Goal: Task Accomplishment & Management: Use online tool/utility

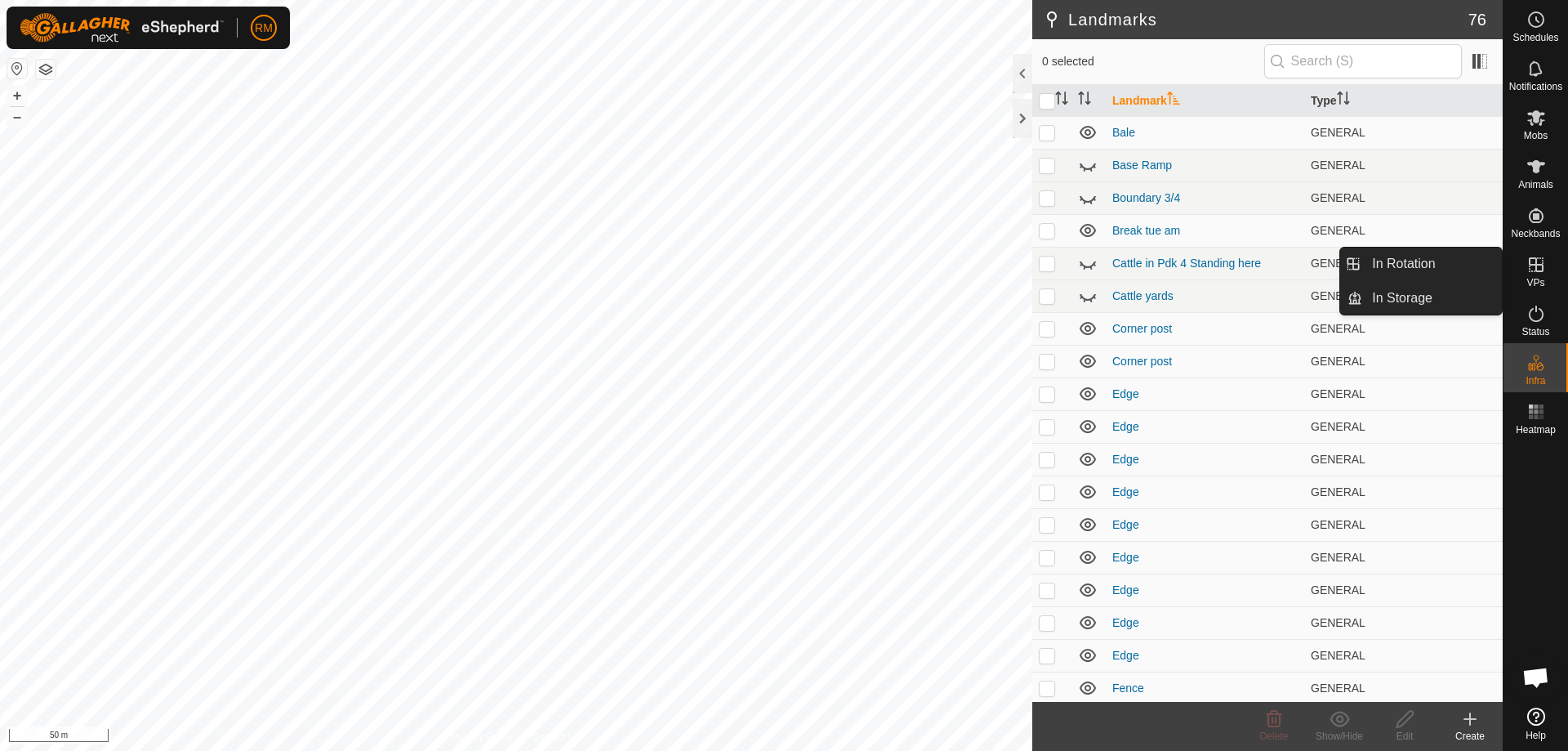
click at [1537, 266] on icon at bounding box center [1536, 264] width 20 height 20
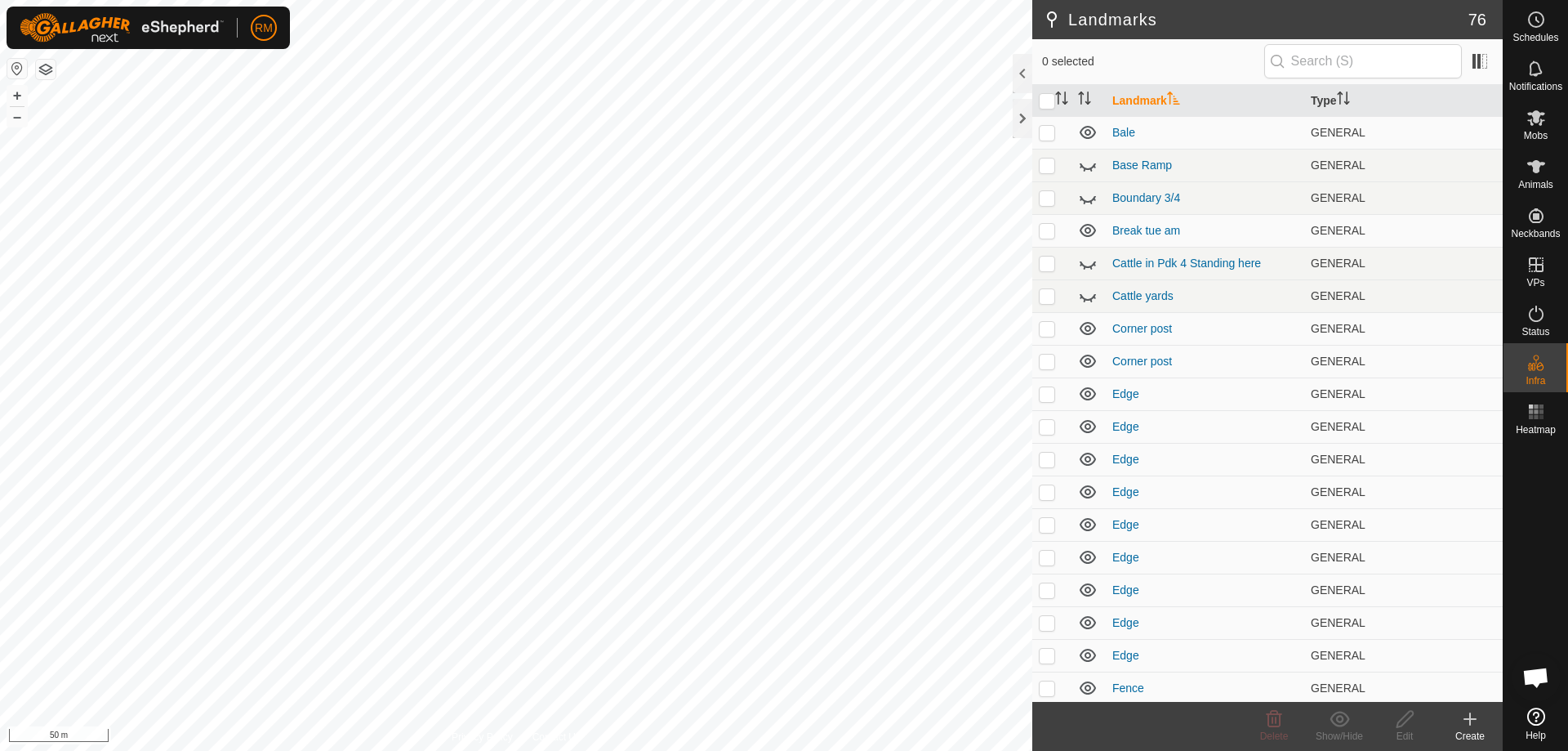
click at [1467, 719] on icon at bounding box center [1469, 719] width 12 height 0
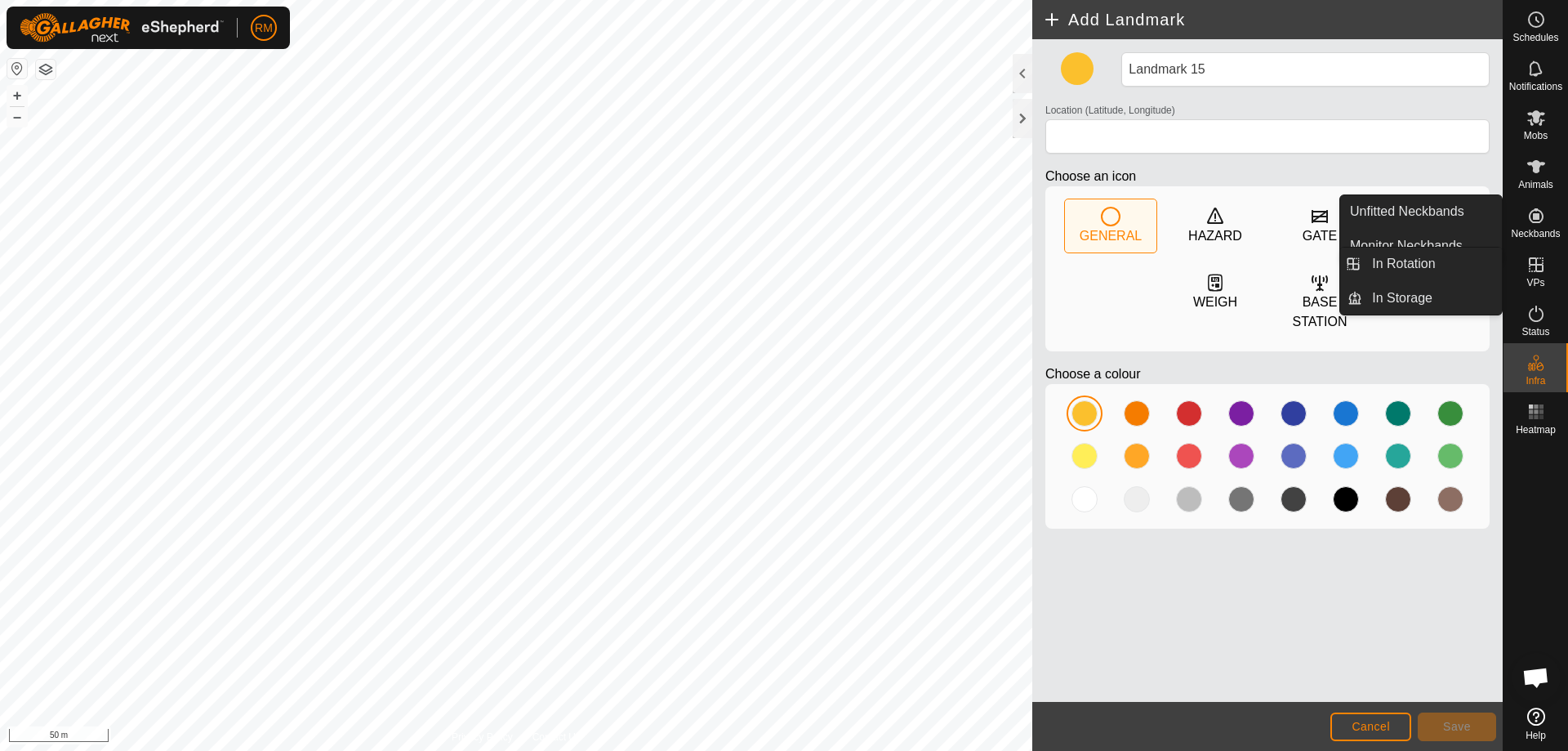
click at [1537, 272] on icon at bounding box center [1536, 264] width 20 height 20
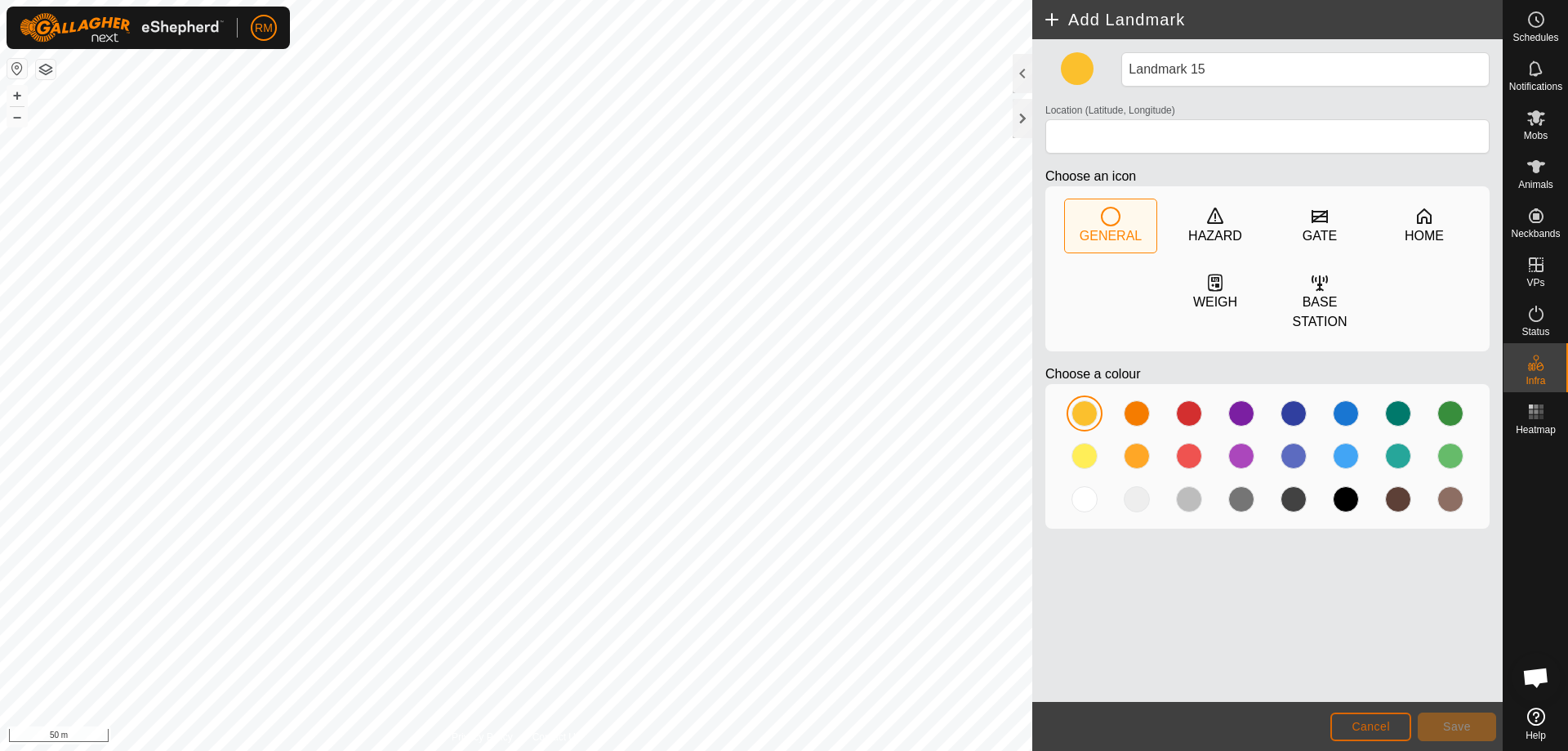
click at [1352, 726] on span "Cancel" at bounding box center [1370, 726] width 39 height 13
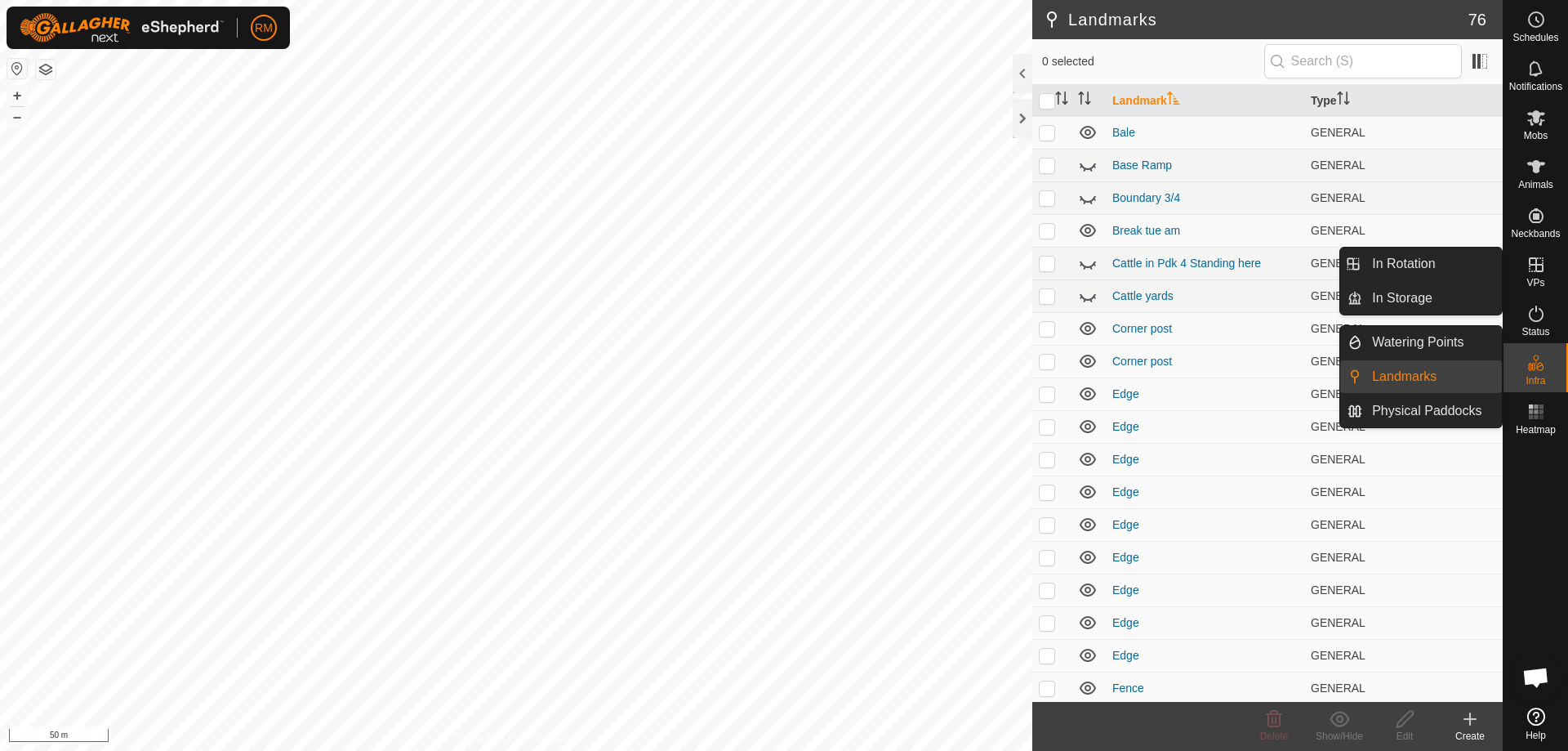
click at [1542, 265] on icon at bounding box center [1536, 264] width 14 height 14
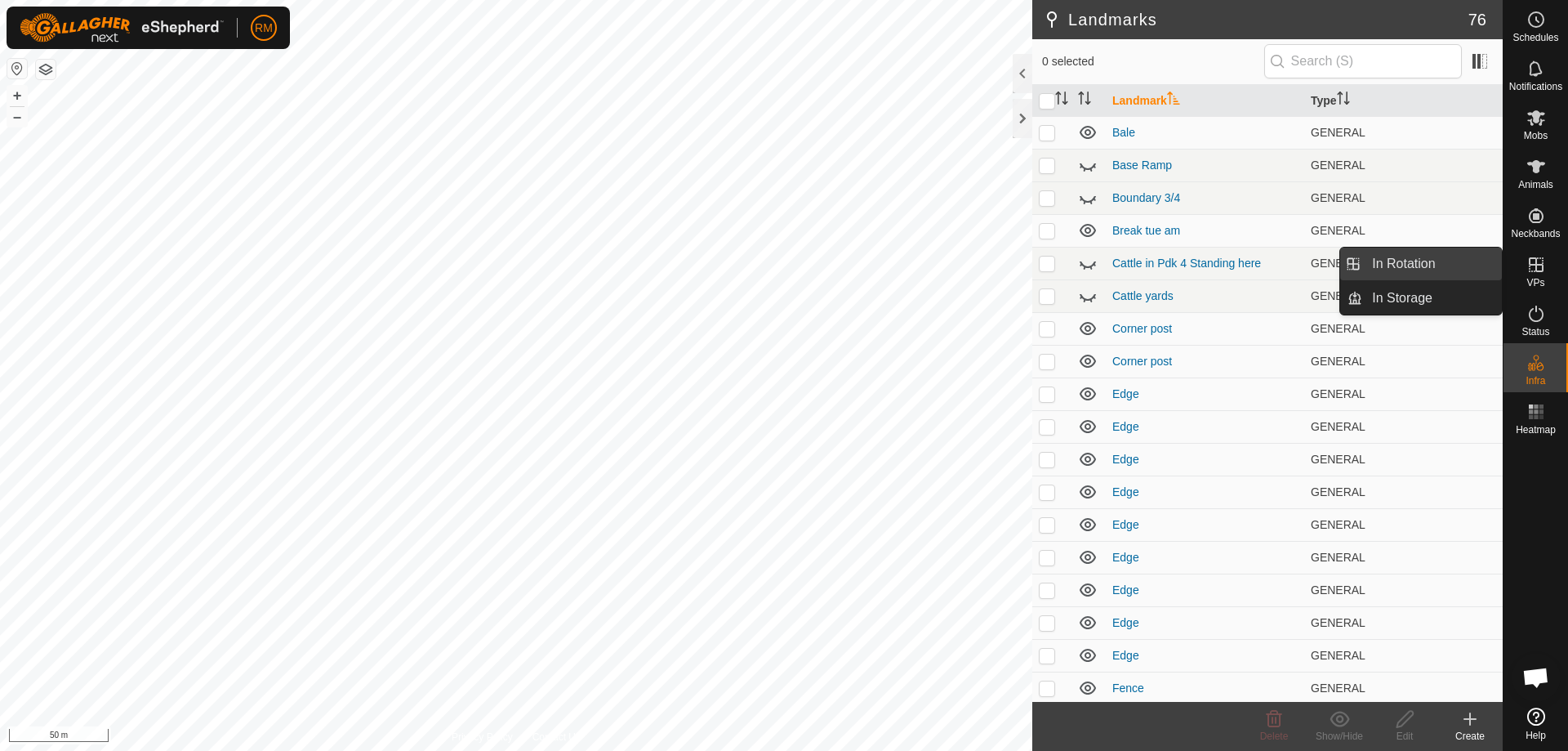
click at [1436, 266] on link "In Rotation" at bounding box center [1432, 263] width 140 height 32
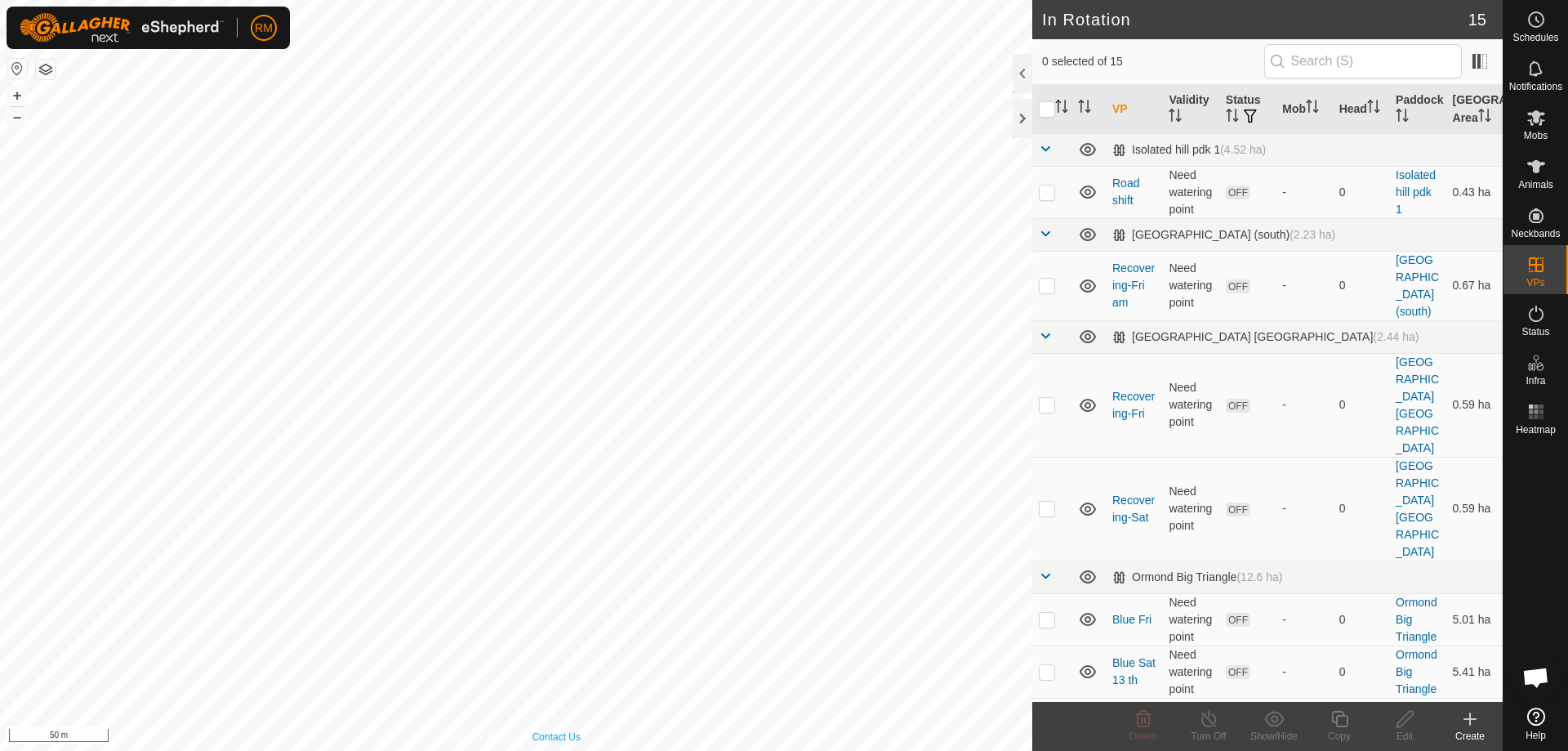
click at [536, 742] on div "Privacy Policy Contact Us Landmark 15 + – ⇧ i 50 m" at bounding box center [516, 376] width 1032 height 751
click at [1470, 726] on icon at bounding box center [1469, 719] width 20 height 20
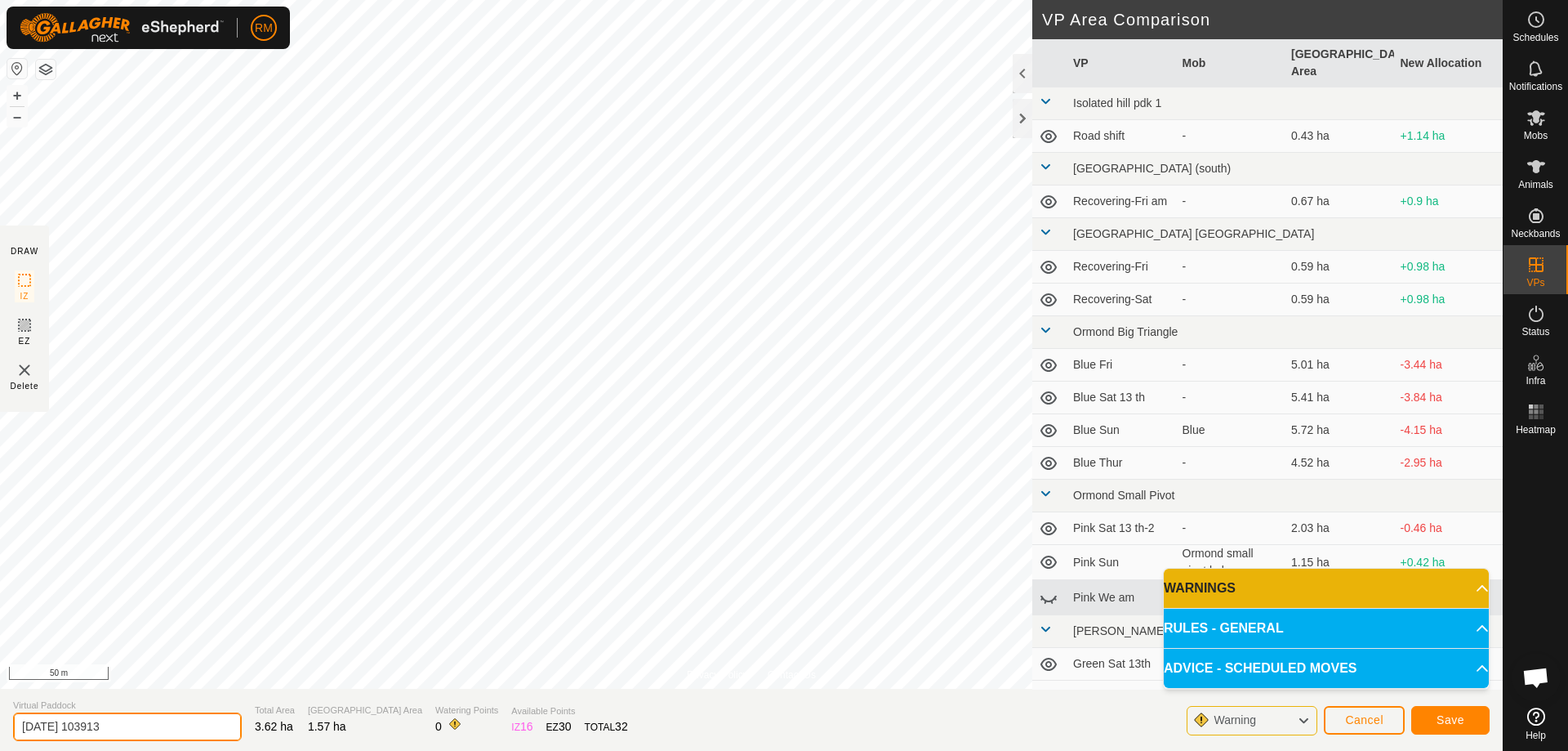
click at [146, 730] on input "2025-09-14 103913" at bounding box center [127, 727] width 228 height 29
type input "2"
type input "Recovering shift"
click at [1452, 725] on span "Save" at bounding box center [1450, 720] width 28 height 13
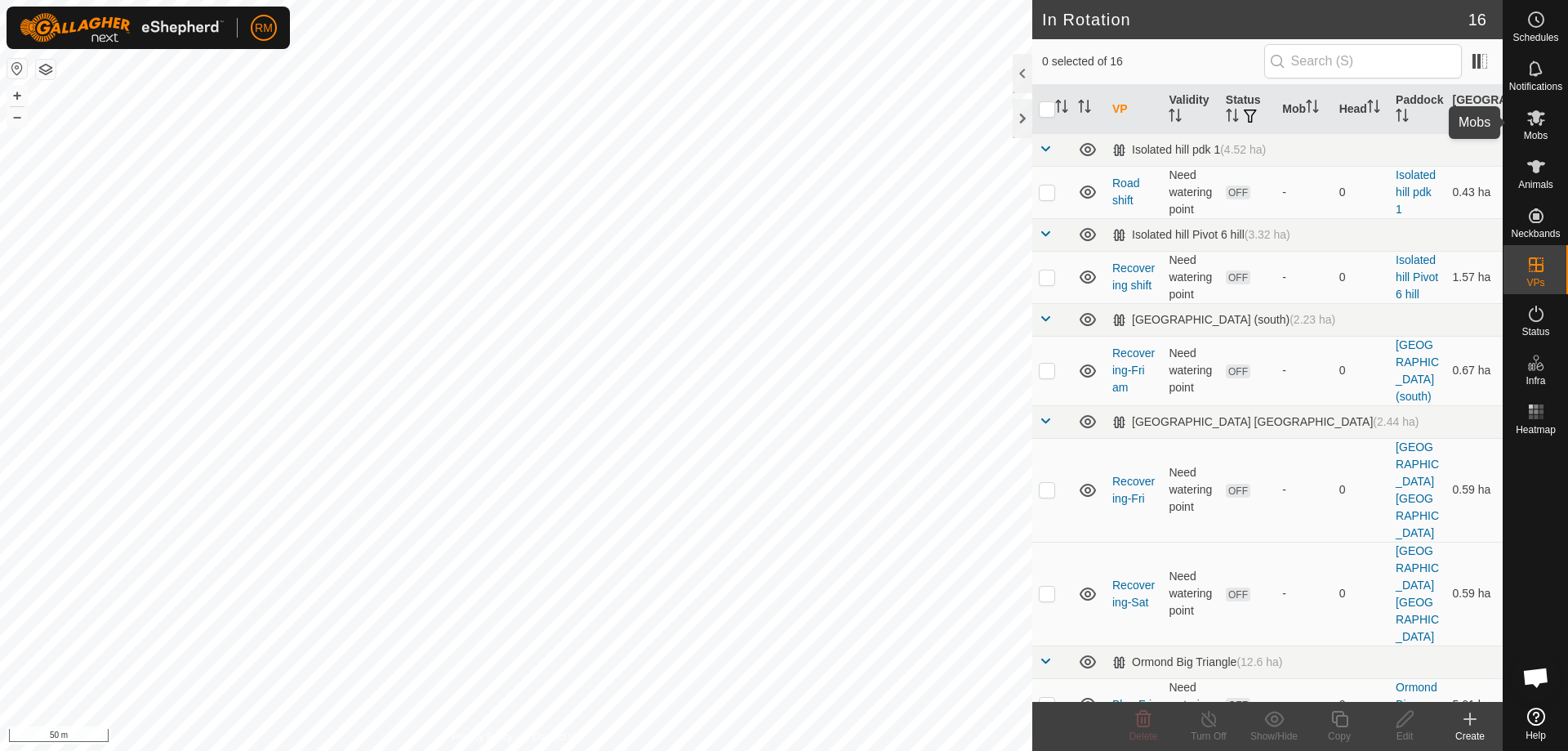
click at [1529, 125] on icon at bounding box center [1536, 117] width 20 height 20
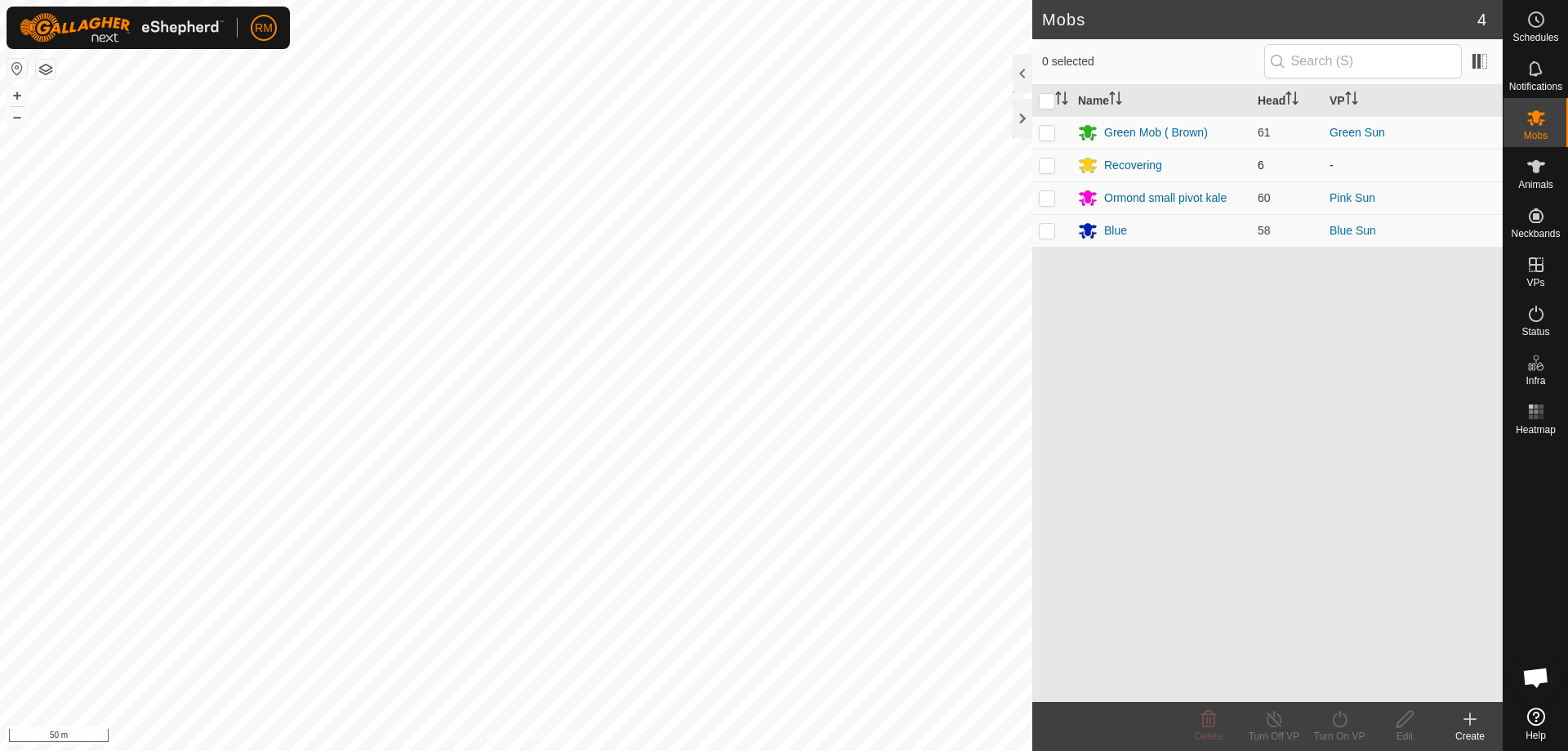
click at [1046, 163] on p-checkbox at bounding box center [1047, 165] width 16 height 13
checkbox input "true"
click at [1341, 722] on icon at bounding box center [1340, 719] width 21 height 20
click at [1339, 683] on link "Now" at bounding box center [1388, 683] width 161 height 32
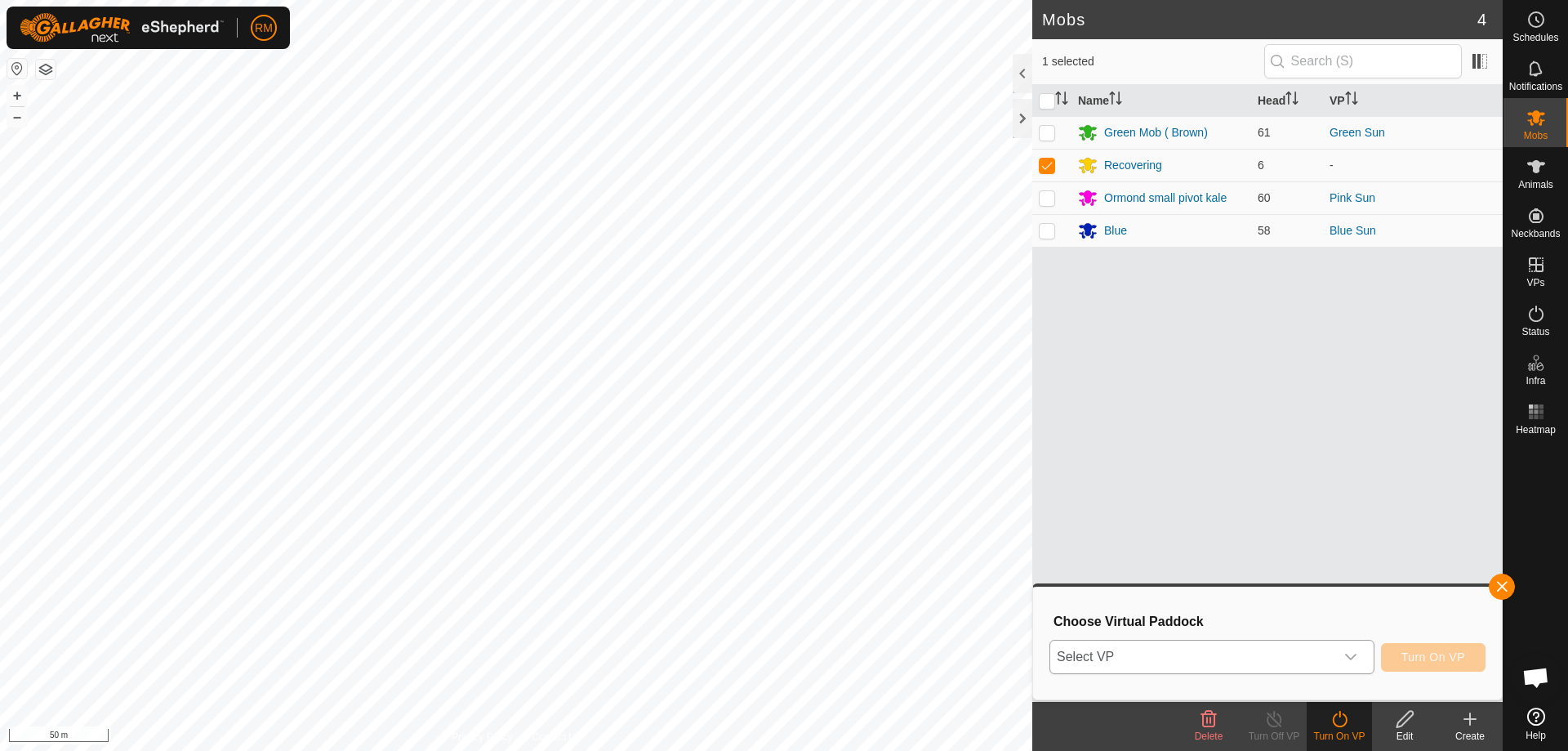
click at [1351, 652] on icon "dropdown trigger" at bounding box center [1350, 656] width 13 height 13
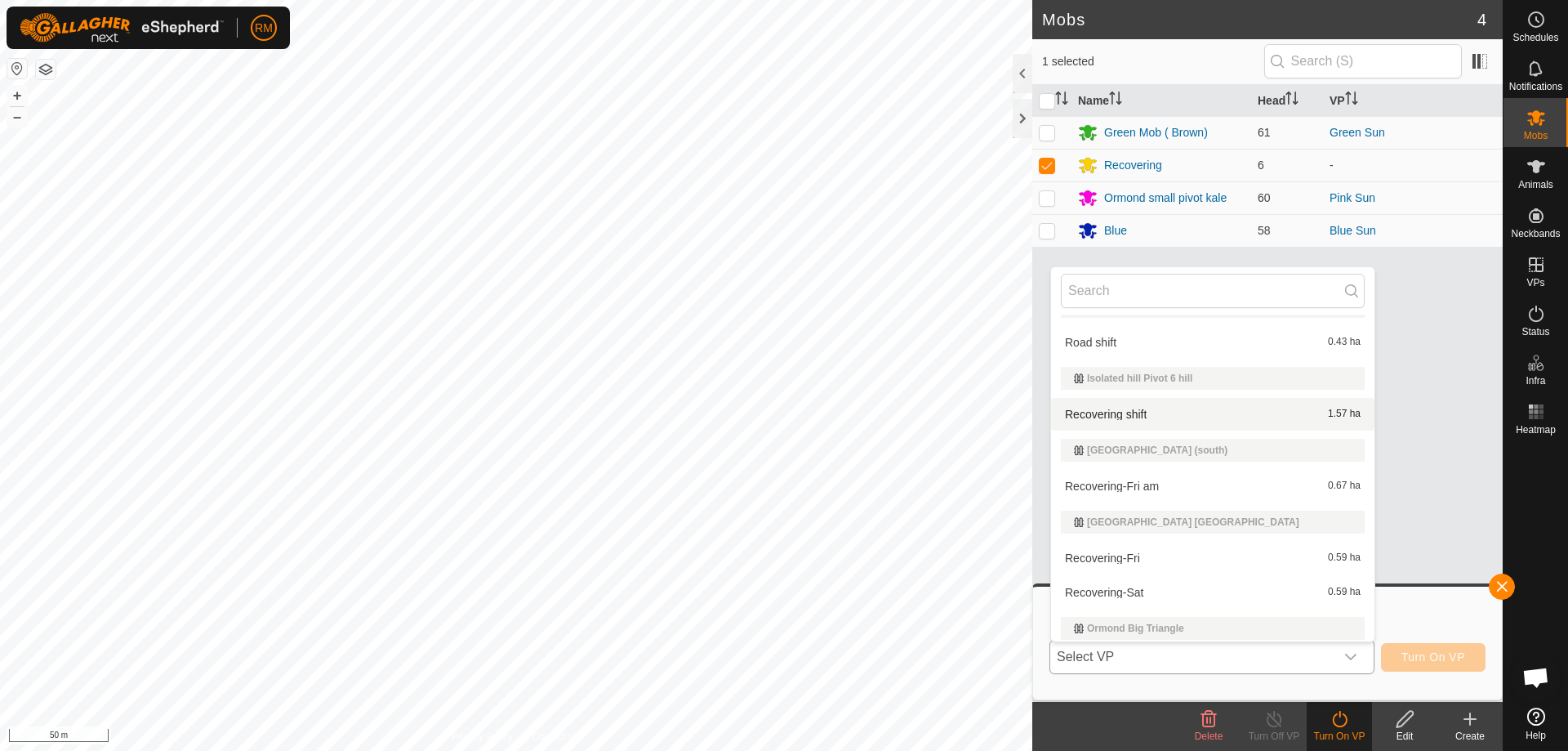
scroll to position [27, 0]
click at [1131, 412] on li "Recovering shift 1.57 ha" at bounding box center [1212, 413] width 323 height 32
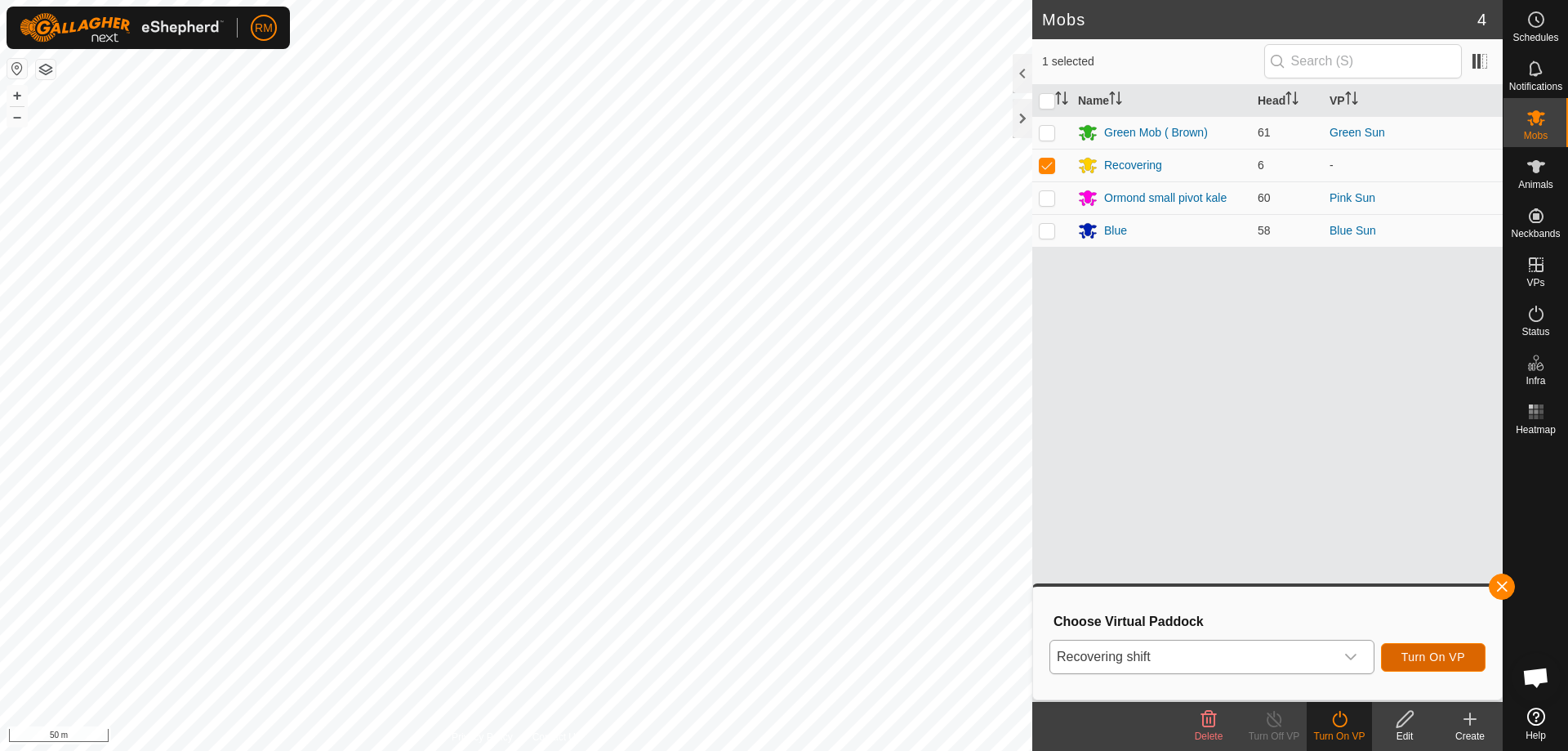
click at [1431, 660] on span "Turn On VP" at bounding box center [1433, 656] width 64 height 13
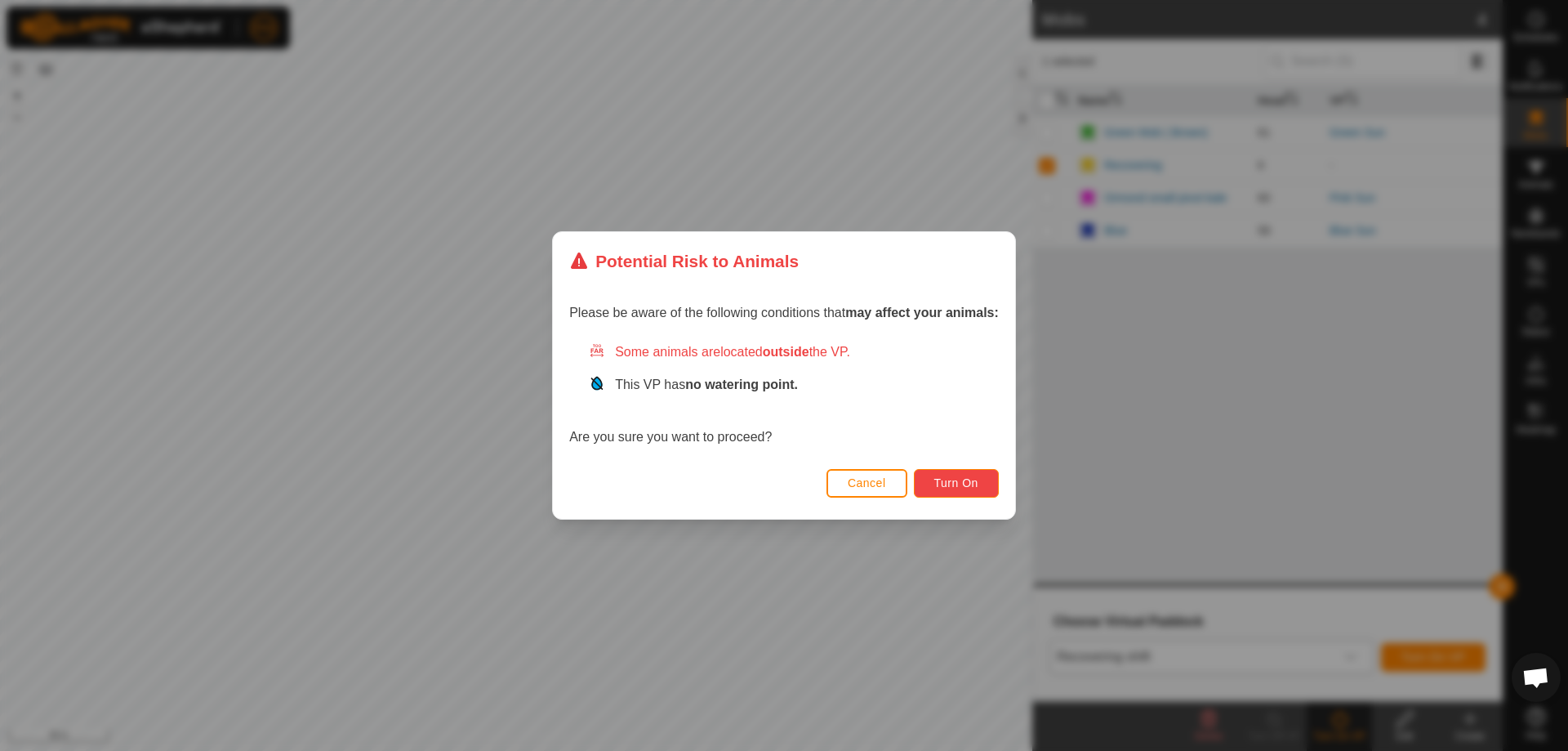
click at [954, 477] on span "Turn On" at bounding box center [956, 482] width 44 height 13
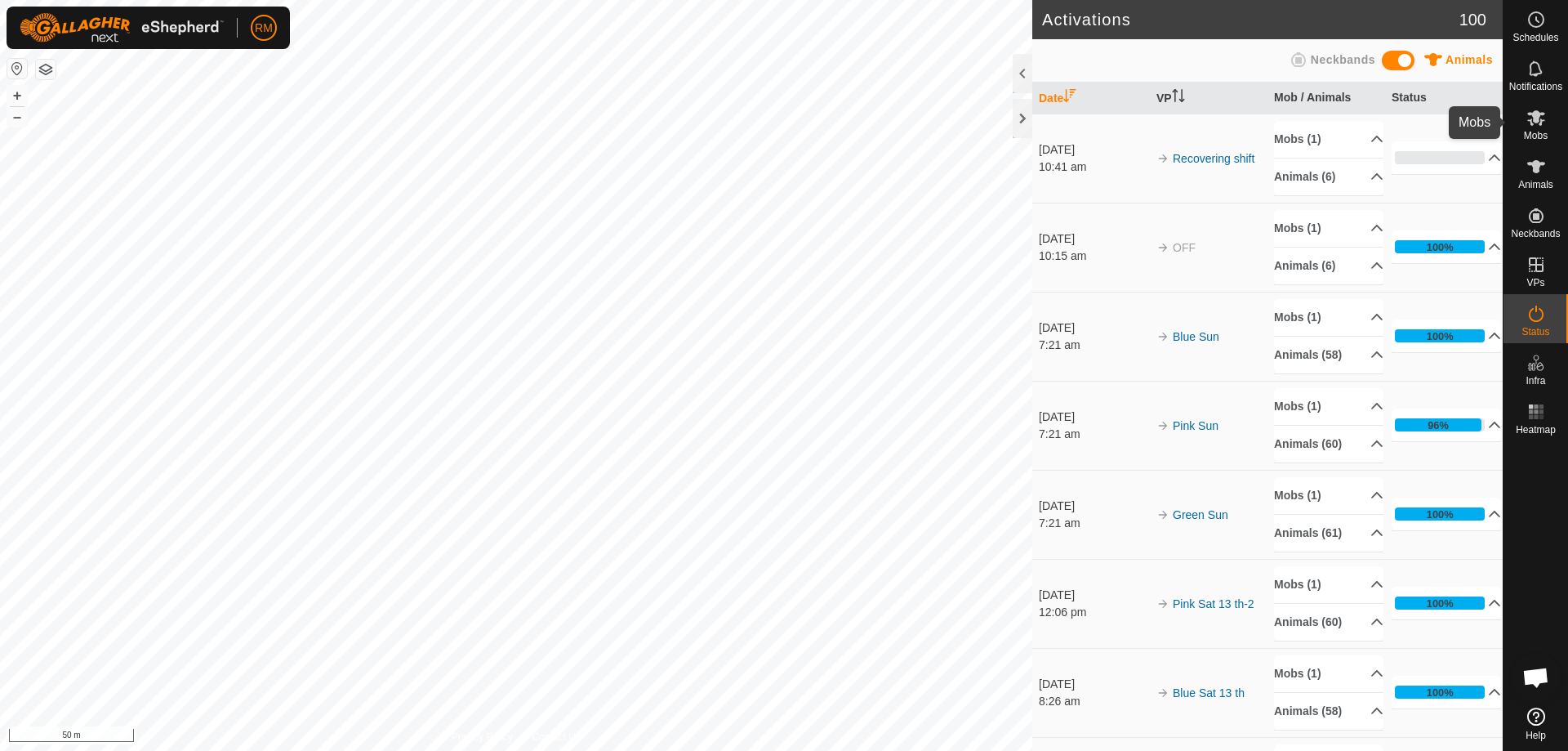
click at [1538, 118] on icon at bounding box center [1536, 117] width 18 height 15
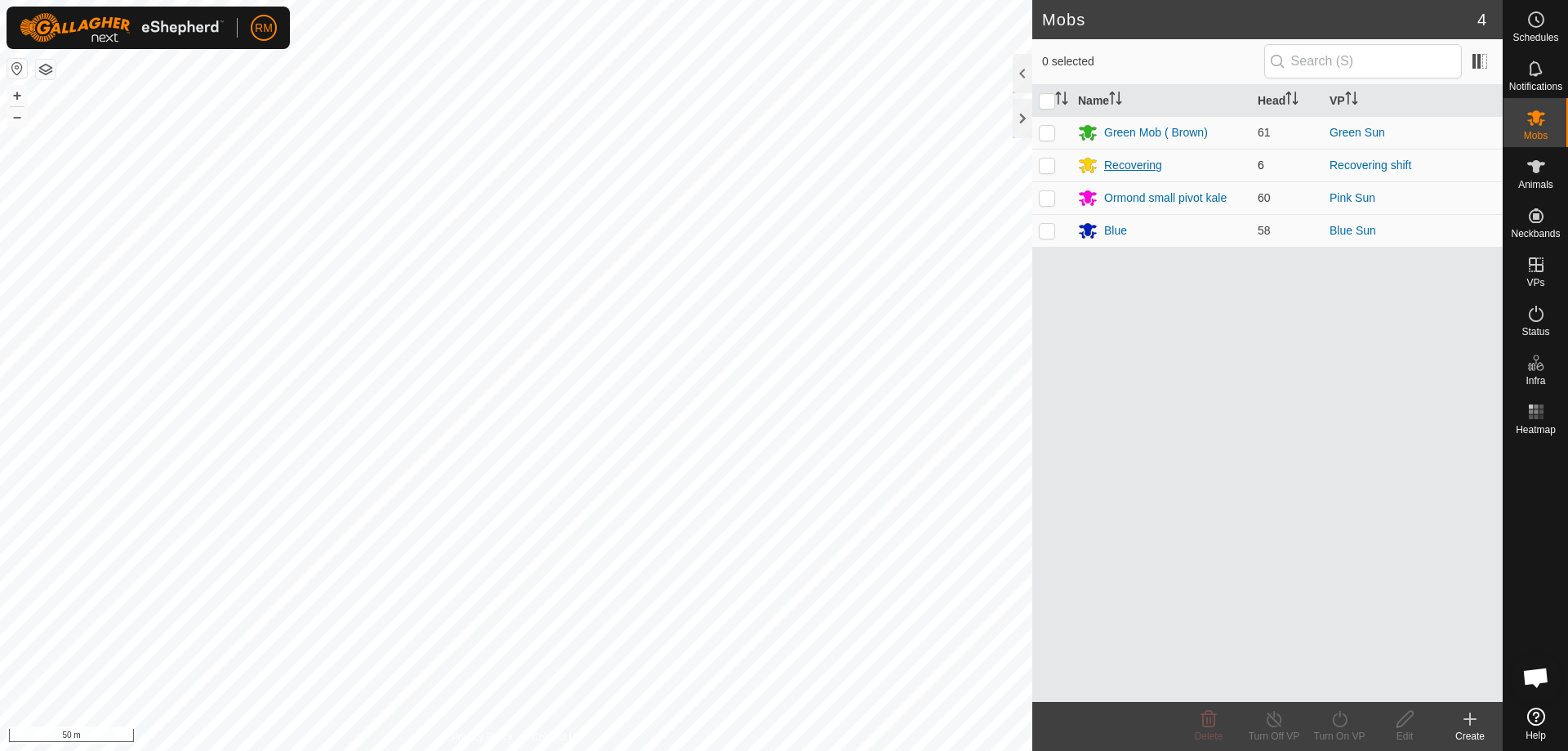
click at [1129, 162] on div "Recovering" at bounding box center [1133, 165] width 58 height 17
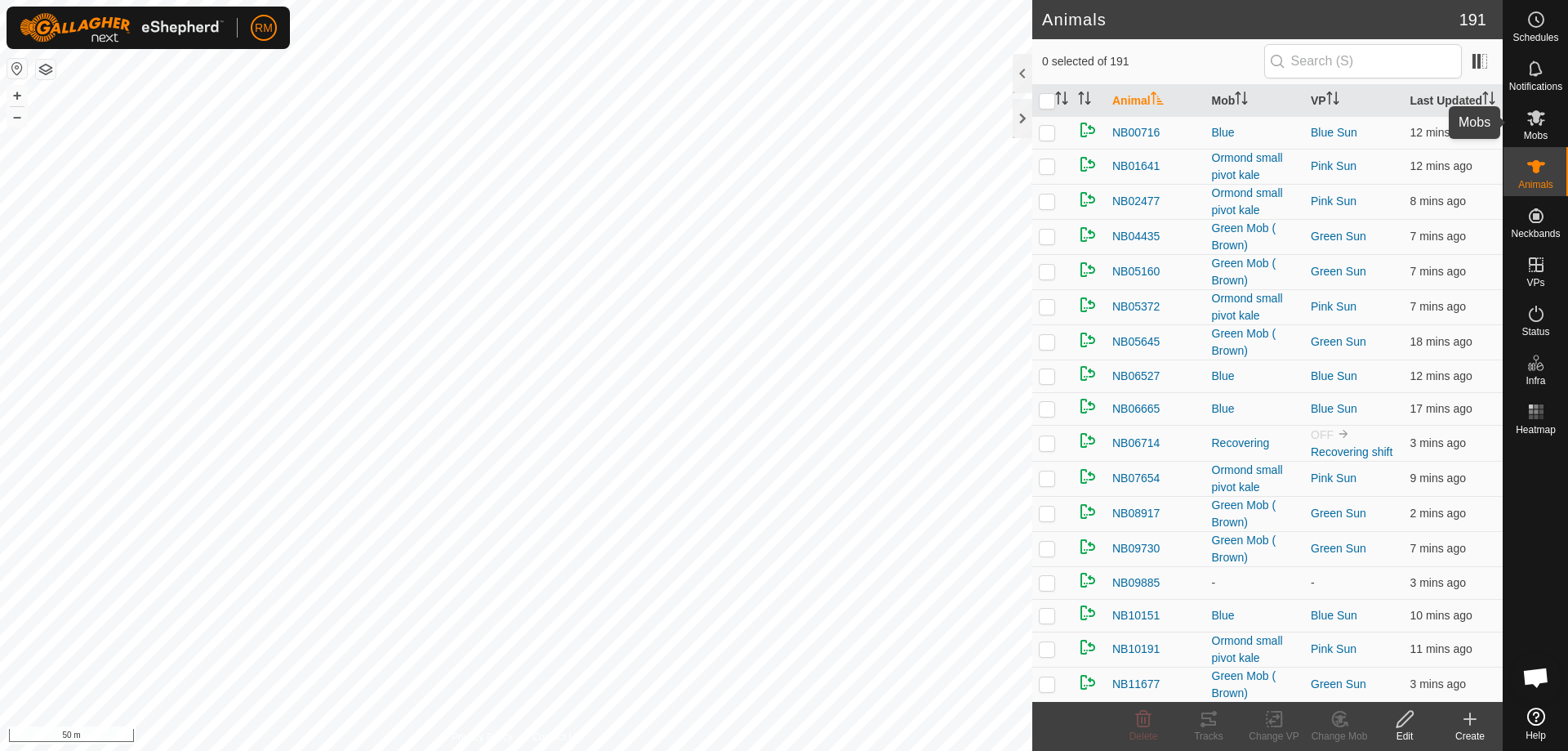
click at [1536, 125] on icon at bounding box center [1536, 117] width 20 height 20
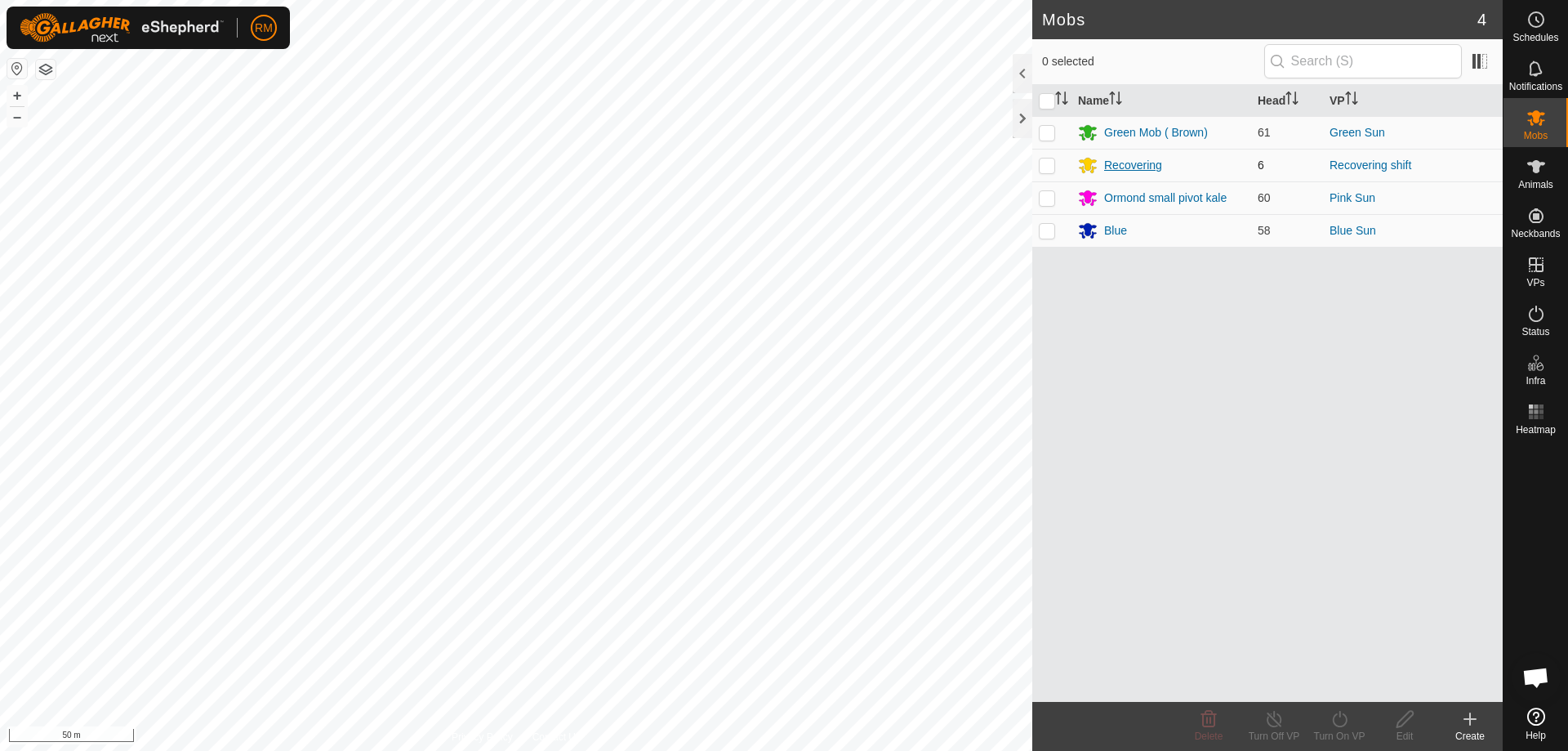
click at [1122, 163] on div "Recovering" at bounding box center [1133, 165] width 58 height 17
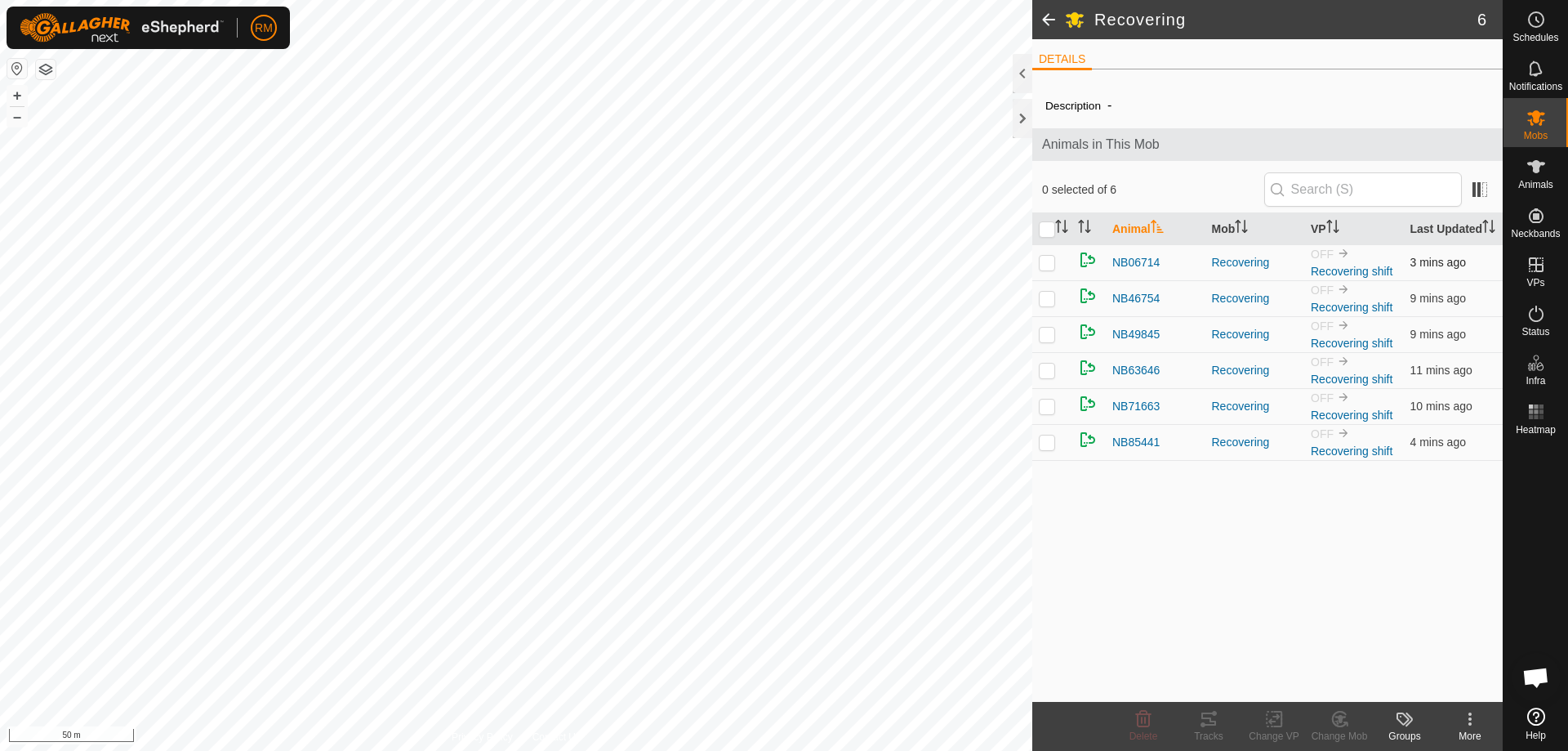
click at [1039, 269] on p-checkbox at bounding box center [1047, 262] width 16 height 13
click at [1040, 269] on p-checkbox at bounding box center [1047, 262] width 16 height 13
checkbox input "false"
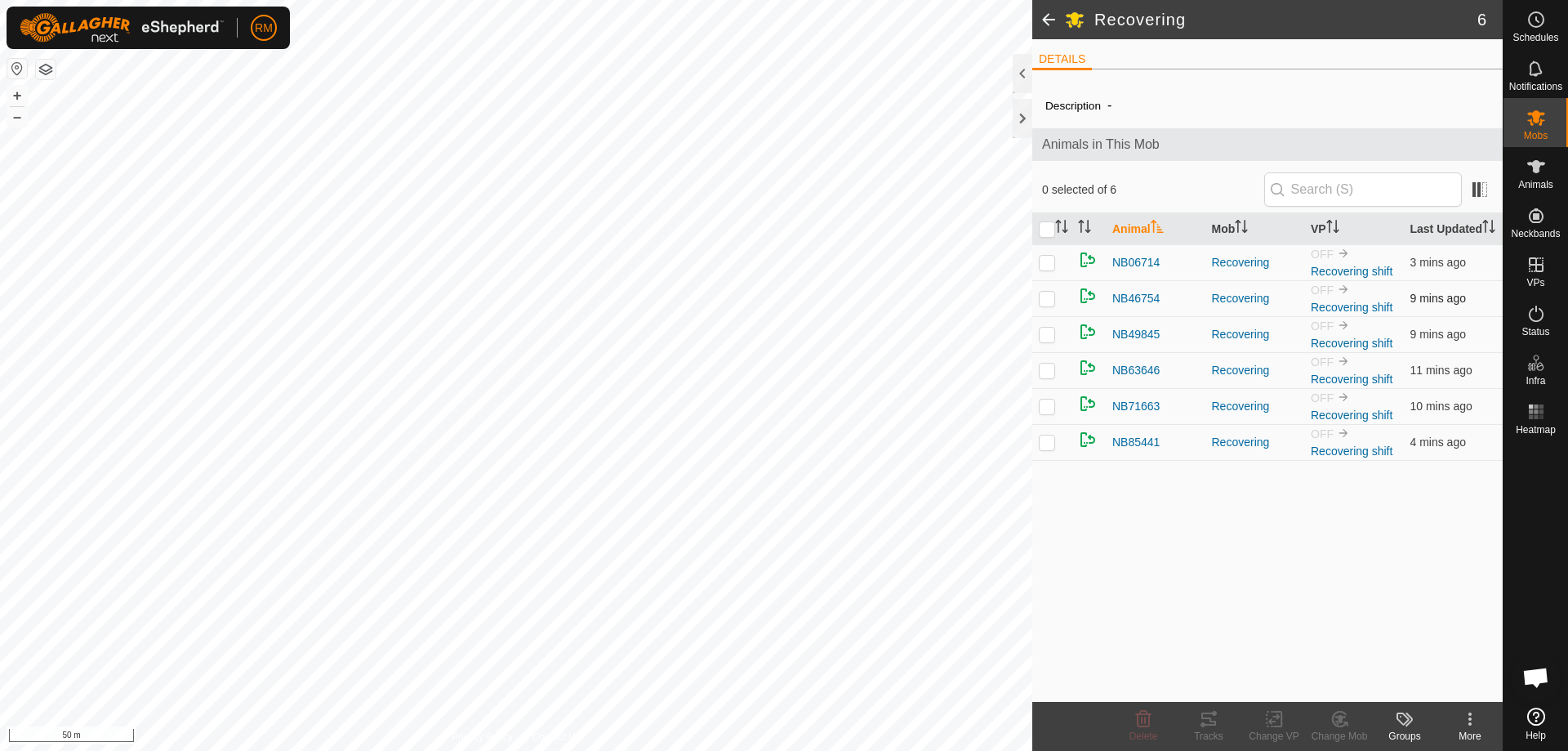
click at [1046, 305] on p-checkbox at bounding box center [1047, 298] width 16 height 13
checkbox input "true"
click at [1048, 341] on p-checkbox at bounding box center [1047, 333] width 16 height 13
checkbox input "true"
click at [1044, 376] on p-checkbox at bounding box center [1047, 370] width 16 height 13
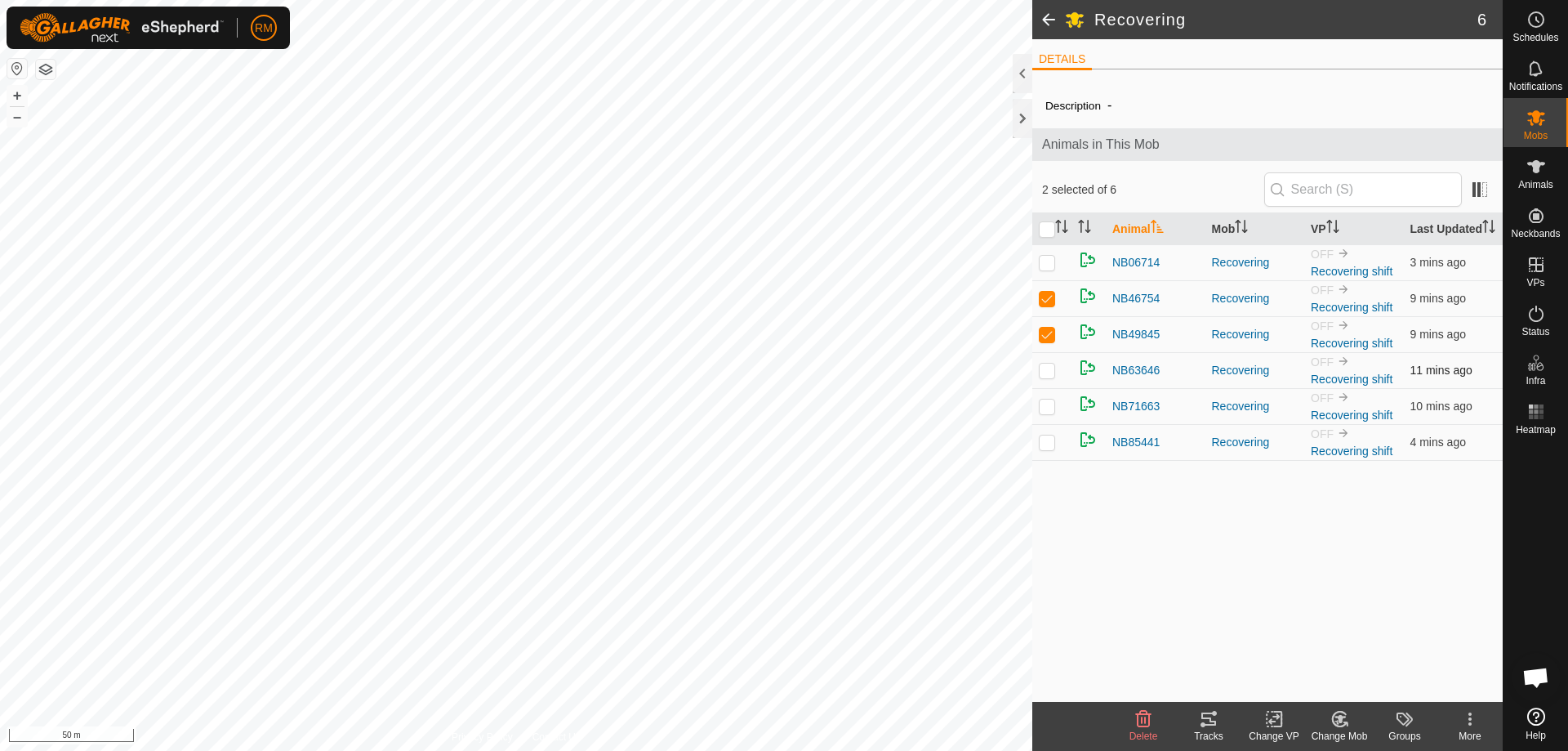
checkbox input "true"
click at [1046, 412] on p-checkbox at bounding box center [1047, 406] width 16 height 13
checkbox input "true"
click at [1049, 448] on p-checkbox at bounding box center [1047, 442] width 16 height 13
checkbox input "true"
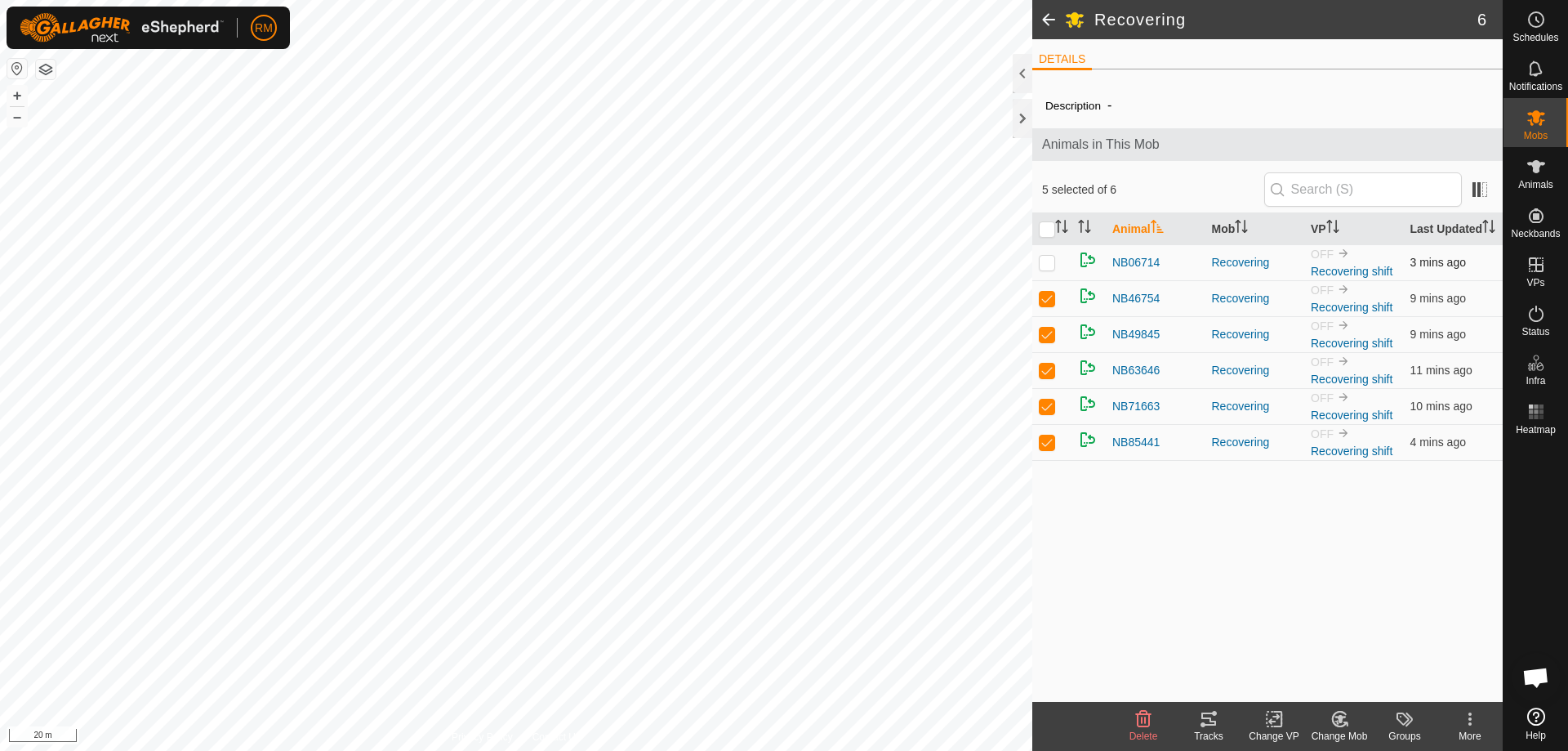
click at [1047, 269] on p-checkbox at bounding box center [1047, 262] width 16 height 13
checkbox input "true"
click at [1047, 269] on p-checkbox at bounding box center [1047, 262] width 16 height 13
checkbox input "false"
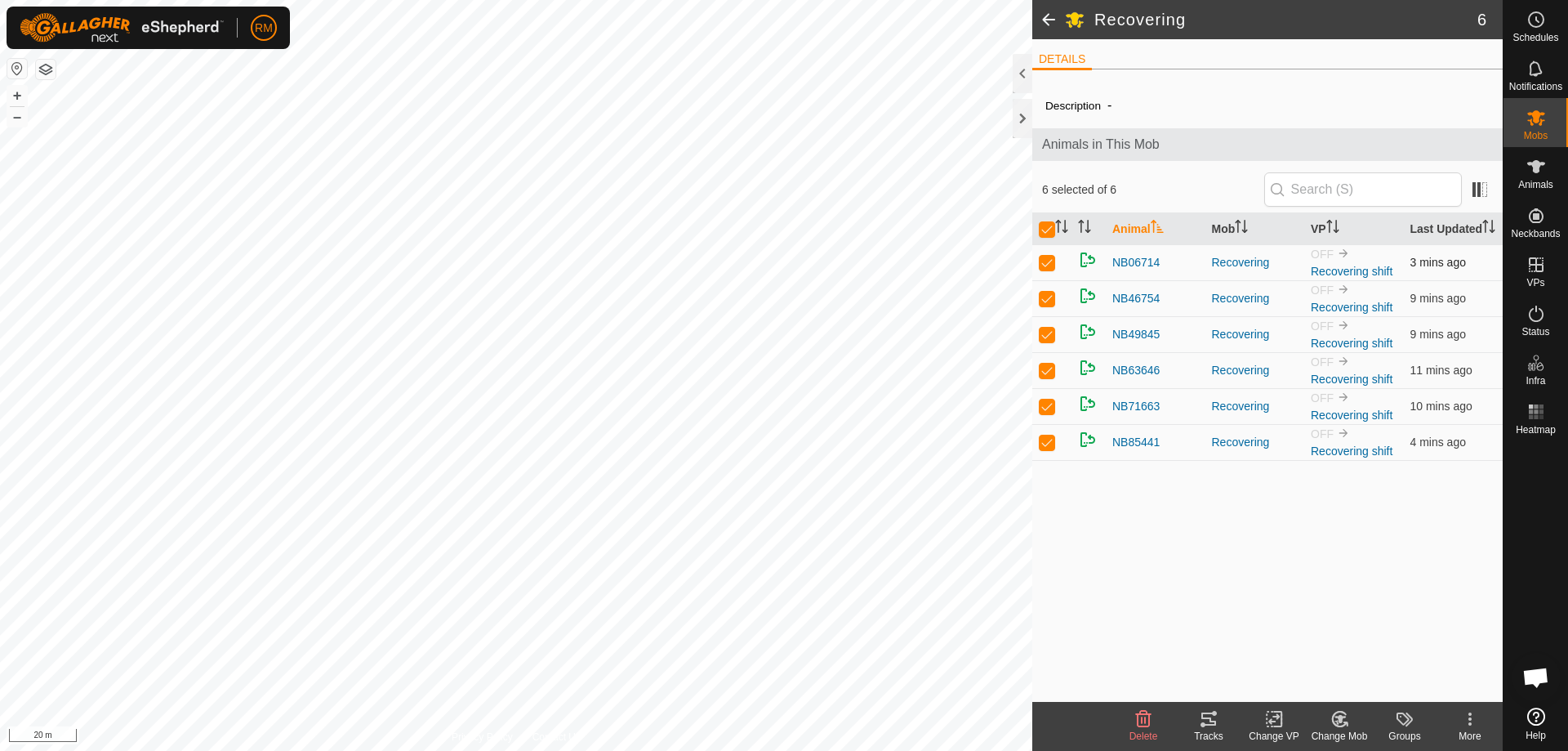
checkbox input "false"
click at [1042, 305] on p-checkbox at bounding box center [1047, 298] width 16 height 13
checkbox input "false"
click at [1044, 341] on p-tablecheckbox at bounding box center [1047, 333] width 16 height 13
checkbox input "false"
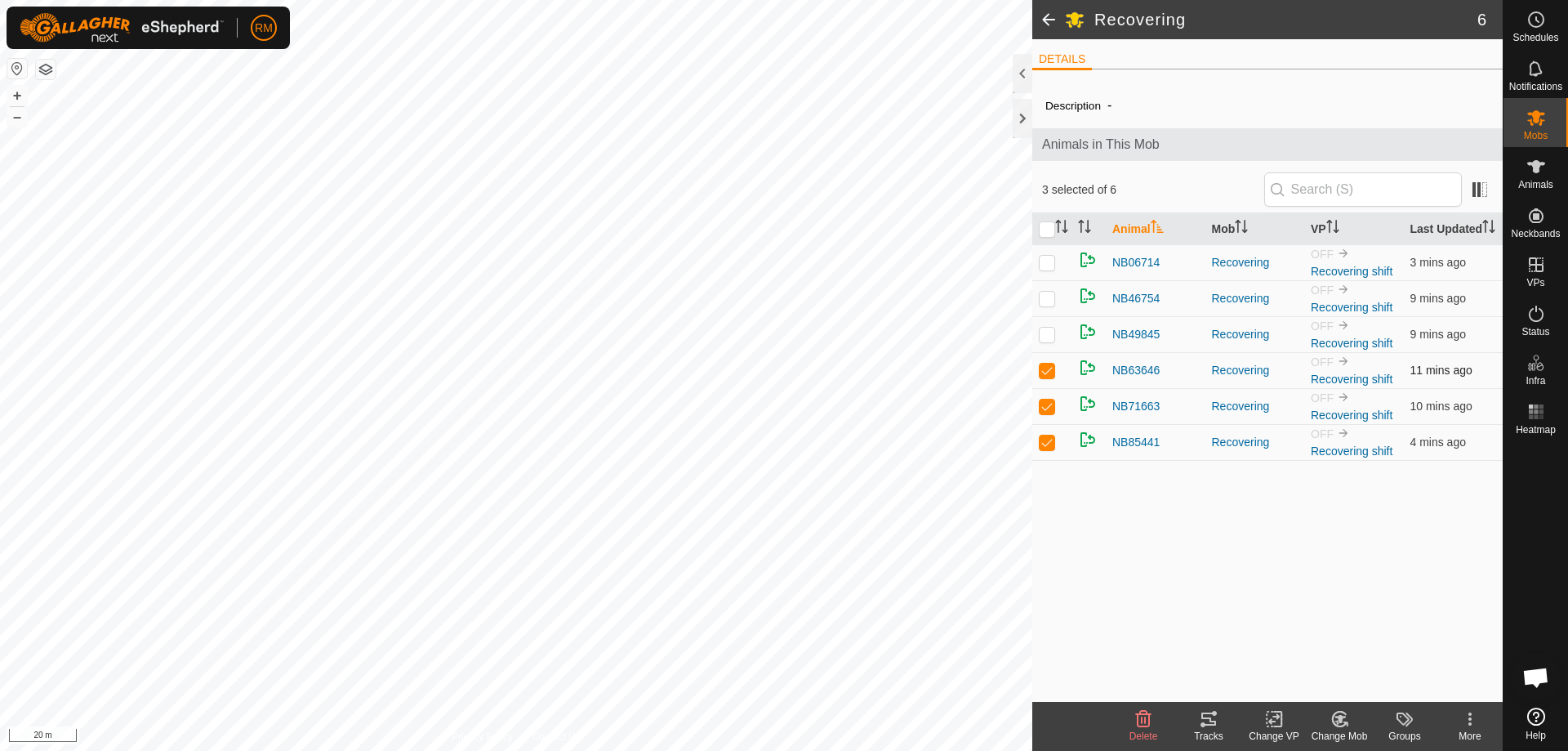
click at [1045, 376] on p-checkbox at bounding box center [1047, 370] width 16 height 13
checkbox input "false"
drag, startPoint x: 1046, startPoint y: 422, endPoint x: 1046, endPoint y: 430, distance: 8.0
click at [1046, 412] on p-checkbox at bounding box center [1047, 406] width 16 height 13
checkbox input "false"
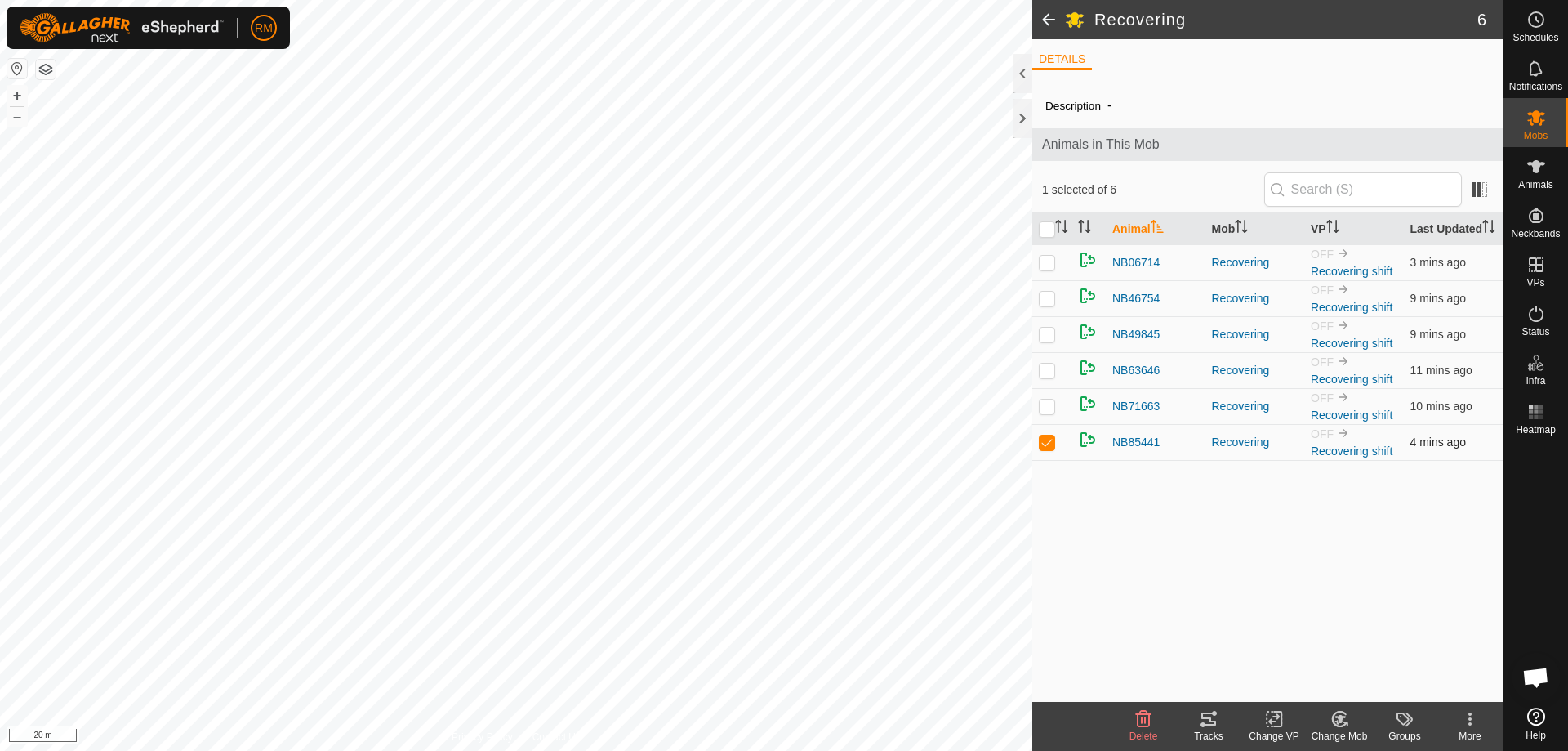
click at [1046, 448] on p-checkbox at bounding box center [1047, 442] width 16 height 13
checkbox input "false"
click at [1044, 269] on p-checkbox at bounding box center [1047, 262] width 16 height 13
checkbox input "true"
click at [1470, 718] on icon at bounding box center [1470, 719] width 4 height 4
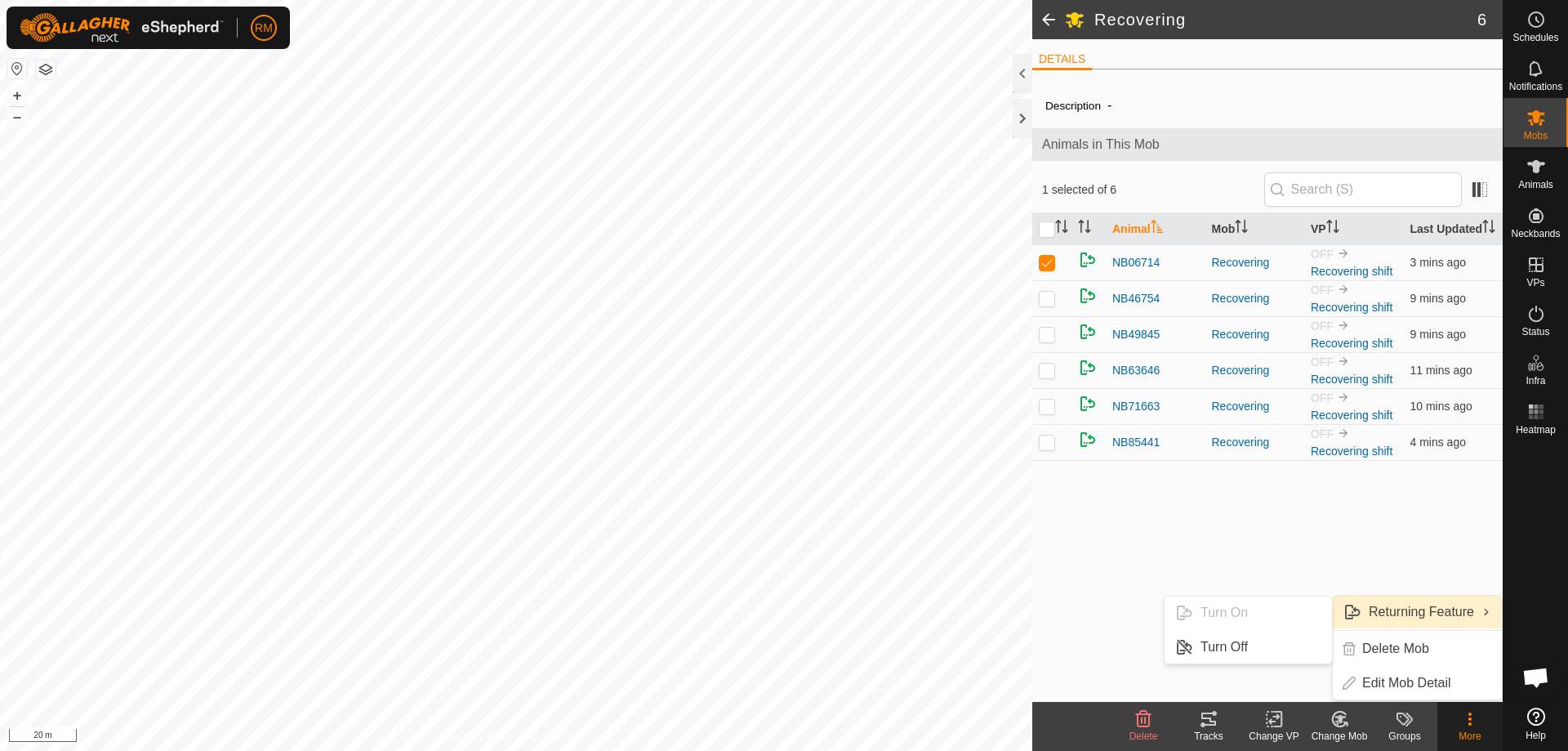
click at [1423, 608] on link "Returning Feature" at bounding box center [1417, 611] width 169 height 32
click at [1219, 606] on ul "Turn On Turn Off" at bounding box center [1248, 629] width 169 height 69
click at [1245, 592] on div "Description - Animals in This Mob 1 selected of 6 Animal Mob VP Last Updated NB…" at bounding box center [1267, 392] width 470 height 619
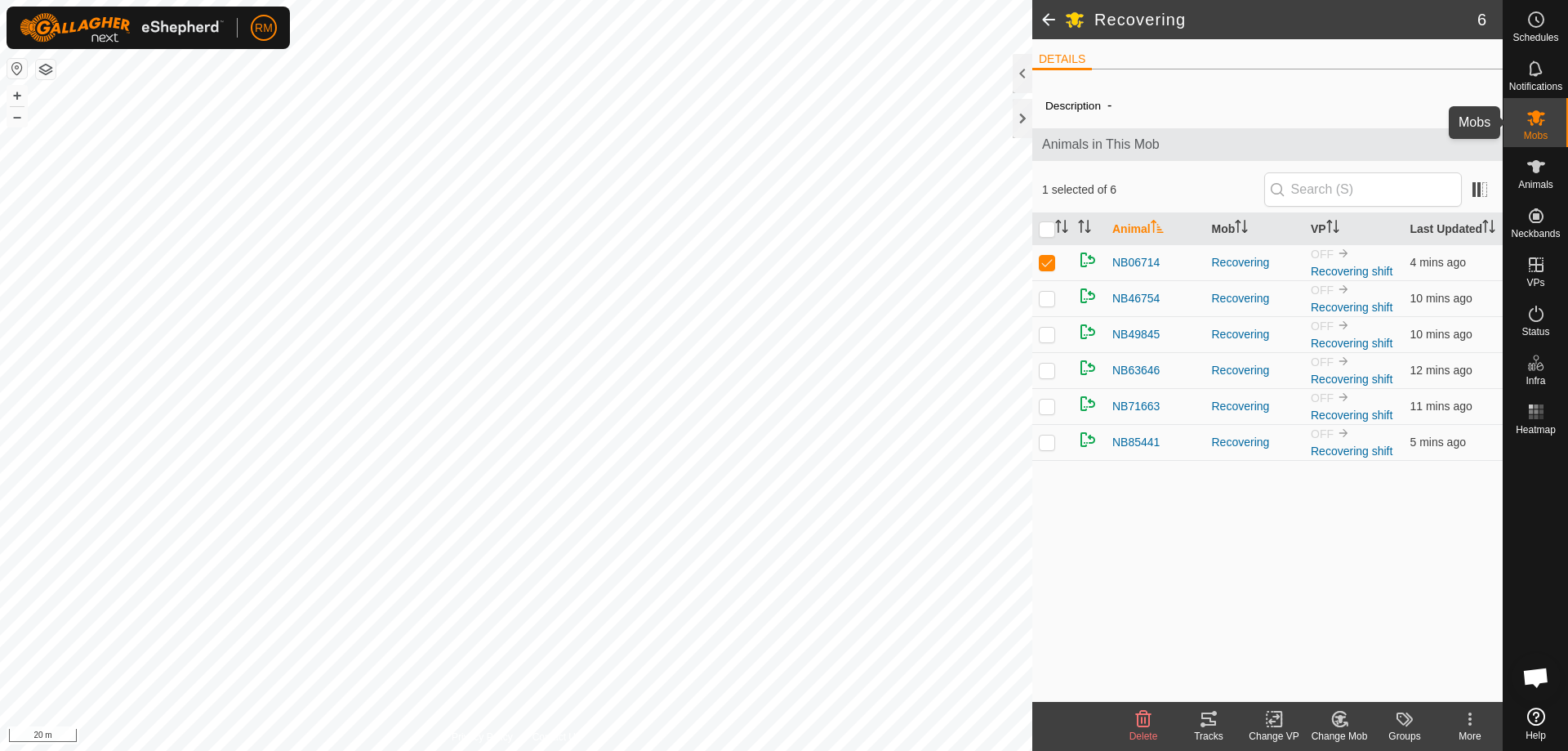
click at [1537, 117] on icon at bounding box center [1536, 117] width 18 height 15
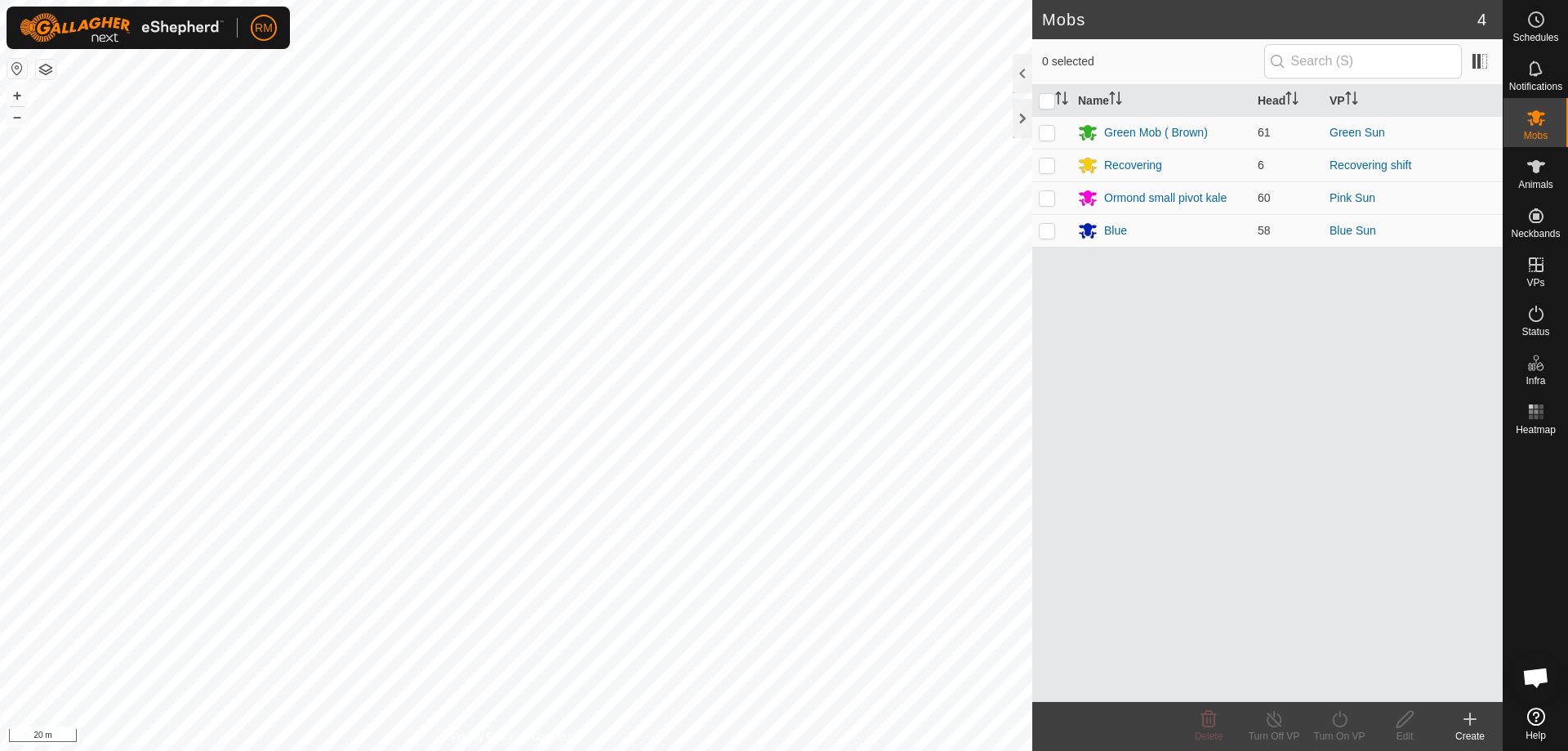
click at [1465, 722] on icon at bounding box center [1469, 719] width 20 height 20
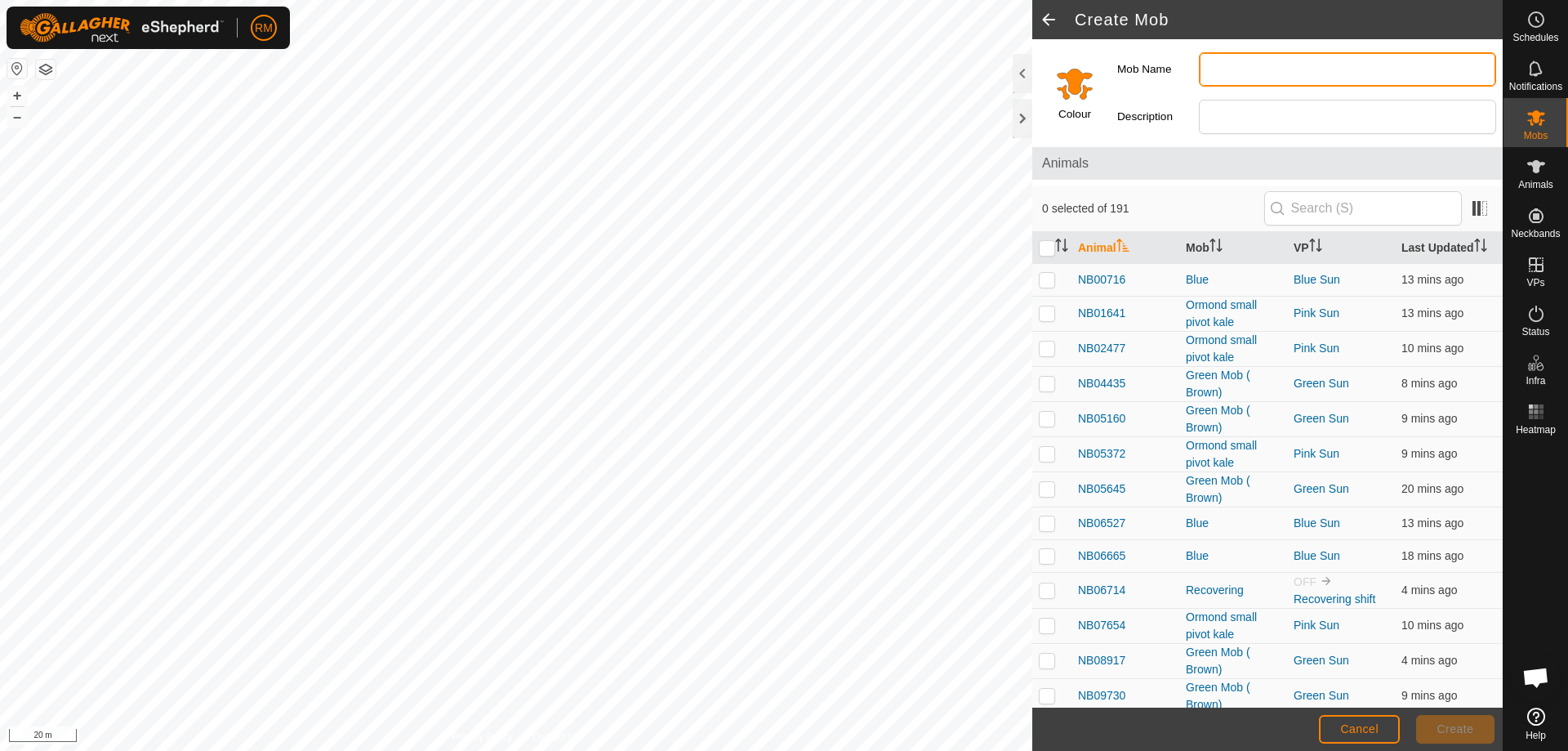
click at [1216, 61] on input "Mob Name" at bounding box center [1348, 69] width 297 height 34
type input "Spare collars"
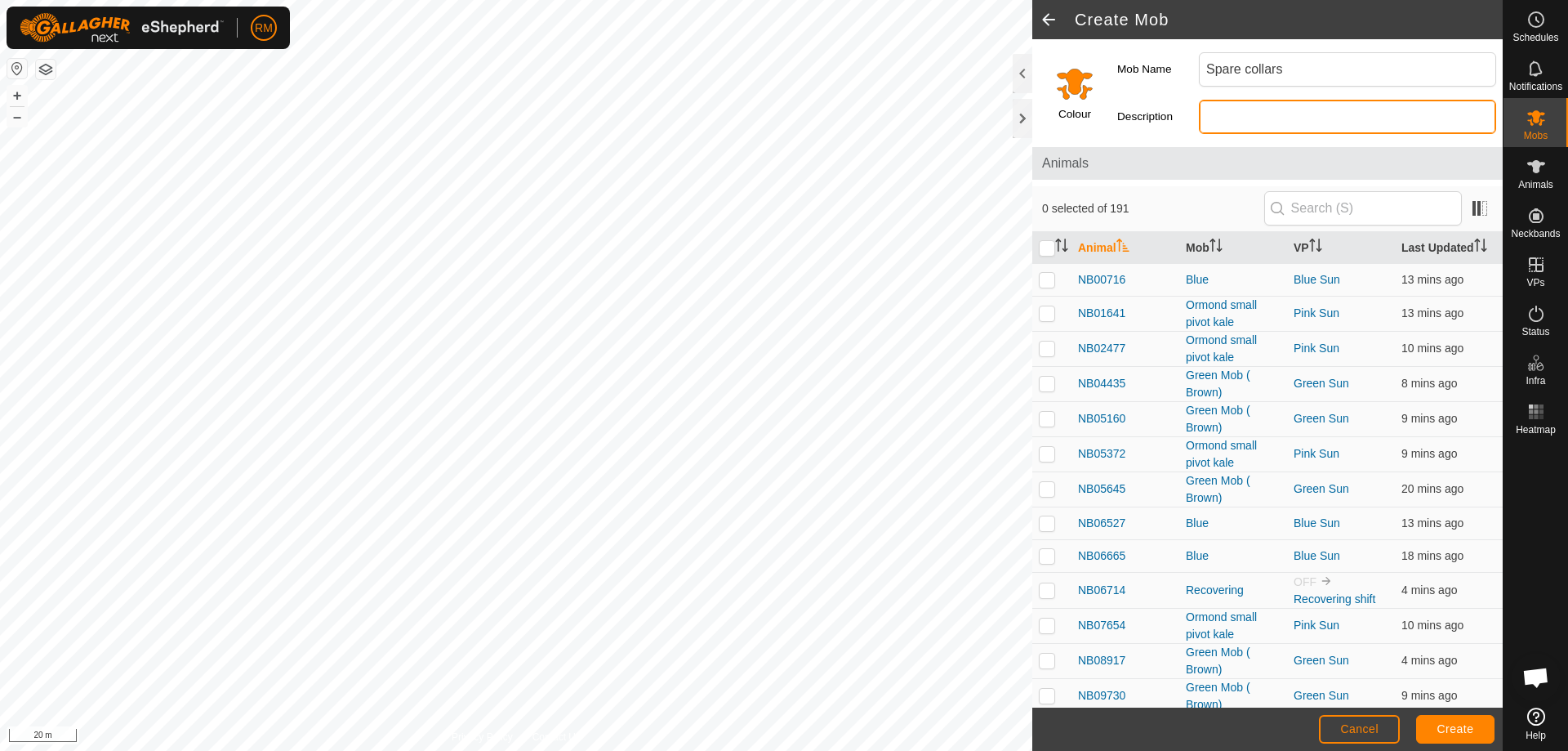
click at [1227, 117] on input "Description" at bounding box center [1348, 117] width 297 height 34
click at [1070, 84] on input "Select a color" at bounding box center [1074, 83] width 39 height 39
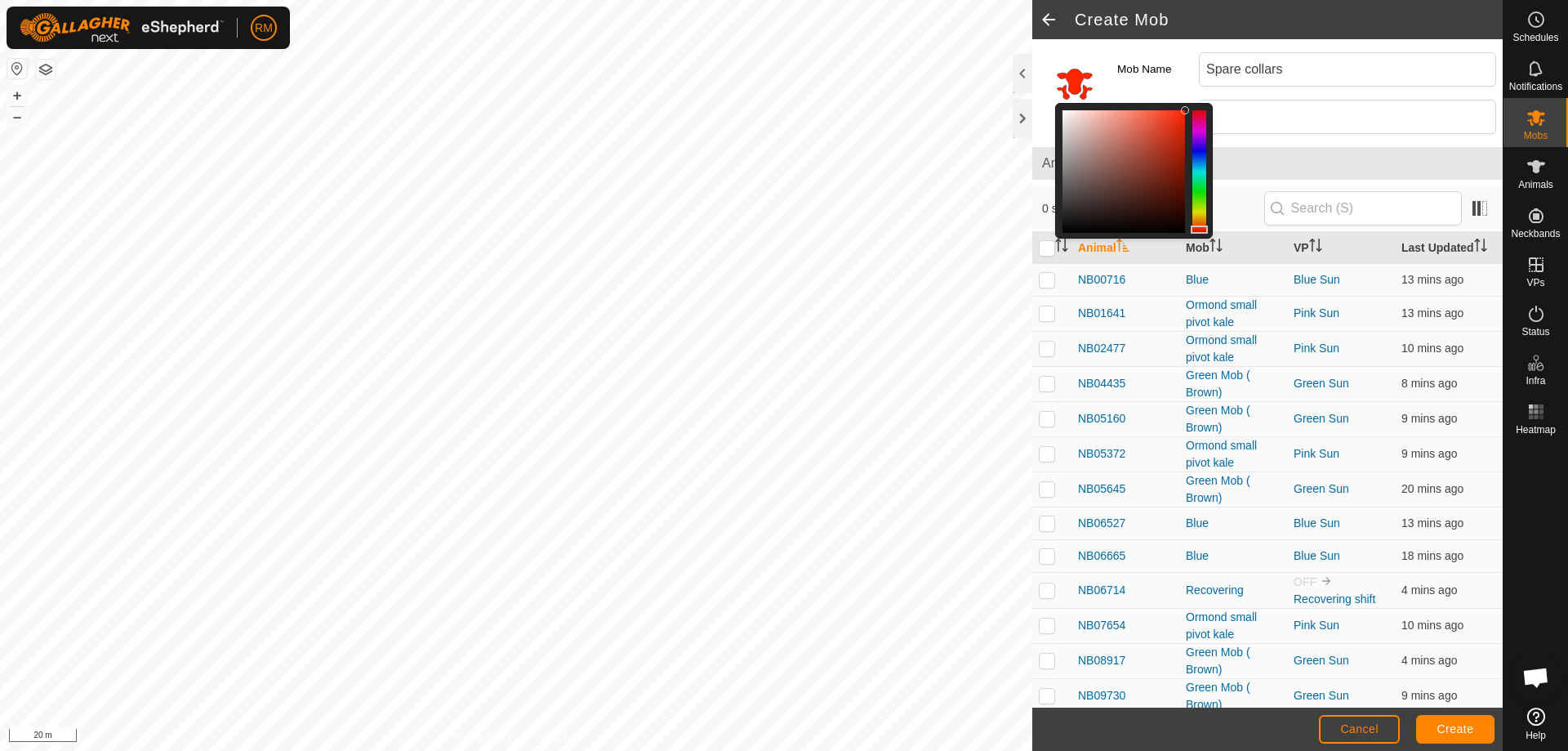
drag, startPoint x: 1194, startPoint y: 220, endPoint x: 1194, endPoint y: 229, distance: 9.0
click at [1194, 229] on div at bounding box center [1199, 229] width 17 height 8
click at [1447, 729] on span "Create" at bounding box center [1455, 729] width 37 height 13
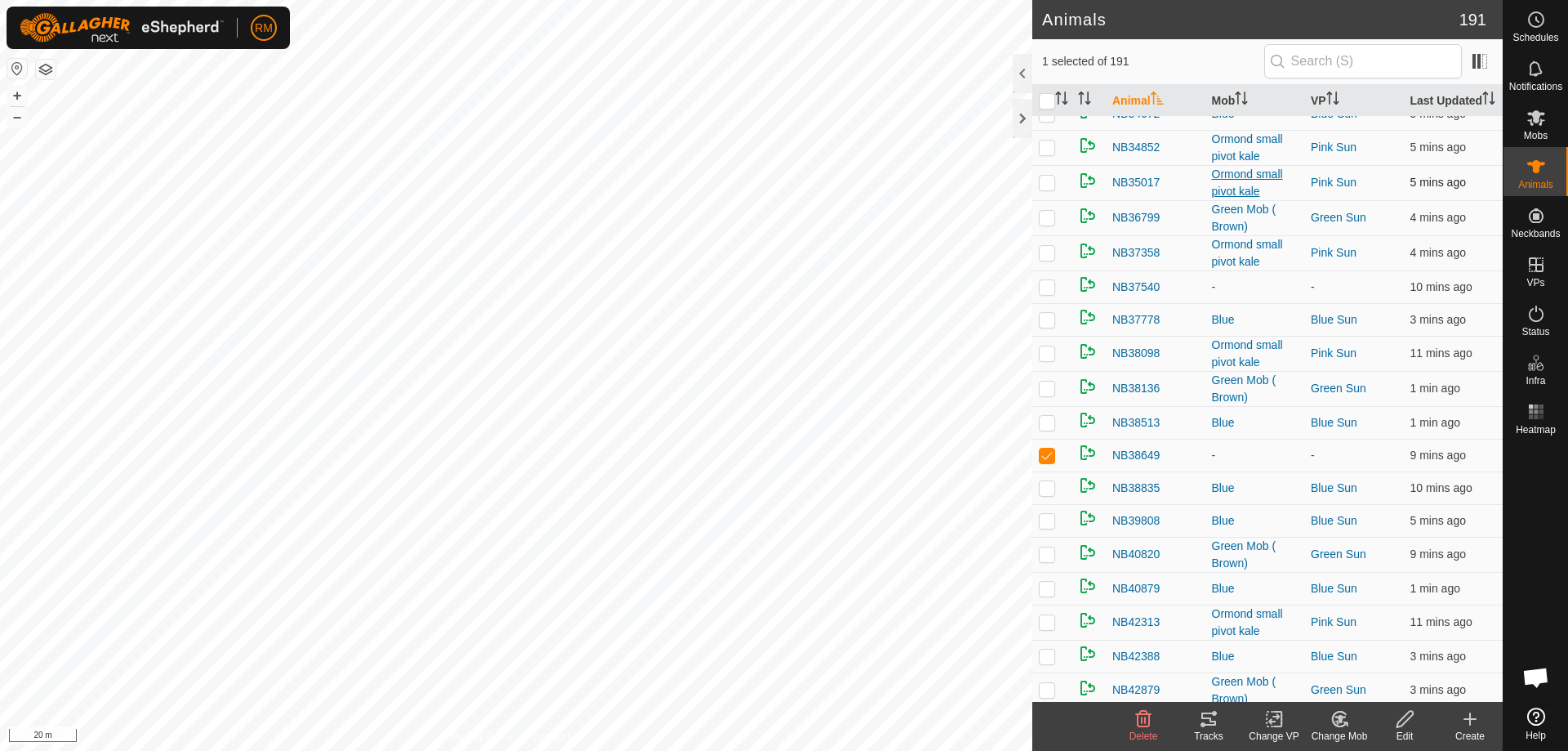
scroll to position [2014, 0]
click at [1046, 461] on p-checkbox at bounding box center [1047, 453] width 16 height 13
click at [1047, 461] on p-checkbox at bounding box center [1047, 453] width 16 height 13
click at [1335, 718] on icon at bounding box center [1340, 719] width 21 height 20
click at [1356, 648] on link "Choose Mob..." at bounding box center [1388, 648] width 161 height 32
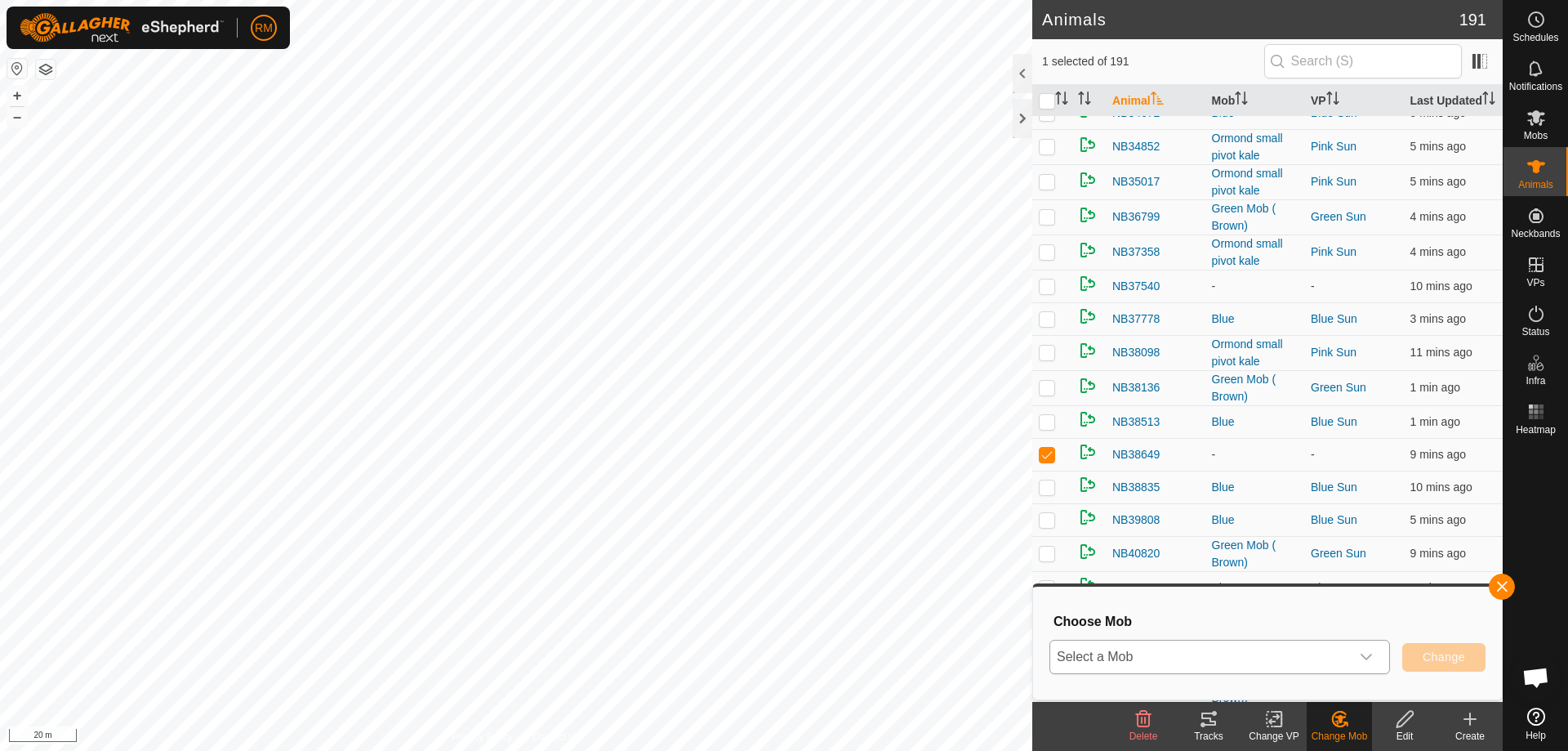
click at [1365, 654] on icon "dropdown trigger" at bounding box center [1366, 656] width 13 height 13
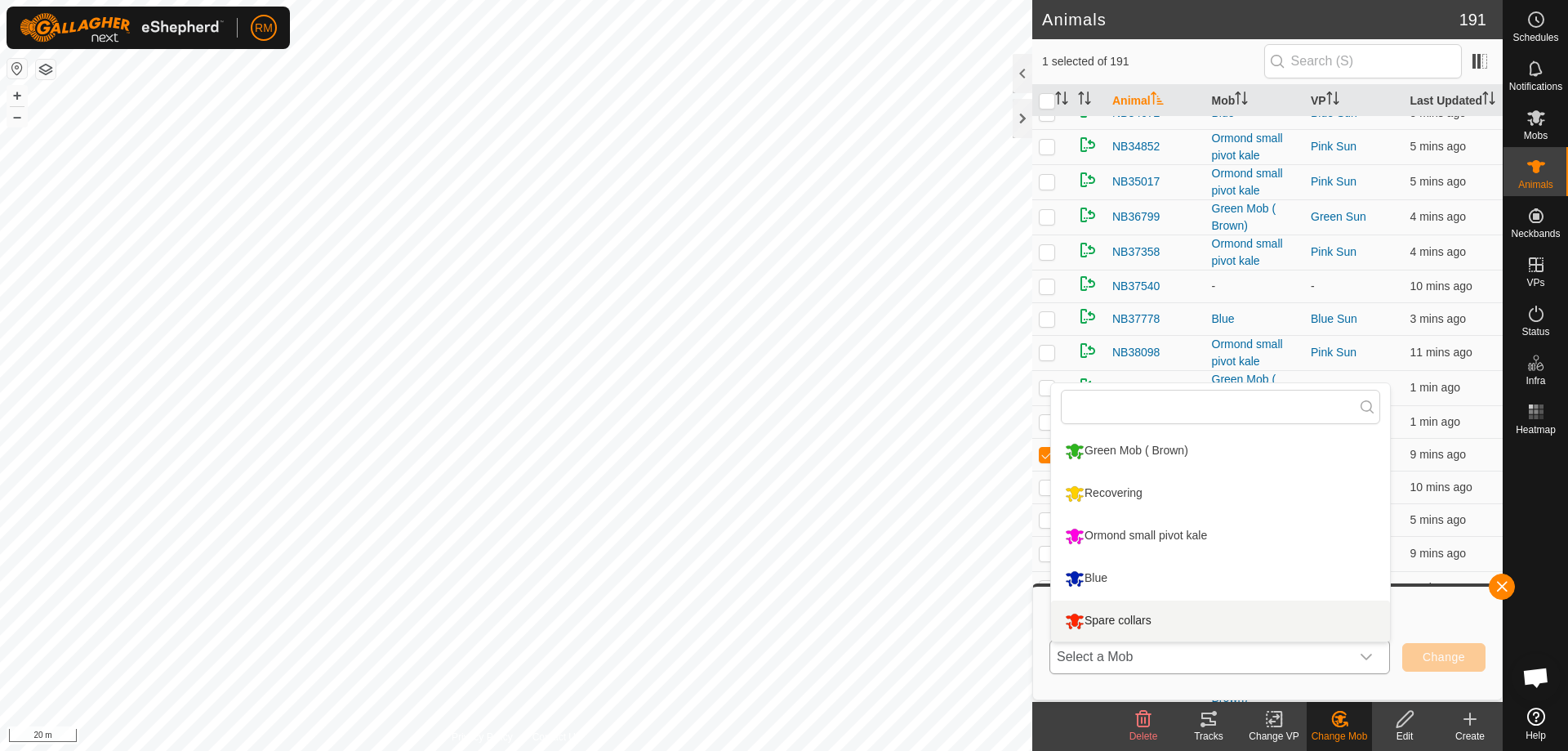
click at [1150, 614] on li "Spare collars" at bounding box center [1220, 621] width 339 height 41
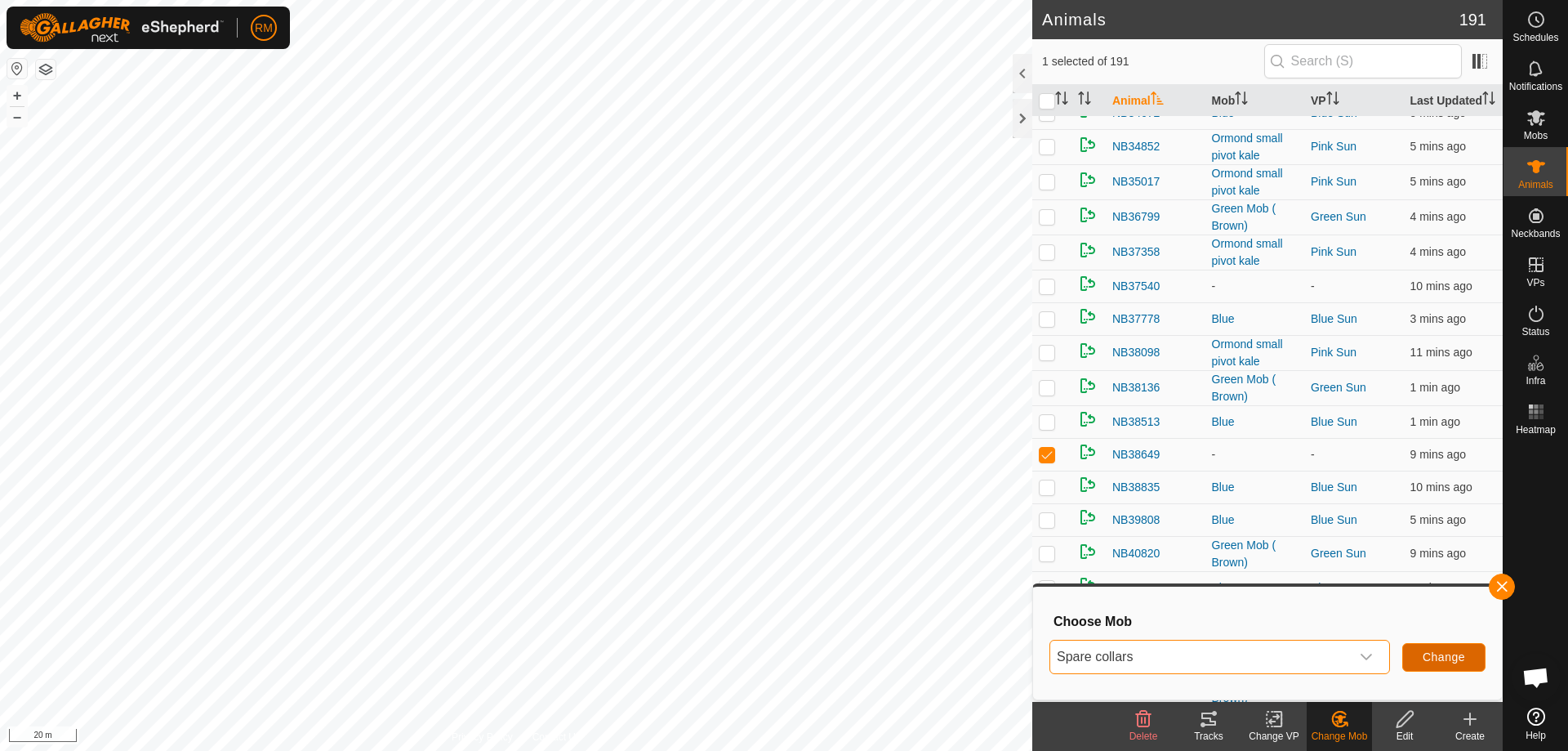
click at [1437, 657] on span "Change" at bounding box center [1443, 656] width 42 height 13
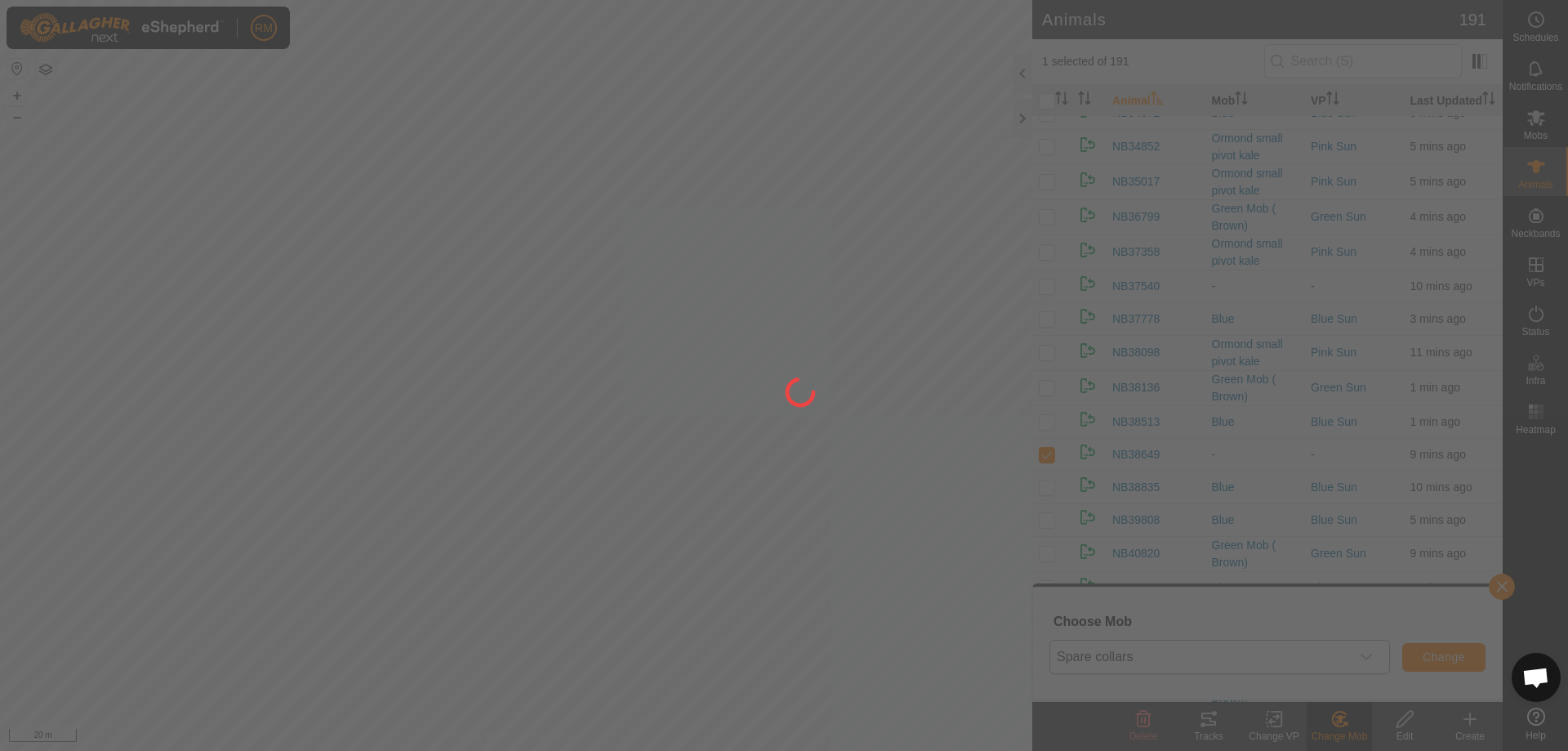
checkbox input "false"
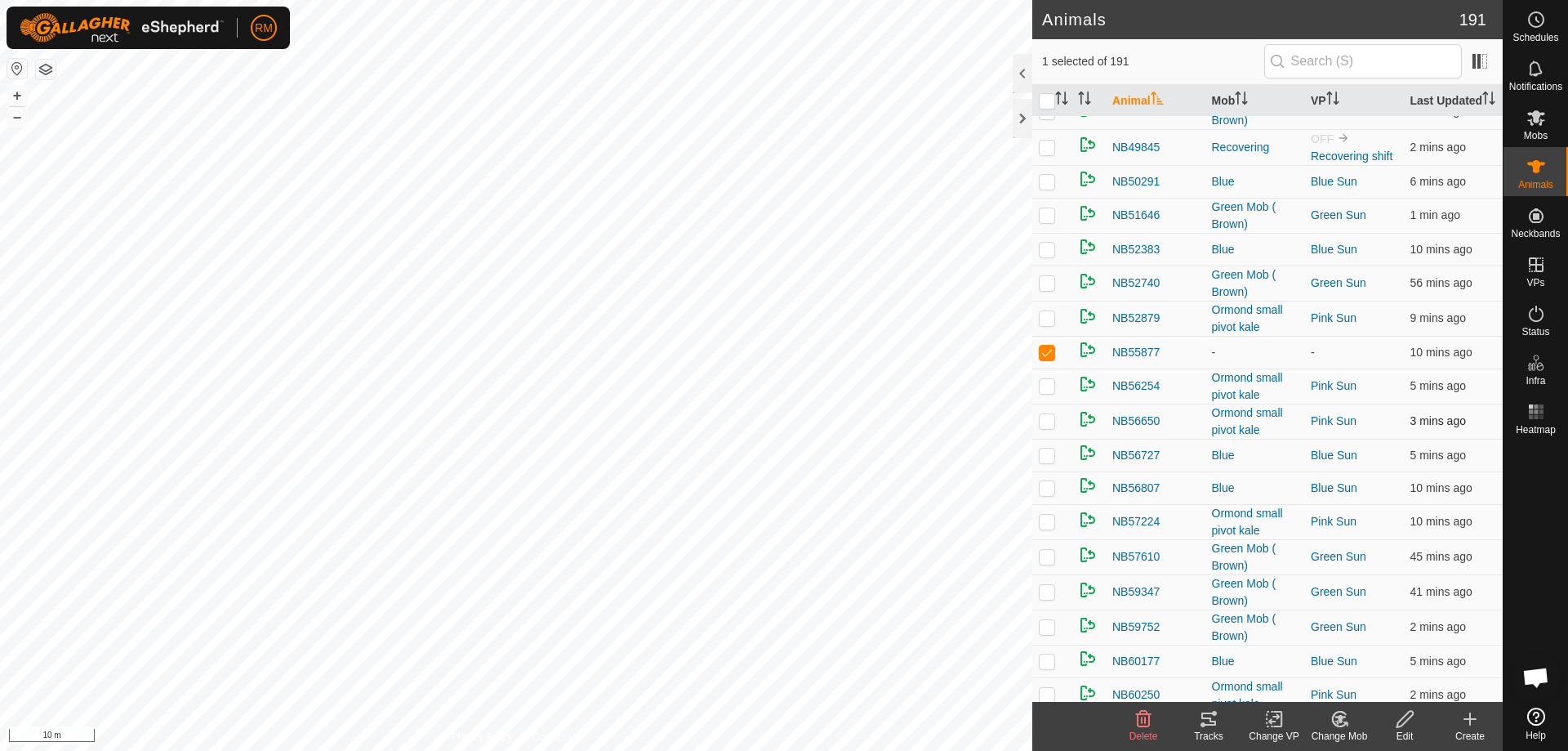
scroll to position [3076, 0]
click at [1341, 721] on icon at bounding box center [1340, 718] width 12 height 8
click at [1351, 648] on link "Choose Mob..." at bounding box center [1388, 648] width 161 height 32
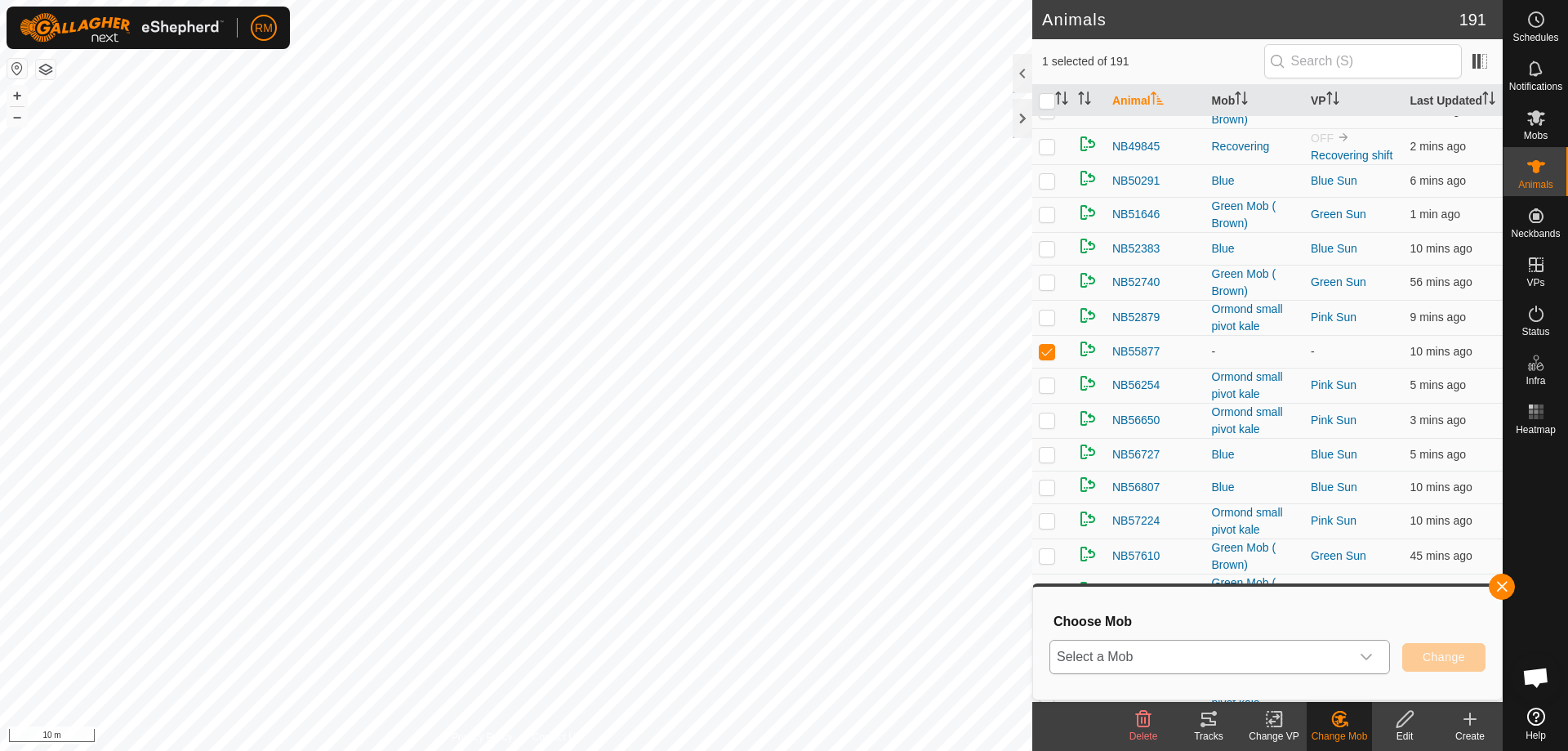
click at [1367, 651] on icon "dropdown trigger" at bounding box center [1366, 656] width 13 height 13
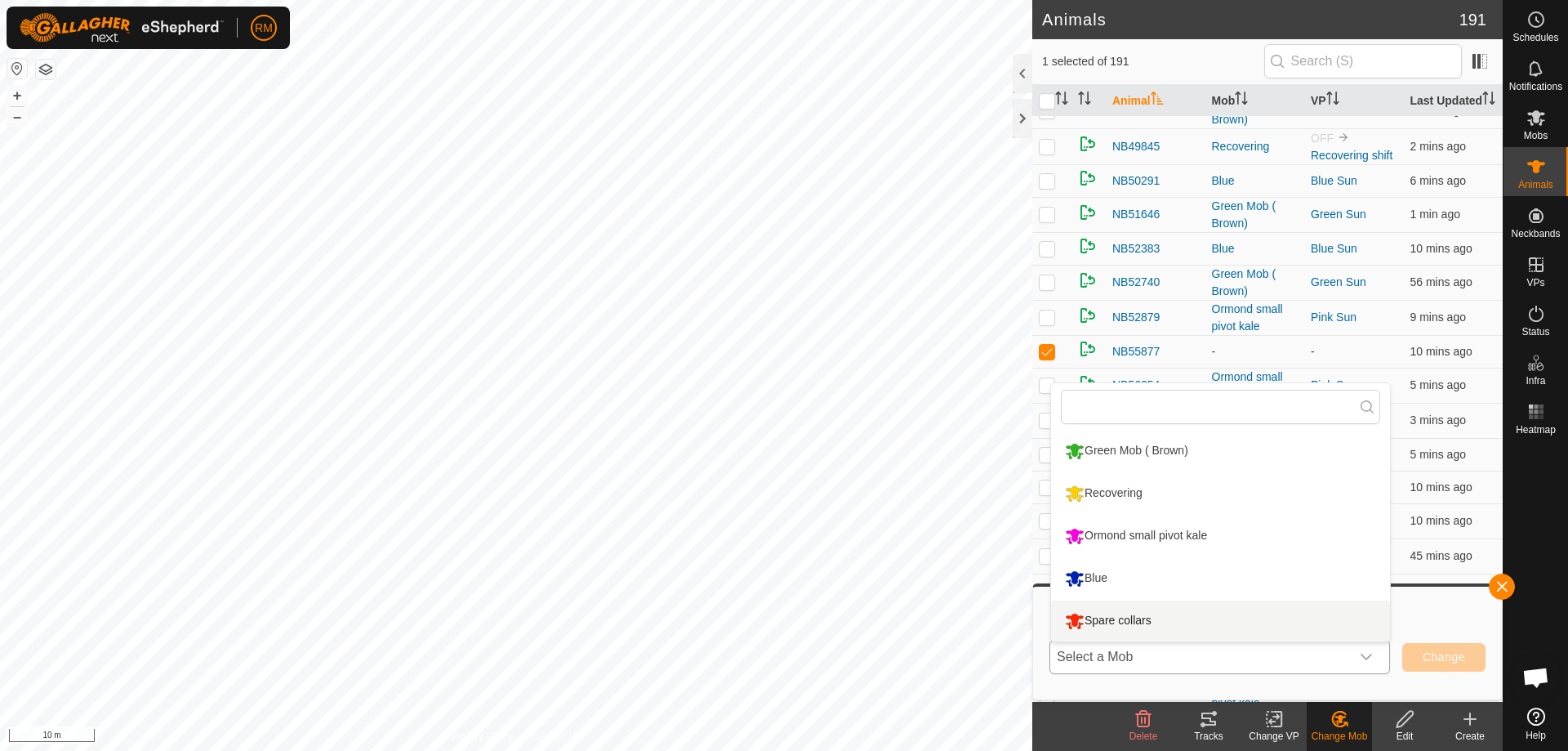
click at [1152, 621] on li "Spare collars" at bounding box center [1220, 621] width 339 height 41
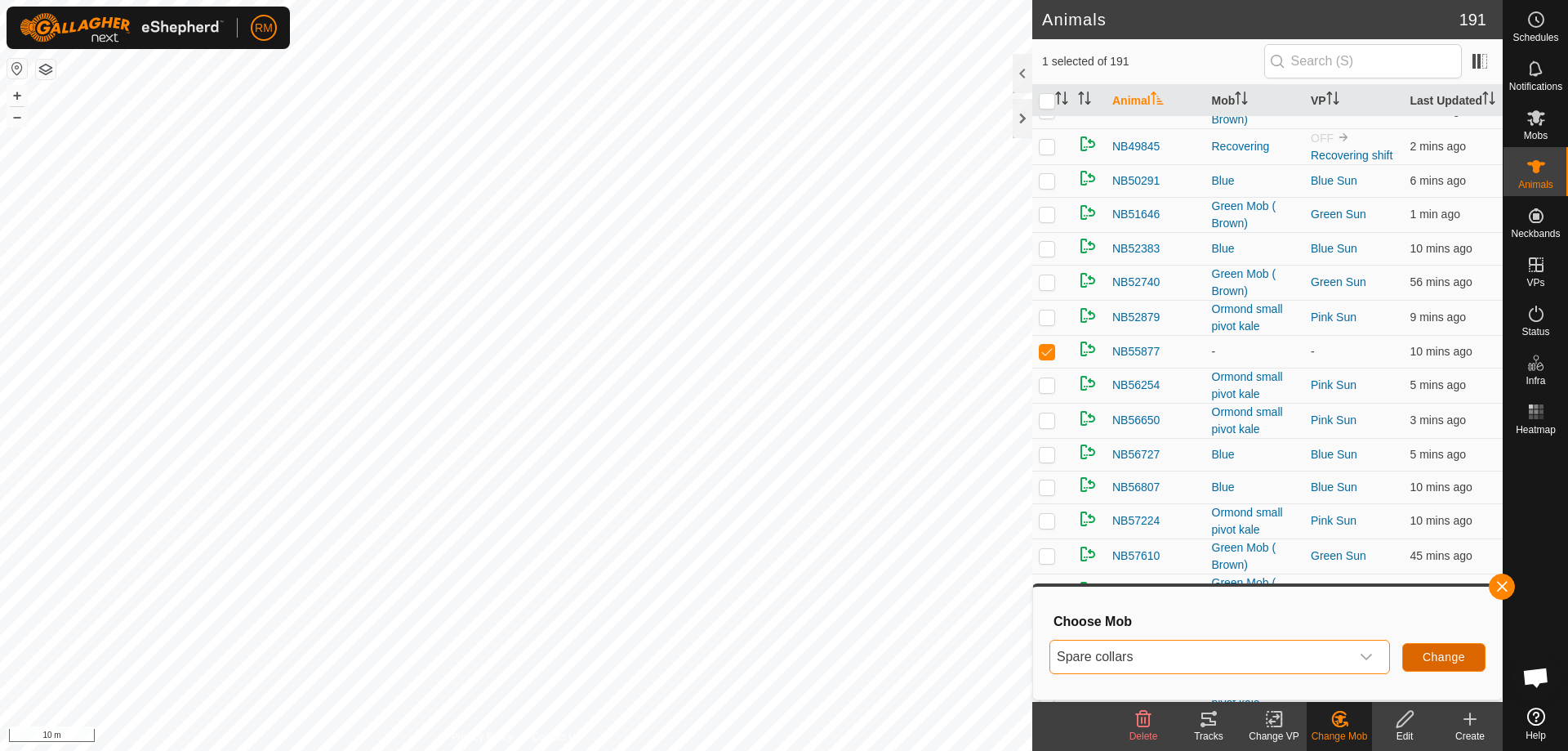
click at [1430, 659] on span "Change" at bounding box center [1443, 656] width 42 height 13
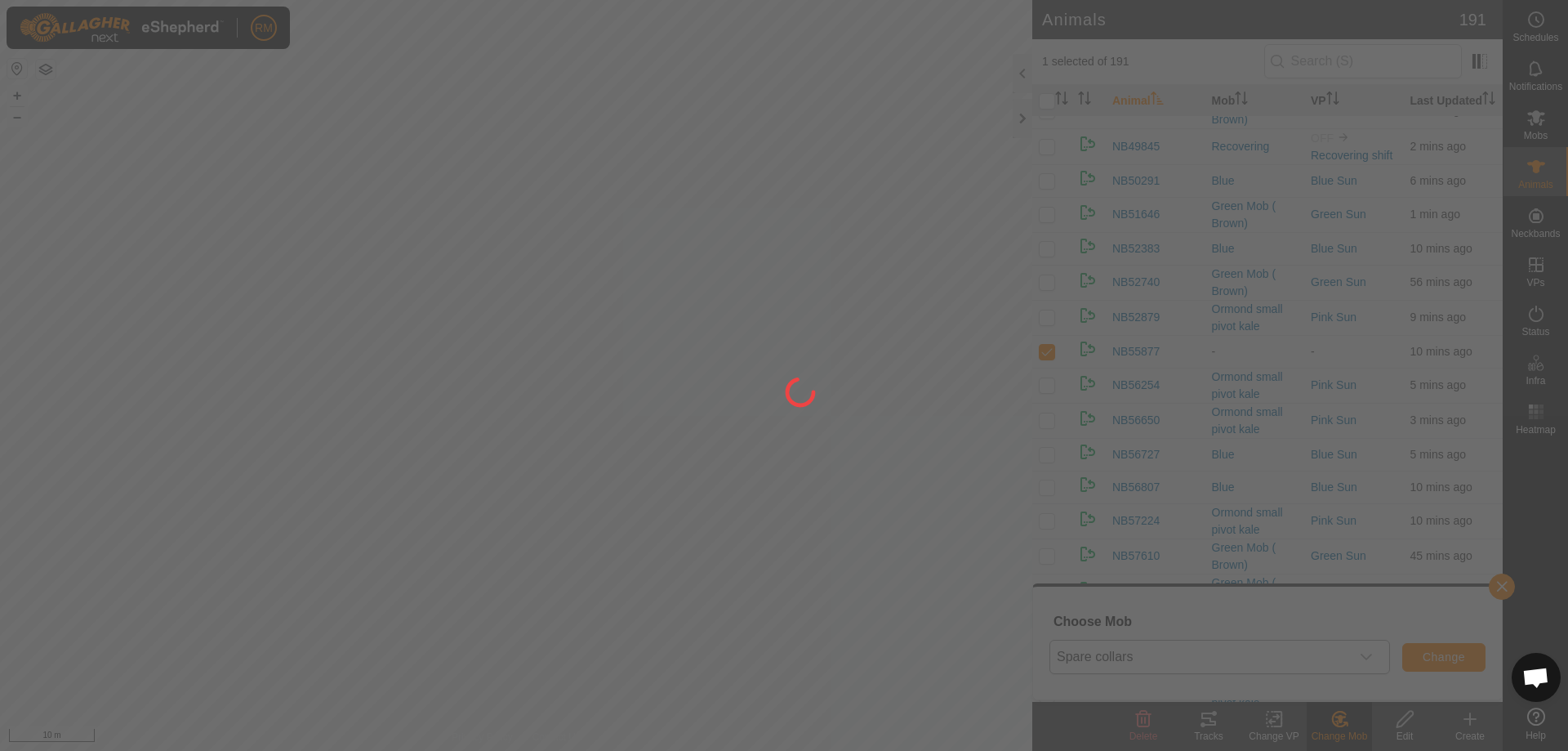
checkbox input "false"
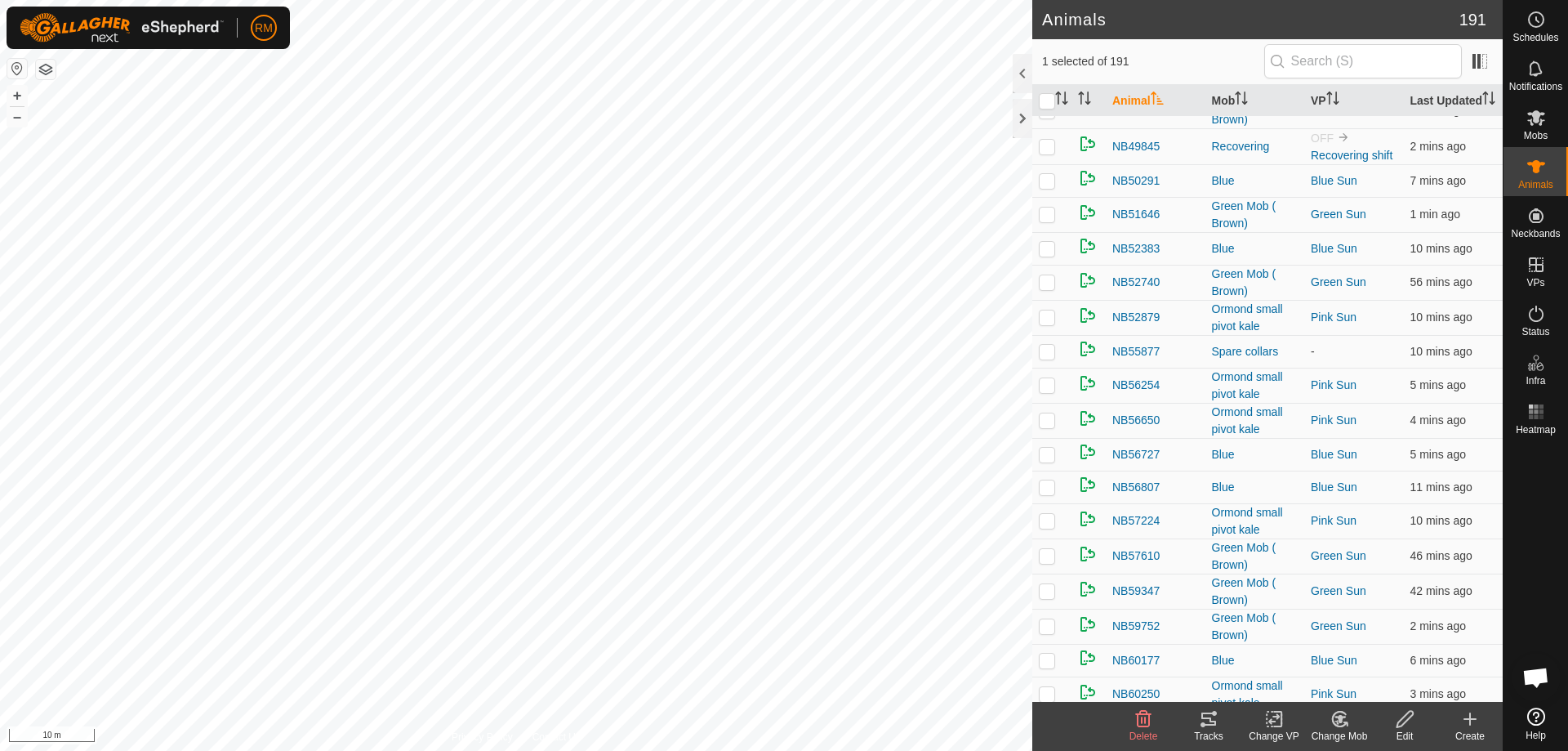
click at [1331, 711] on icon at bounding box center [1340, 719] width 21 height 20
click at [1358, 647] on link "Choose Mob..." at bounding box center [1388, 648] width 161 height 32
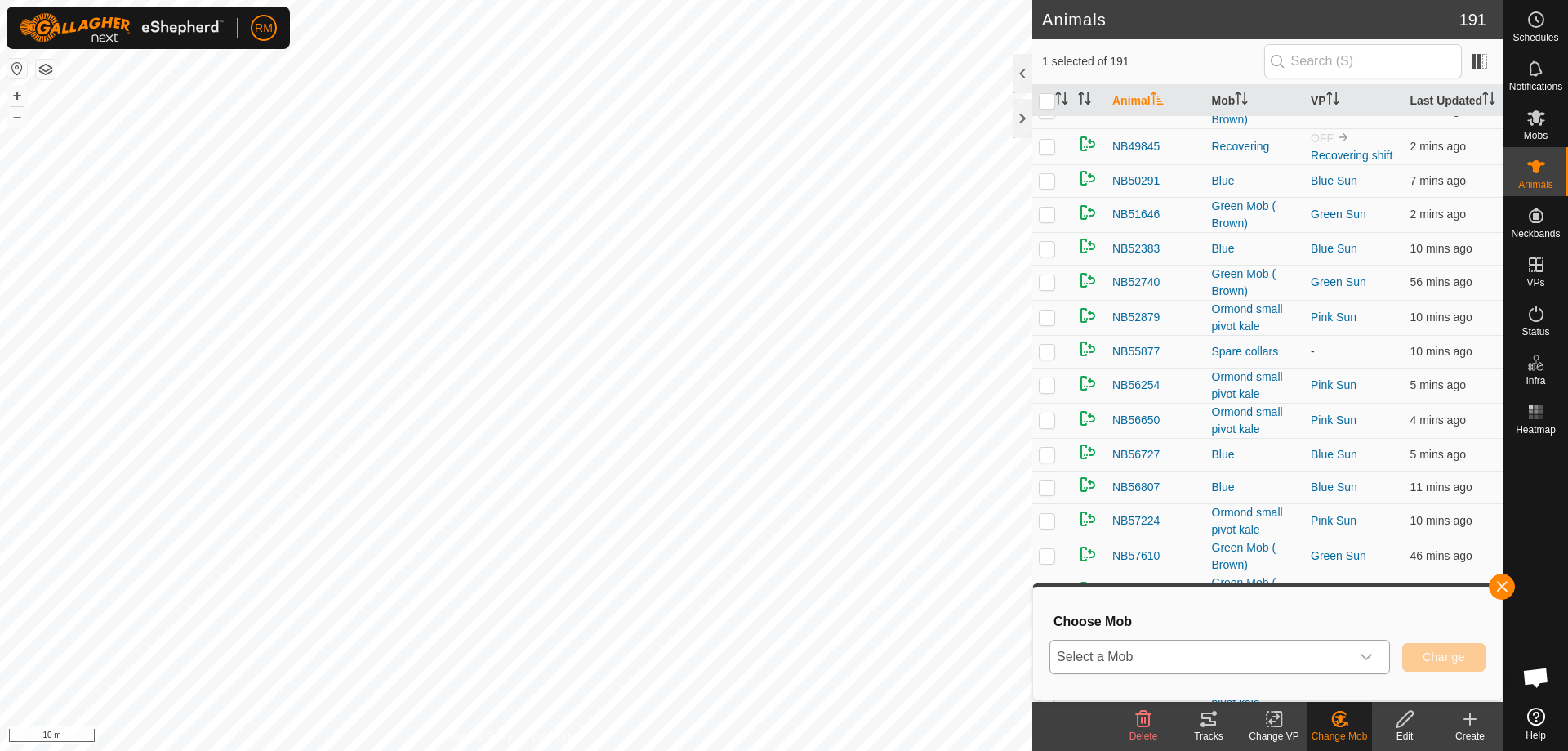
click at [1374, 654] on div "dropdown trigger" at bounding box center [1366, 657] width 32 height 32
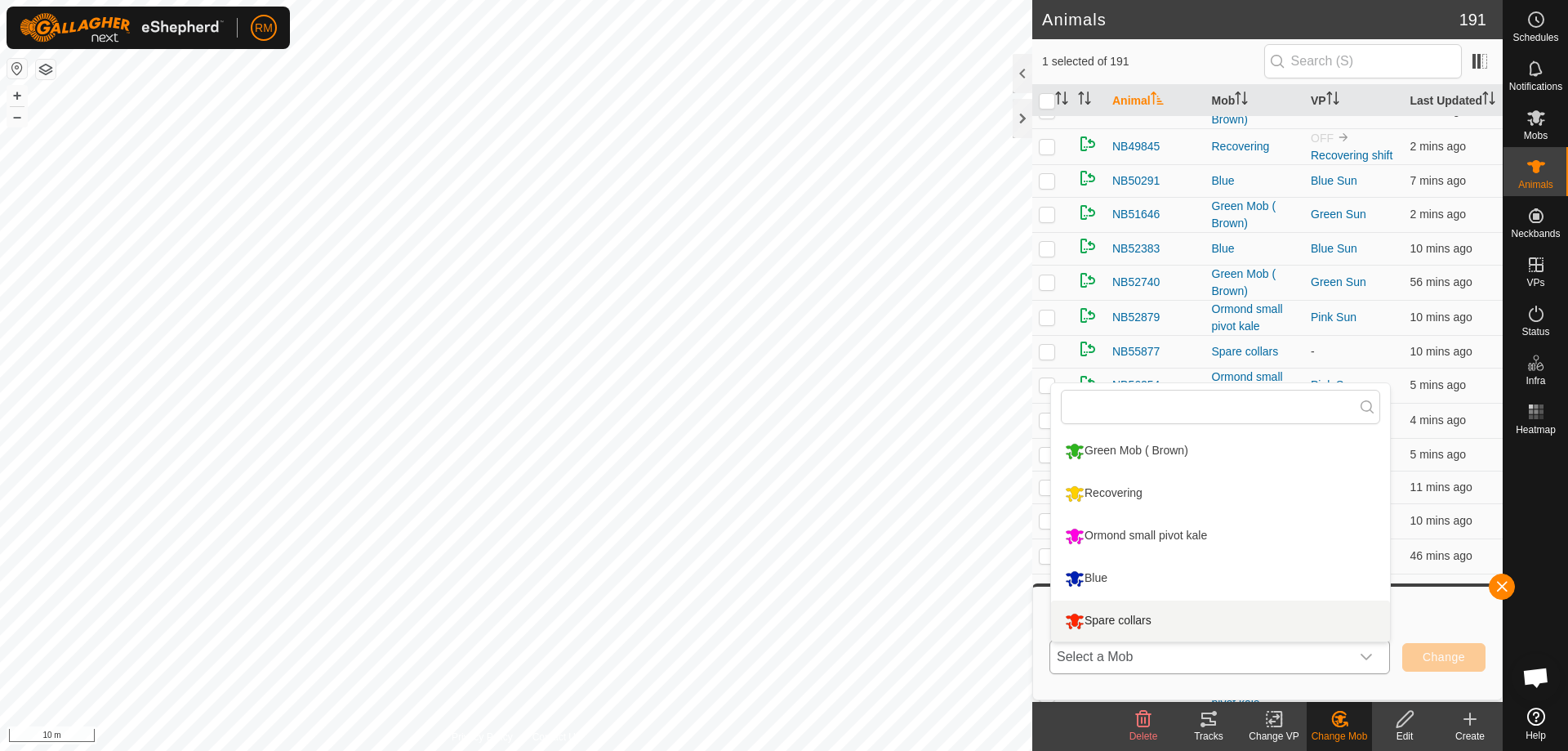
click at [1116, 622] on li "Spare collars" at bounding box center [1220, 621] width 339 height 41
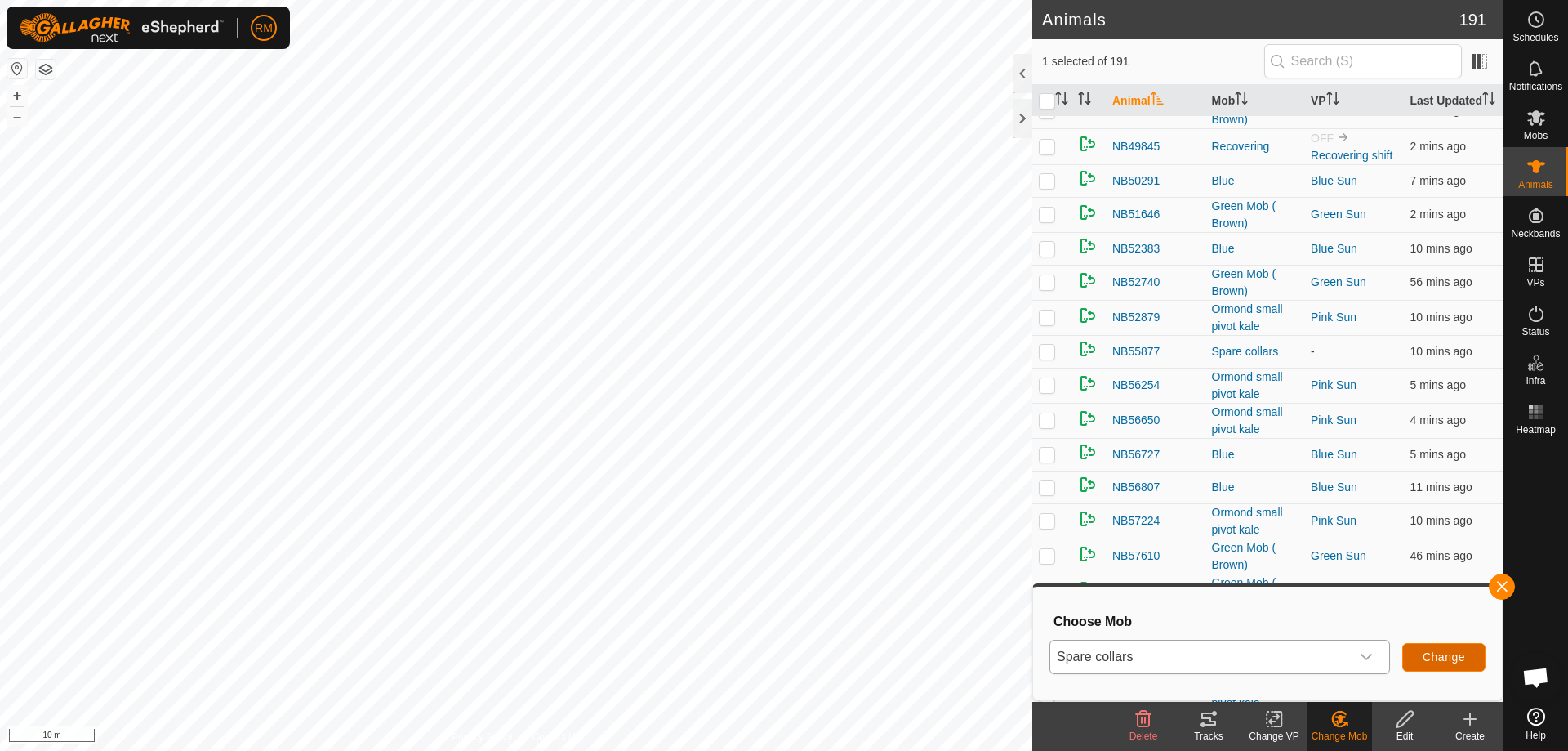
click at [1447, 657] on span "Change" at bounding box center [1443, 656] width 42 height 13
checkbox input "false"
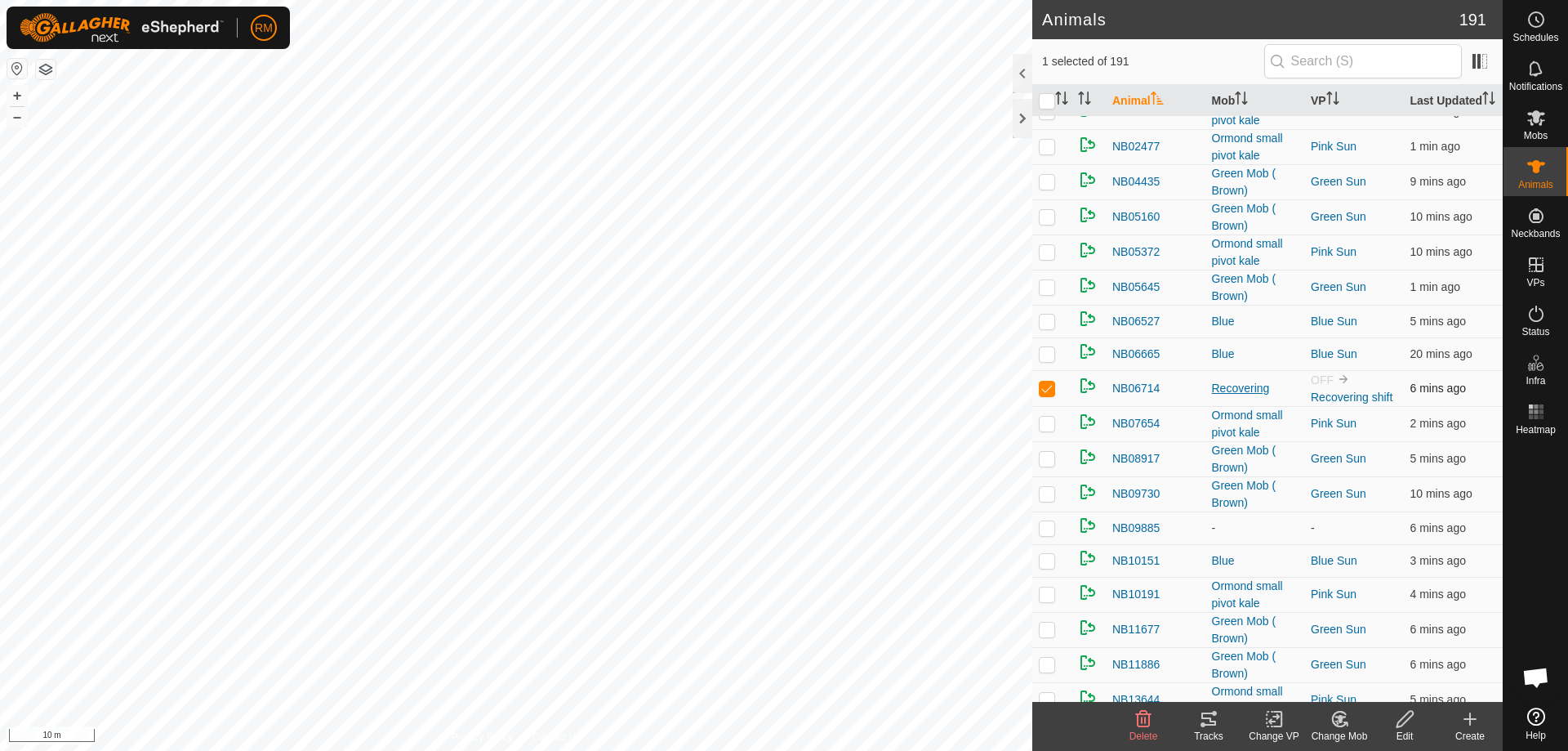
scroll to position [54, 0]
click at [1342, 726] on icon at bounding box center [1338, 719] width 13 height 14
click at [1359, 643] on link "Choose Mob..." at bounding box center [1388, 648] width 161 height 32
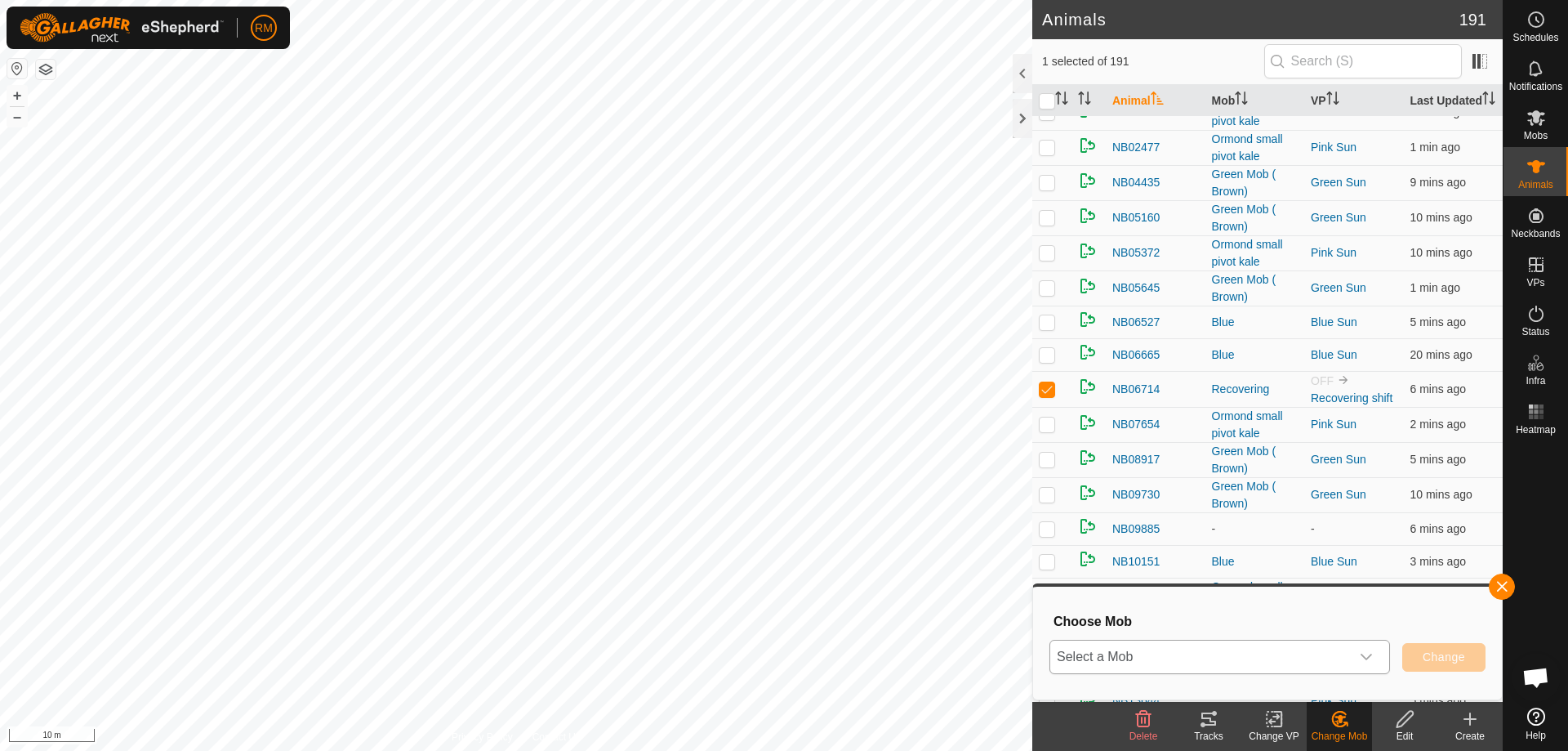
click at [1366, 656] on icon "dropdown trigger" at bounding box center [1366, 656] width 13 height 13
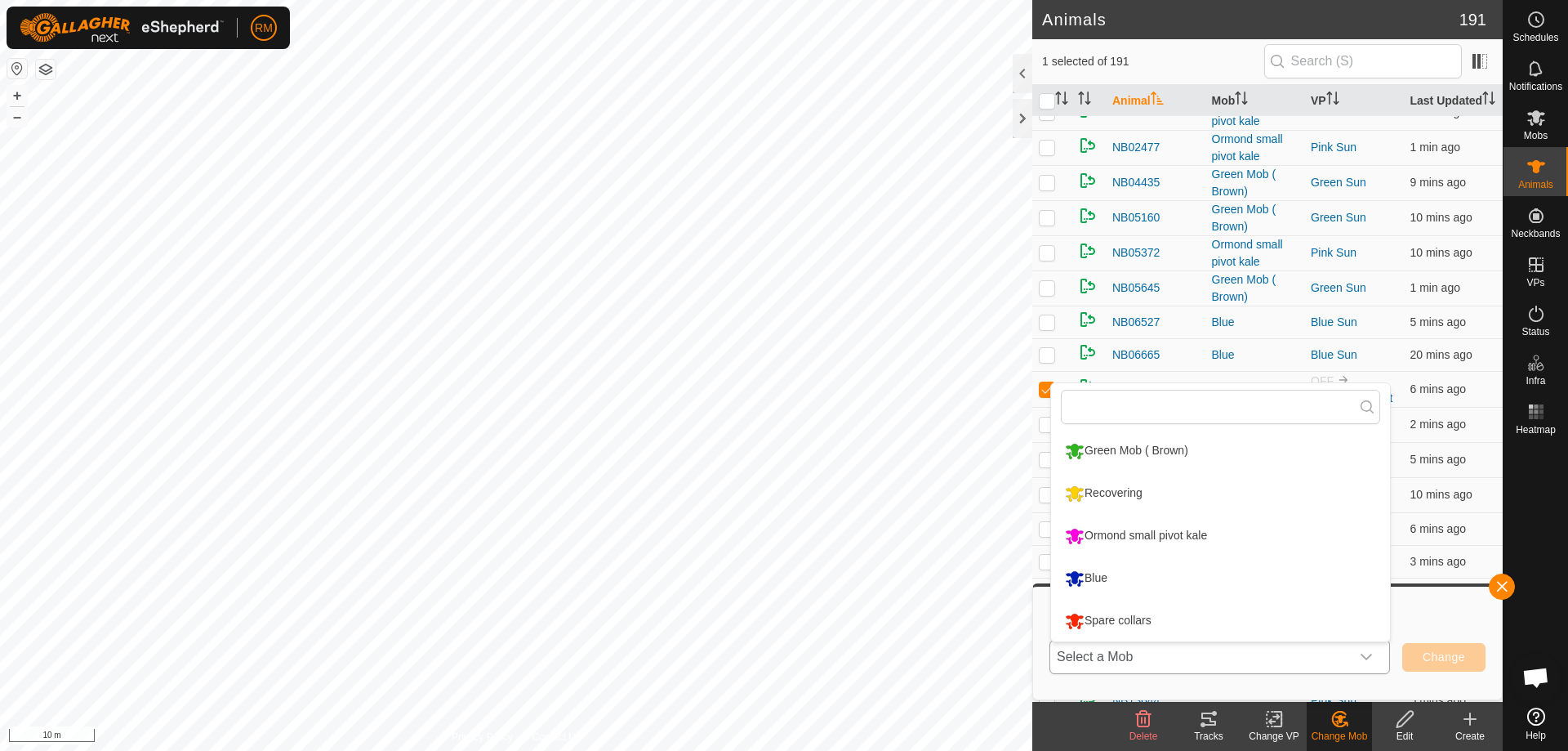
drag, startPoint x: 1113, startPoint y: 617, endPoint x: 1128, endPoint y: 619, distance: 15.1
click at [1115, 617] on li "Spare collars" at bounding box center [1220, 621] width 339 height 41
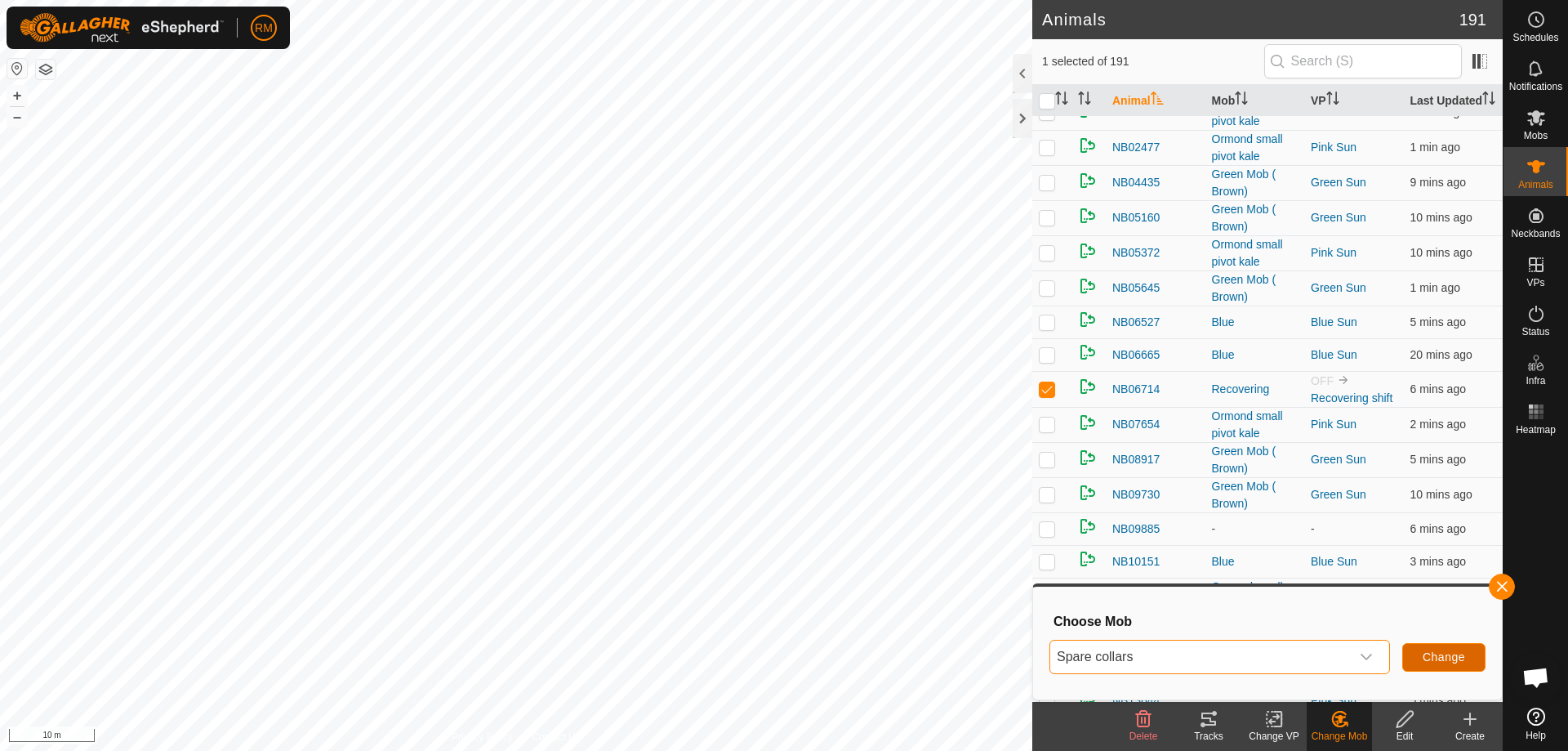
click at [1431, 657] on span "Change" at bounding box center [1443, 656] width 42 height 13
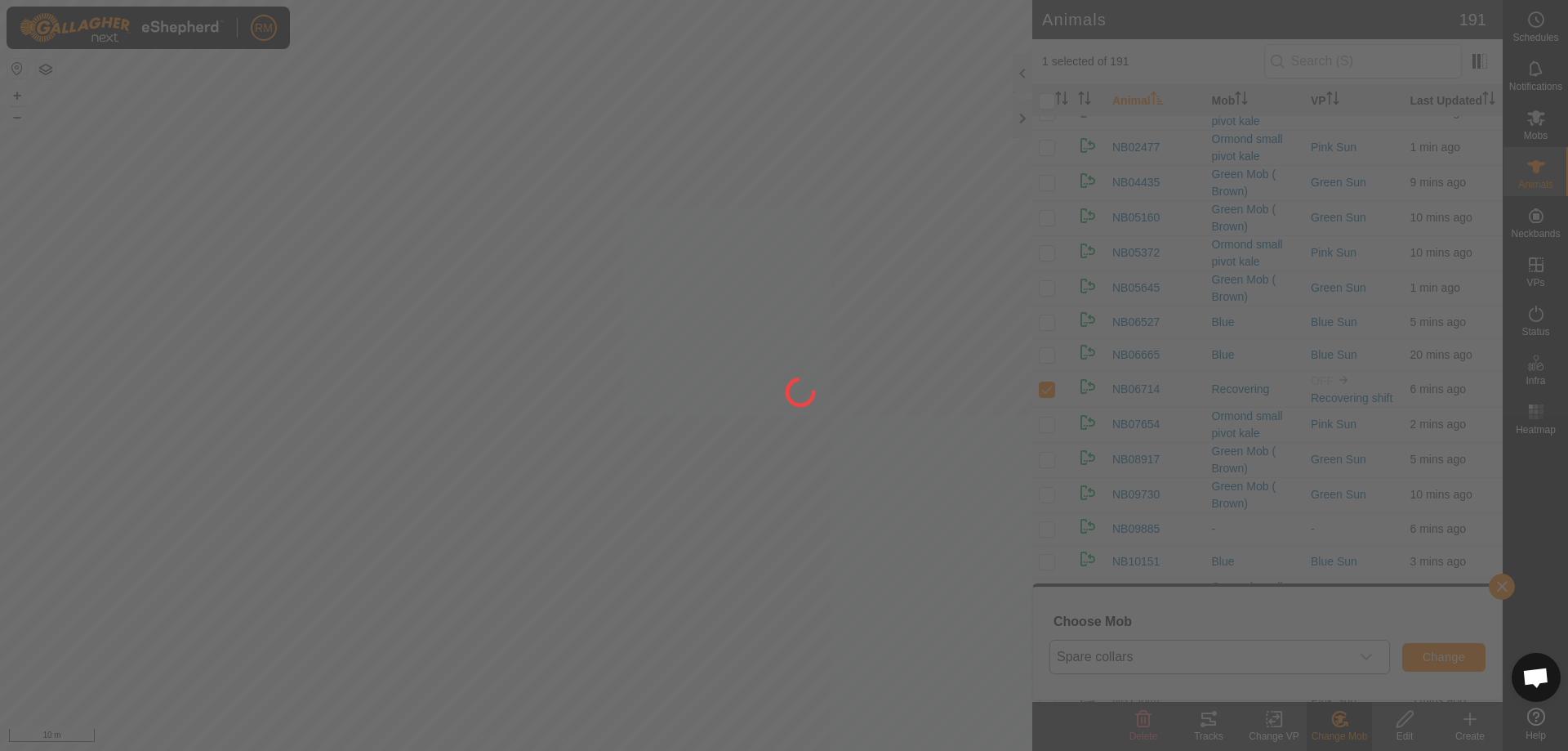
checkbox input "false"
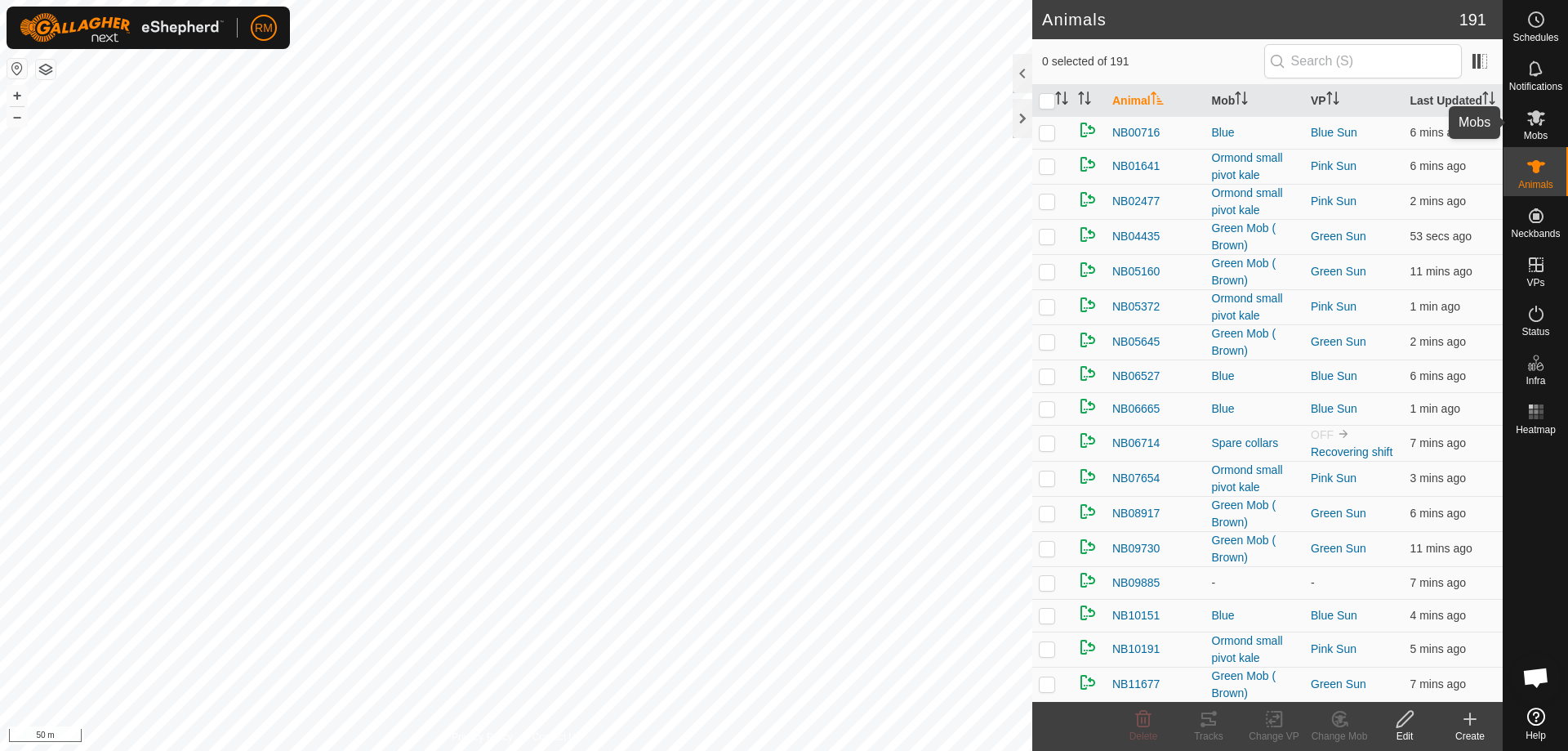
click at [1538, 121] on icon at bounding box center [1536, 117] width 18 height 15
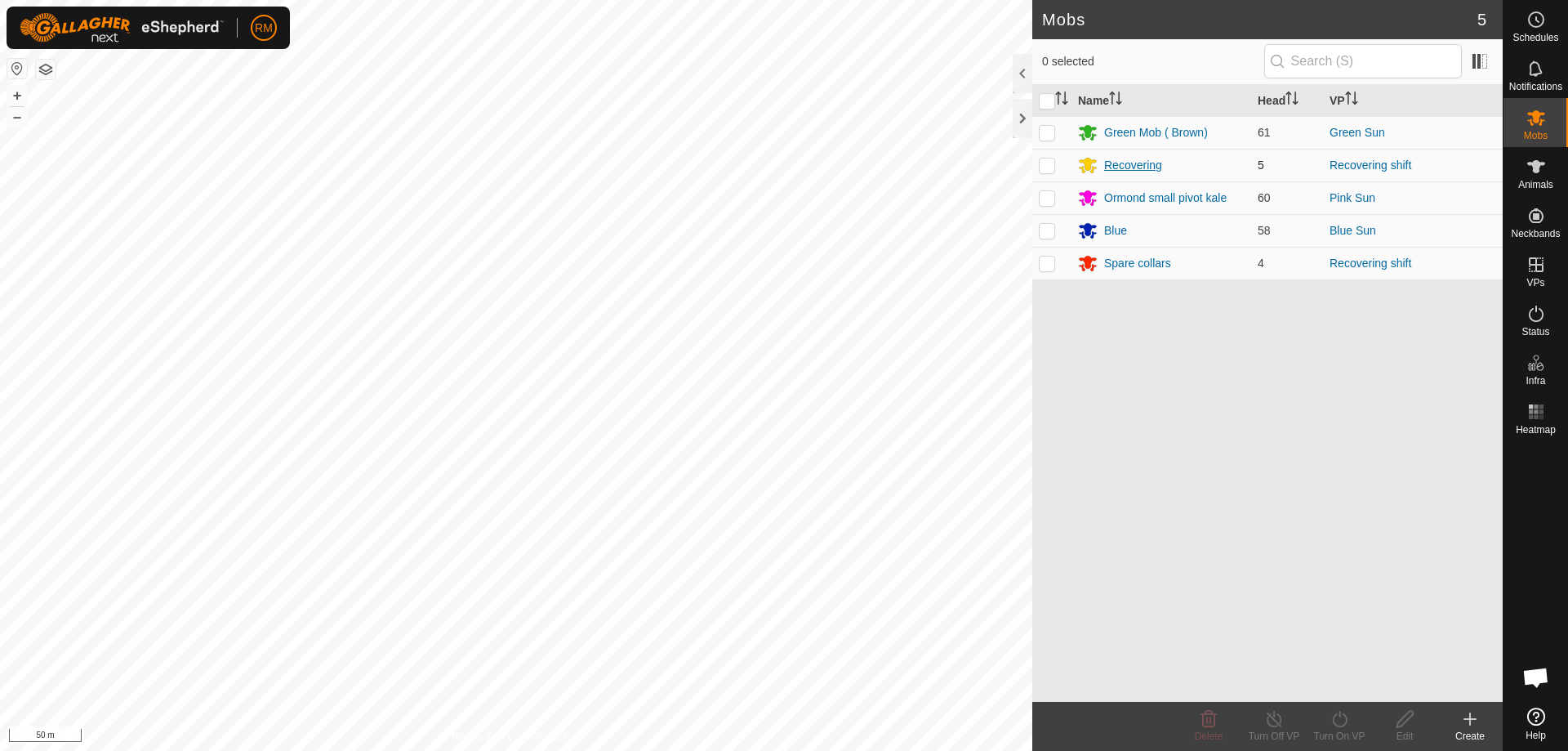
click at [1135, 165] on div "Recovering" at bounding box center [1133, 165] width 58 height 17
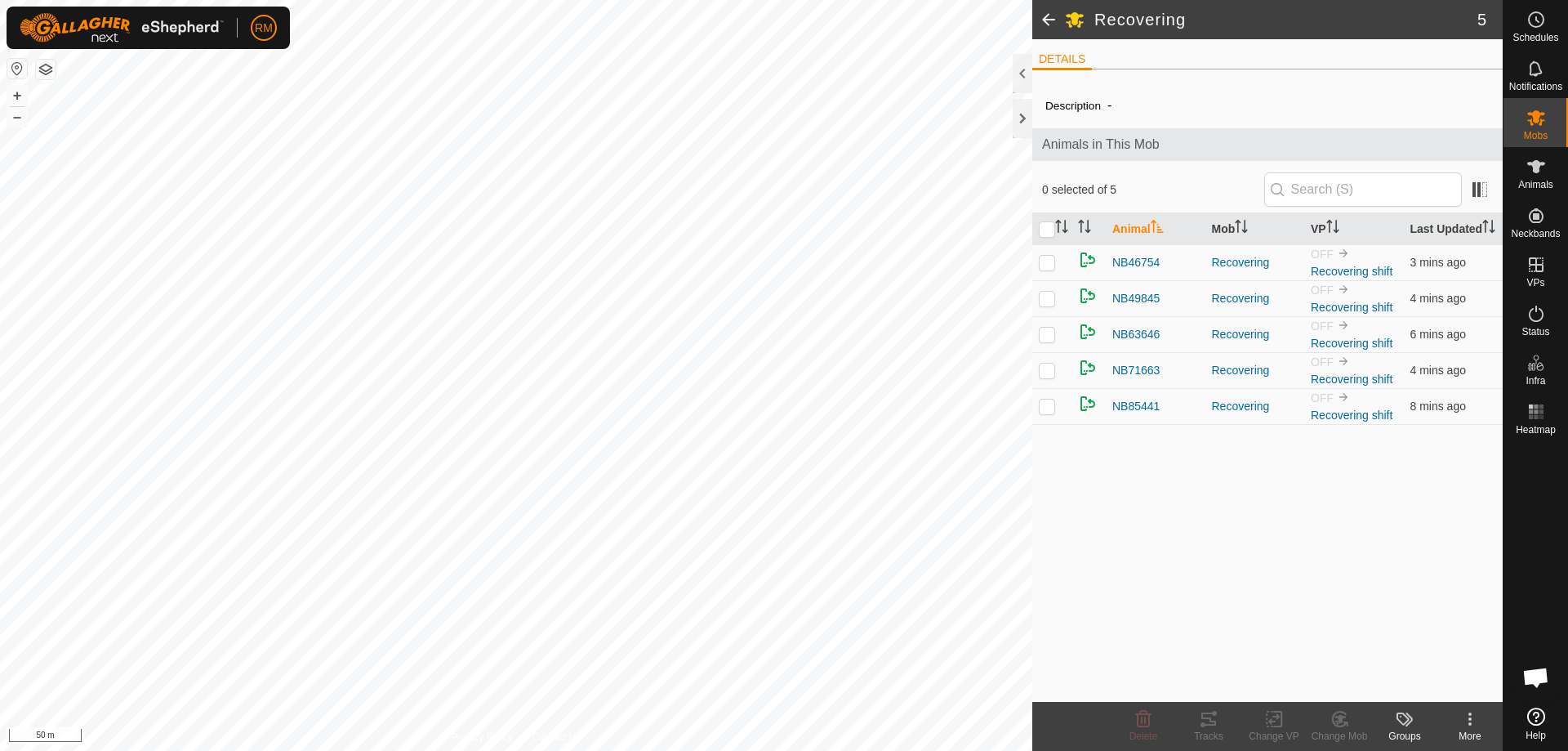
click at [1470, 720] on icon at bounding box center [1470, 719] width 4 height 4
click at [1408, 678] on link "Edit Mob Detail" at bounding box center [1417, 683] width 169 height 32
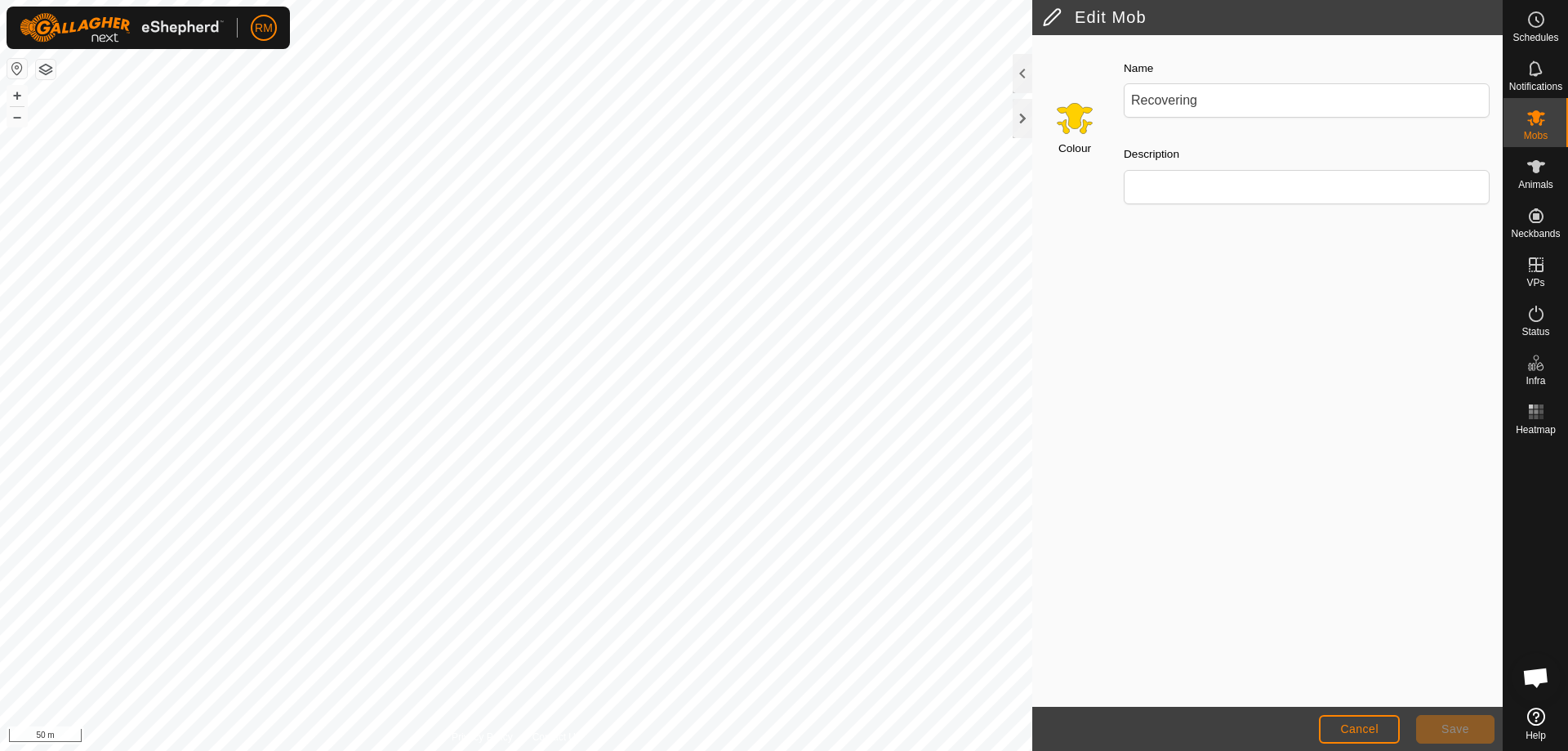
click at [1073, 116] on input "Select a color" at bounding box center [1074, 117] width 39 height 39
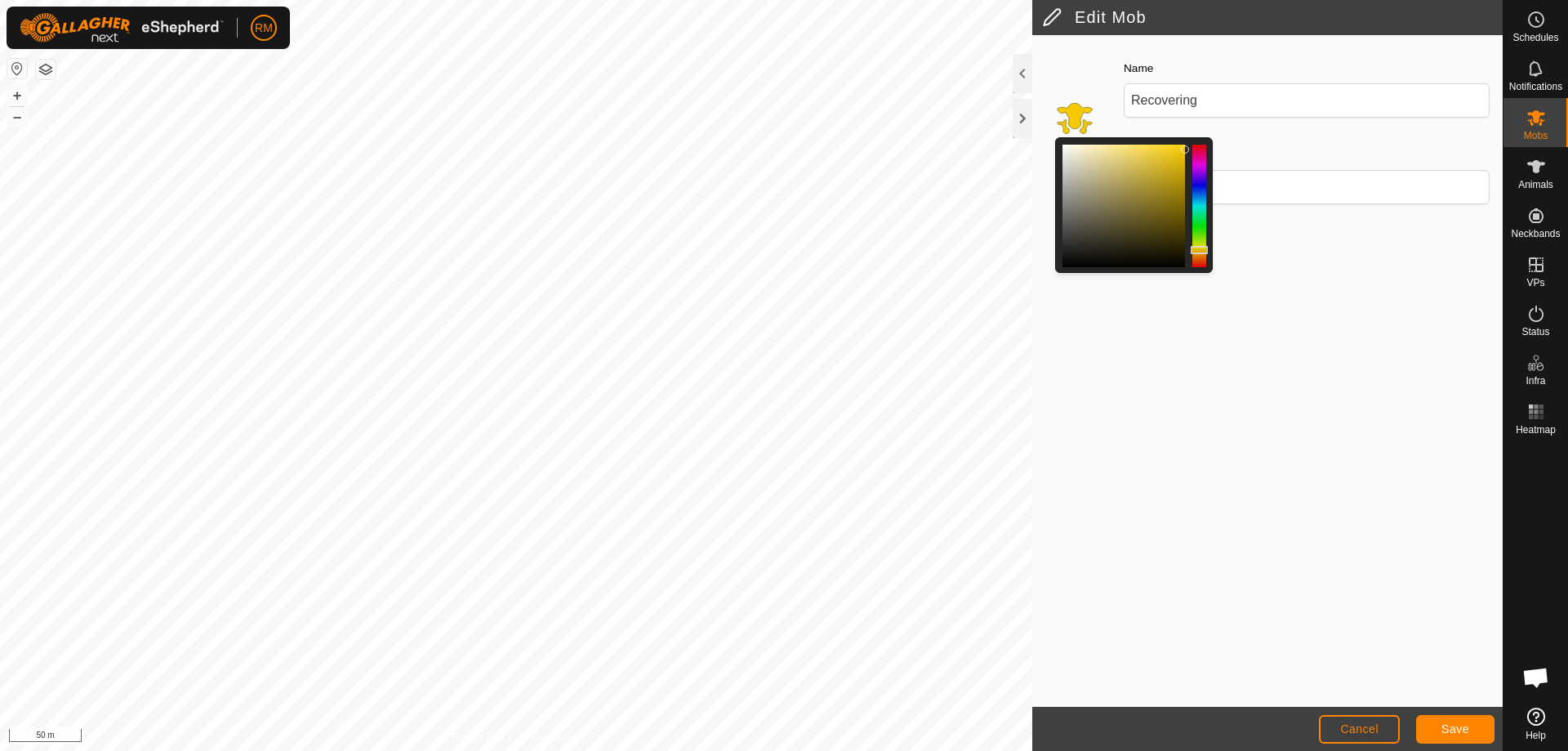
drag, startPoint x: 1185, startPoint y: 145, endPoint x: 1208, endPoint y: 147, distance: 23.1
click at [1208, 147] on div at bounding box center [1133, 204] width 158 height 135
drag, startPoint x: 1203, startPoint y: 251, endPoint x: 1202, endPoint y: 272, distance: 21.0
click at [1202, 272] on div at bounding box center [1133, 204] width 158 height 135
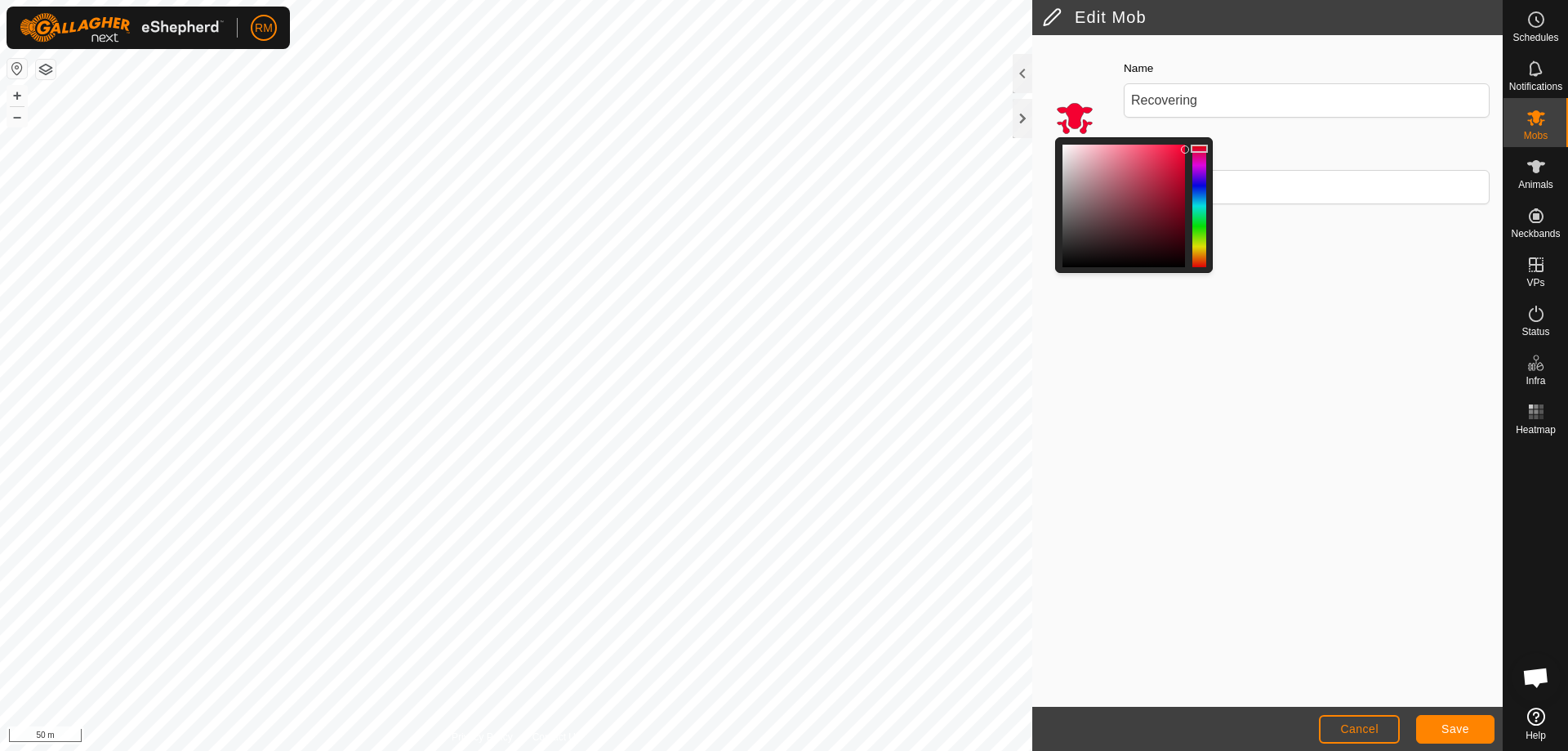
click at [1200, 149] on div at bounding box center [1199, 148] width 17 height 8
click at [1457, 727] on span "Save" at bounding box center [1455, 729] width 28 height 13
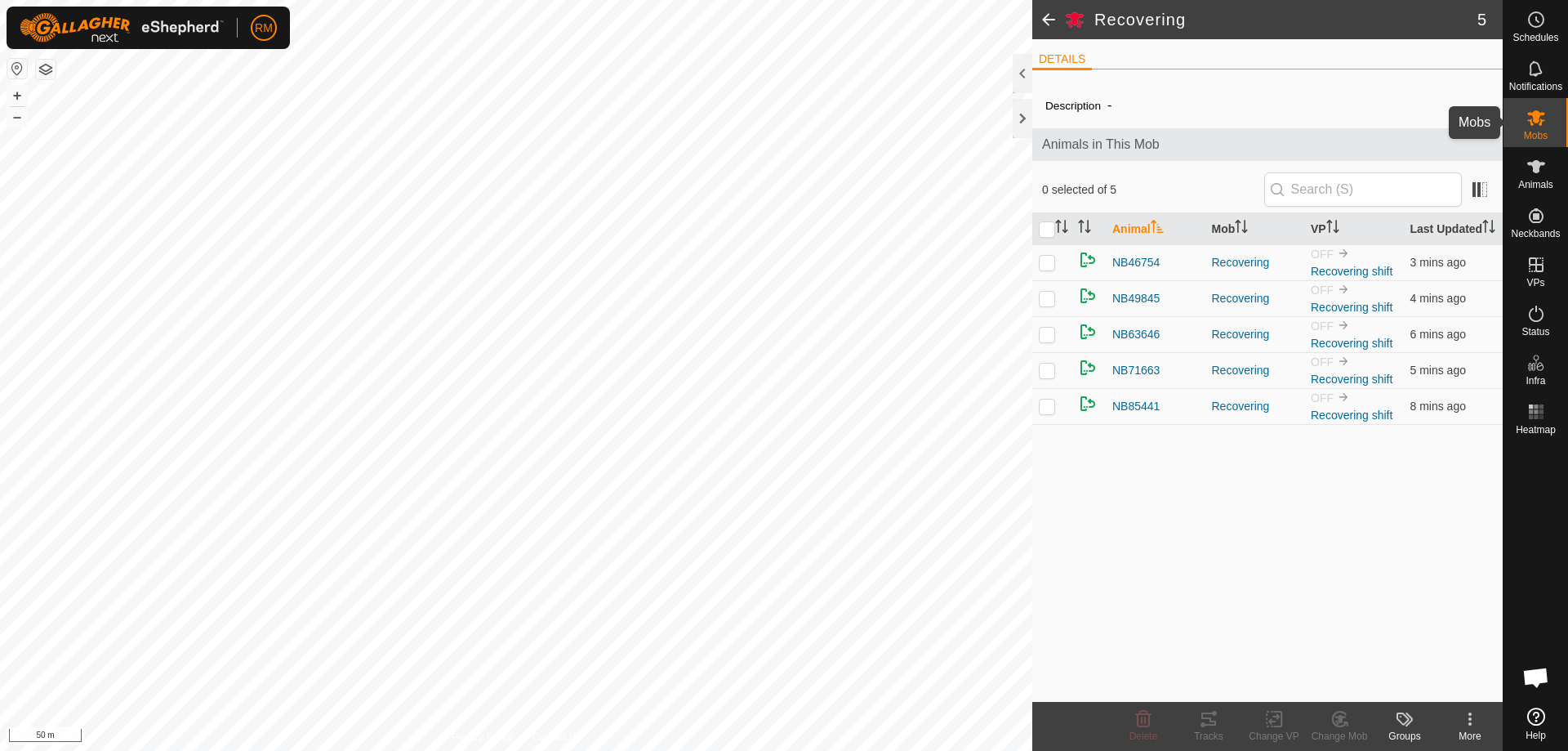
click at [1544, 117] on icon at bounding box center [1536, 117] width 20 height 20
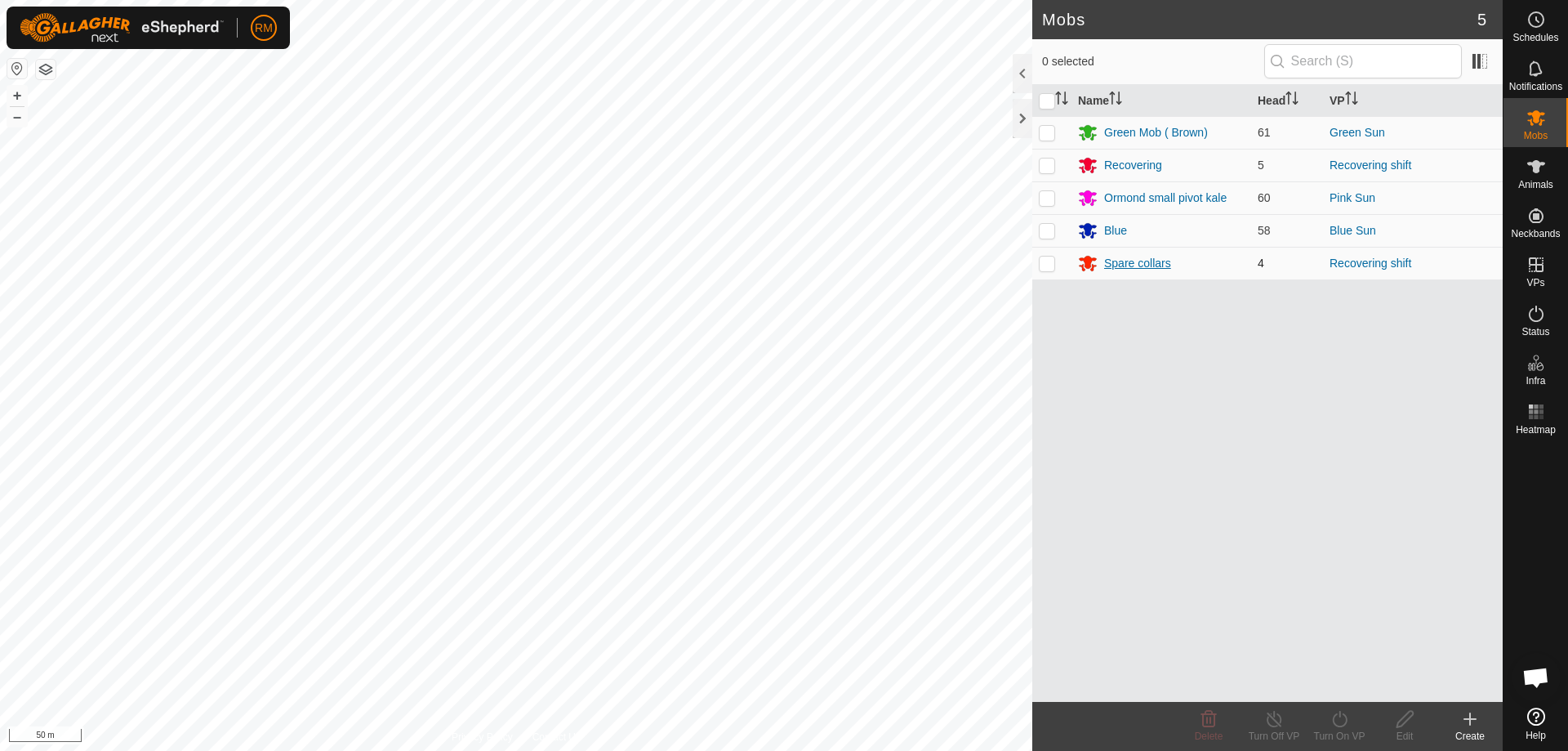
click at [1135, 263] on div "Spare collars" at bounding box center [1137, 263] width 67 height 17
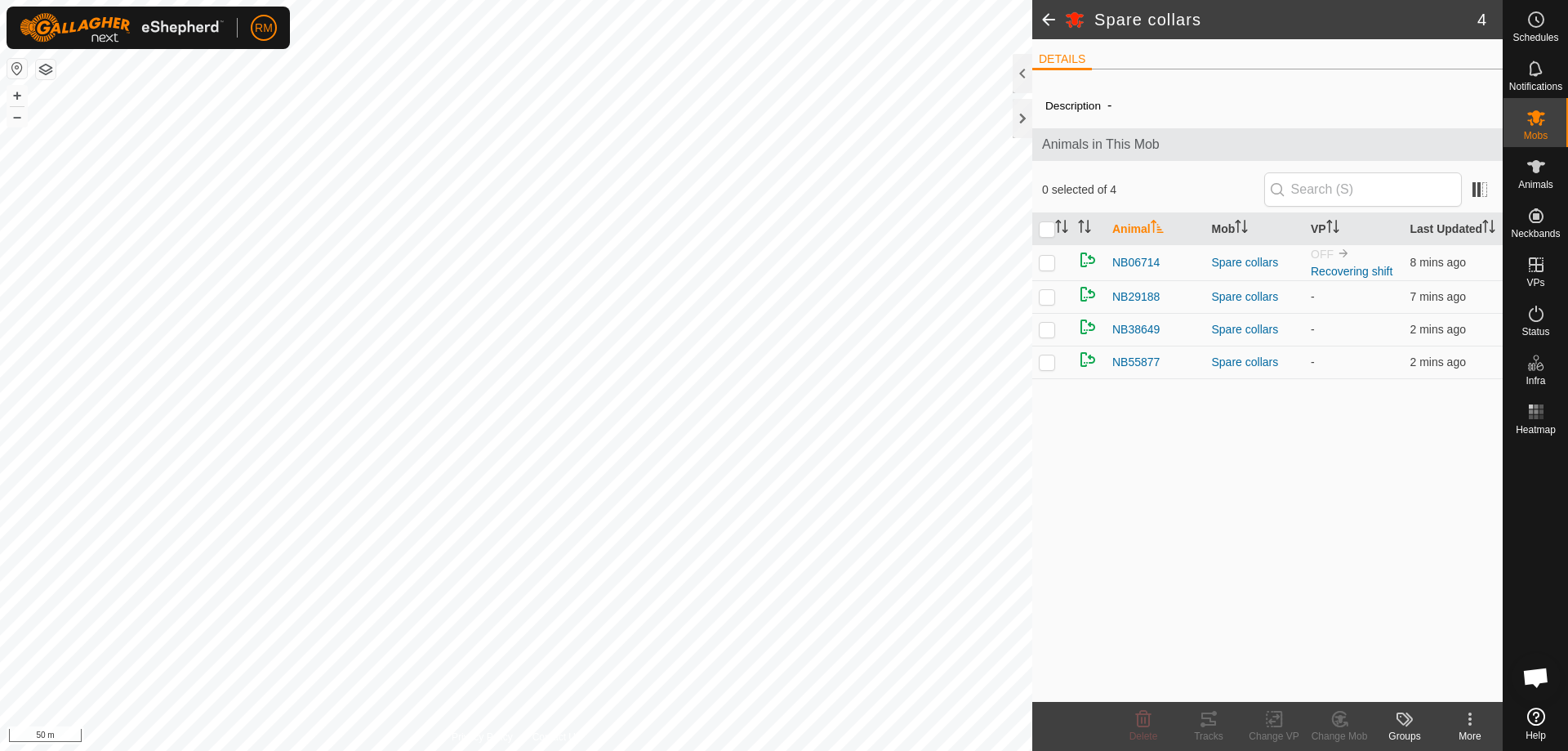
click at [1468, 714] on icon at bounding box center [1469, 719] width 20 height 20
click at [1396, 681] on link "Edit Mob Detail" at bounding box center [1417, 683] width 169 height 32
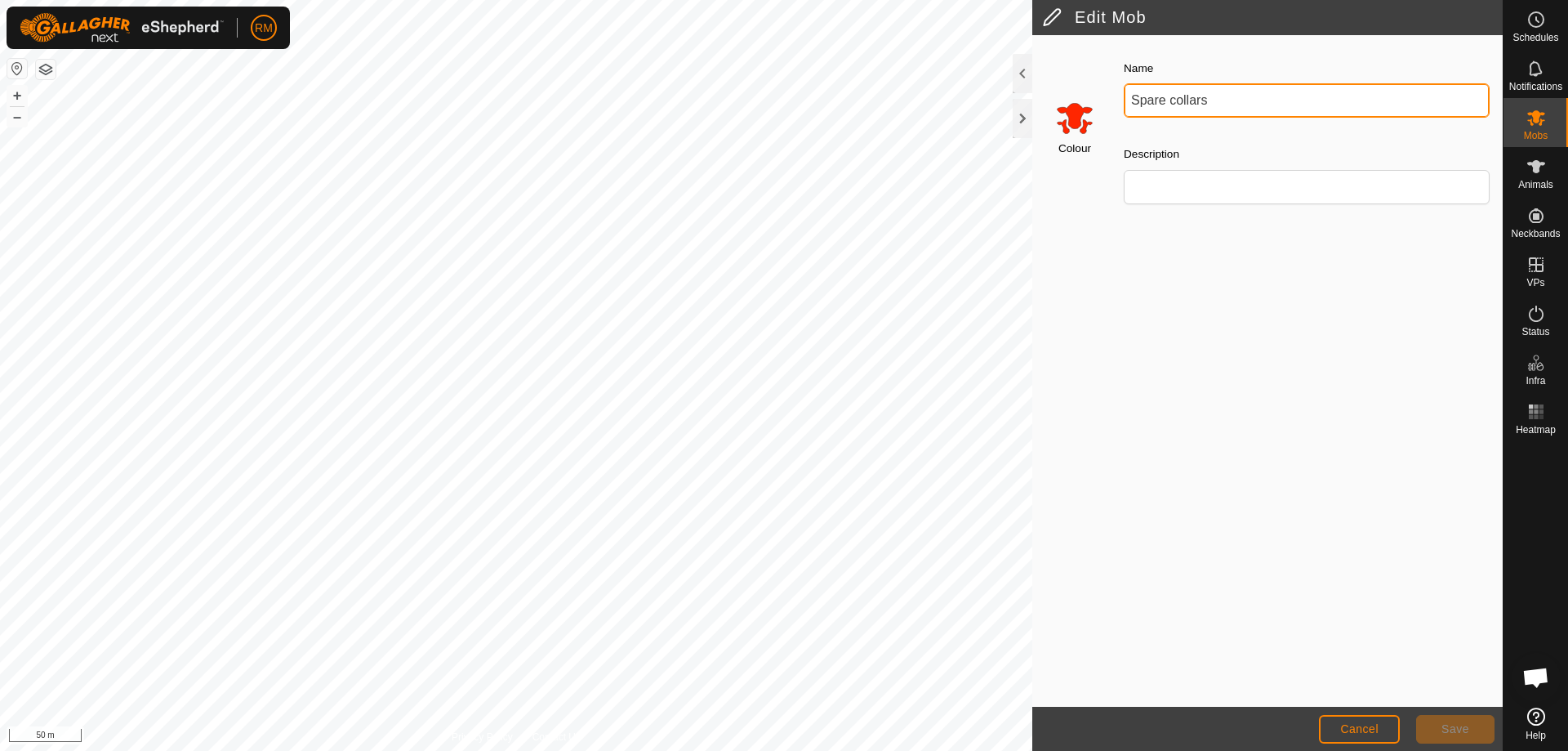
click at [1172, 94] on input "Spare collars" at bounding box center [1306, 100] width 366 height 34
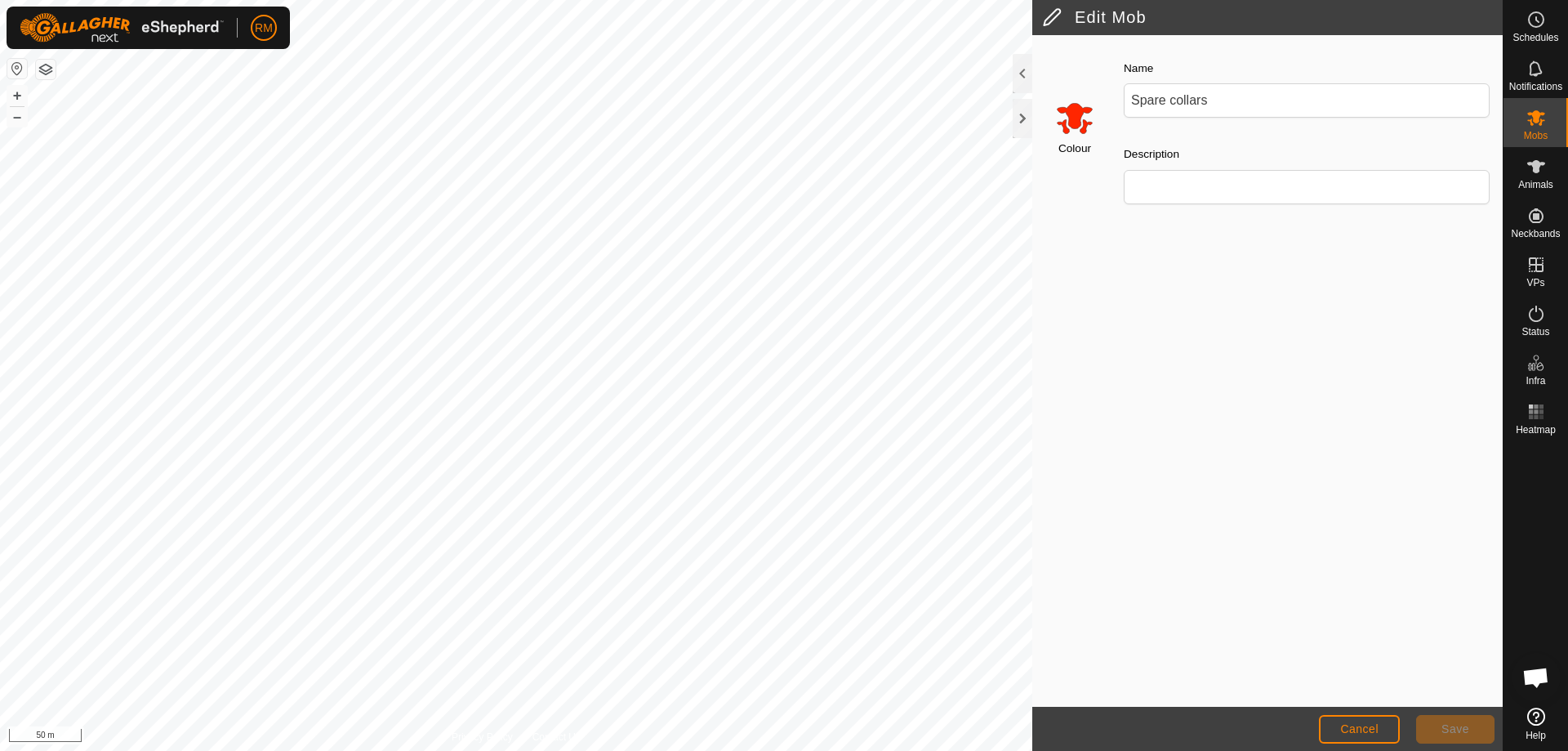
click at [1073, 116] on input "Select a color" at bounding box center [1074, 117] width 39 height 39
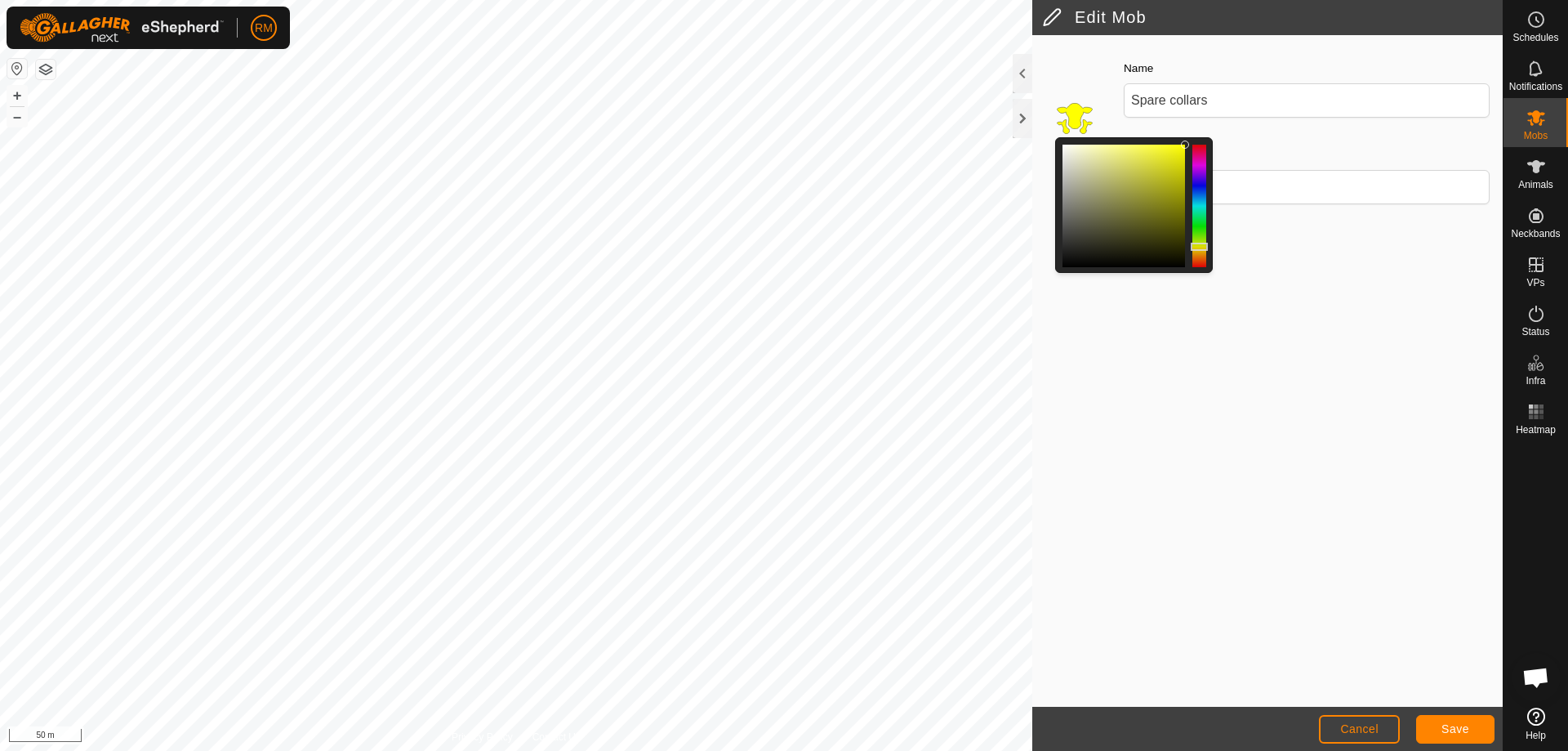
drag, startPoint x: 1202, startPoint y: 261, endPoint x: 1202, endPoint y: 246, distance: 15.0
click at [1202, 246] on div at bounding box center [1199, 246] width 17 height 8
click at [1164, 161] on div at bounding box center [1124, 205] width 123 height 123
click at [1199, 247] on div at bounding box center [1199, 247] width 17 height 8
click at [1455, 731] on span "Save" at bounding box center [1455, 729] width 28 height 13
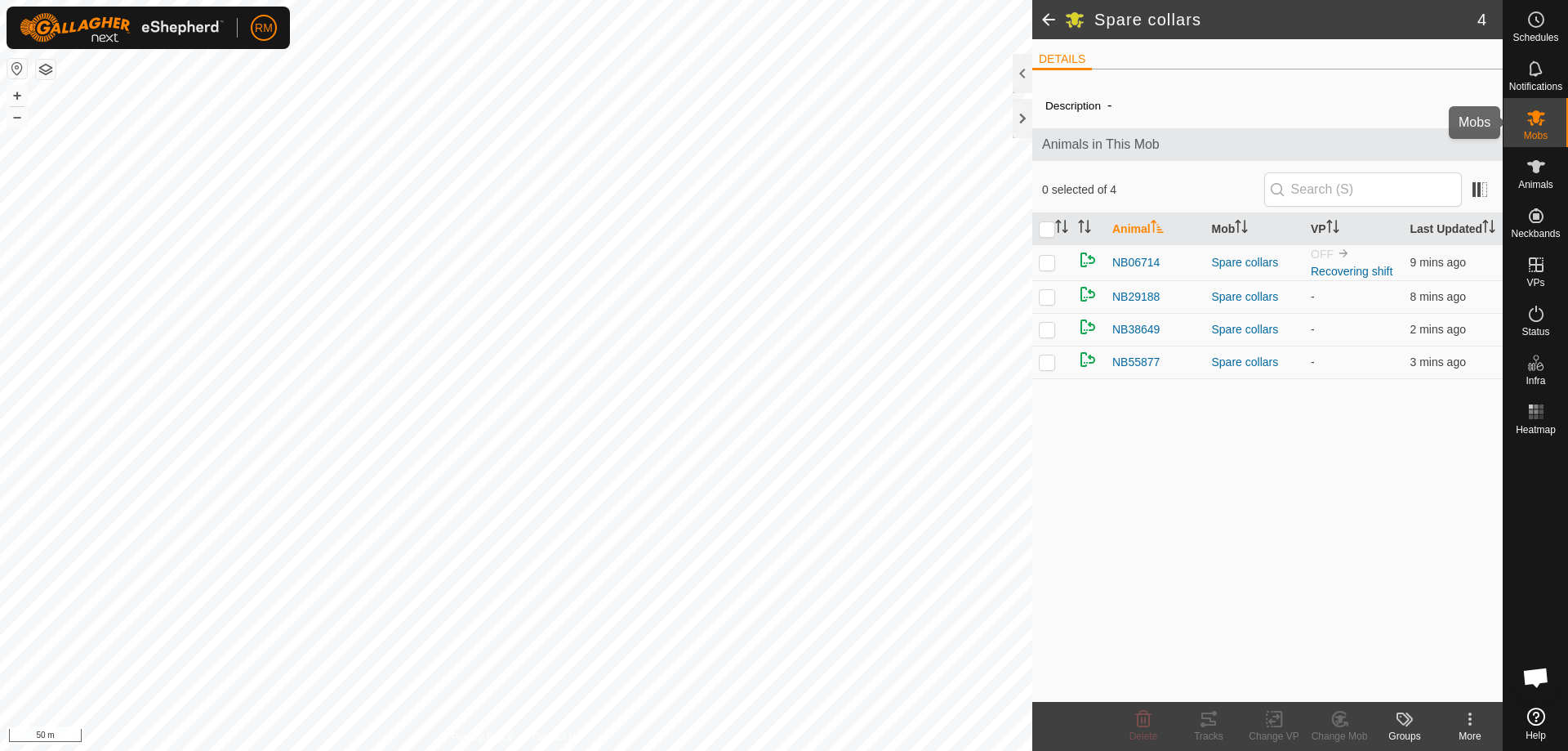
click at [1537, 117] on icon at bounding box center [1536, 117] width 18 height 15
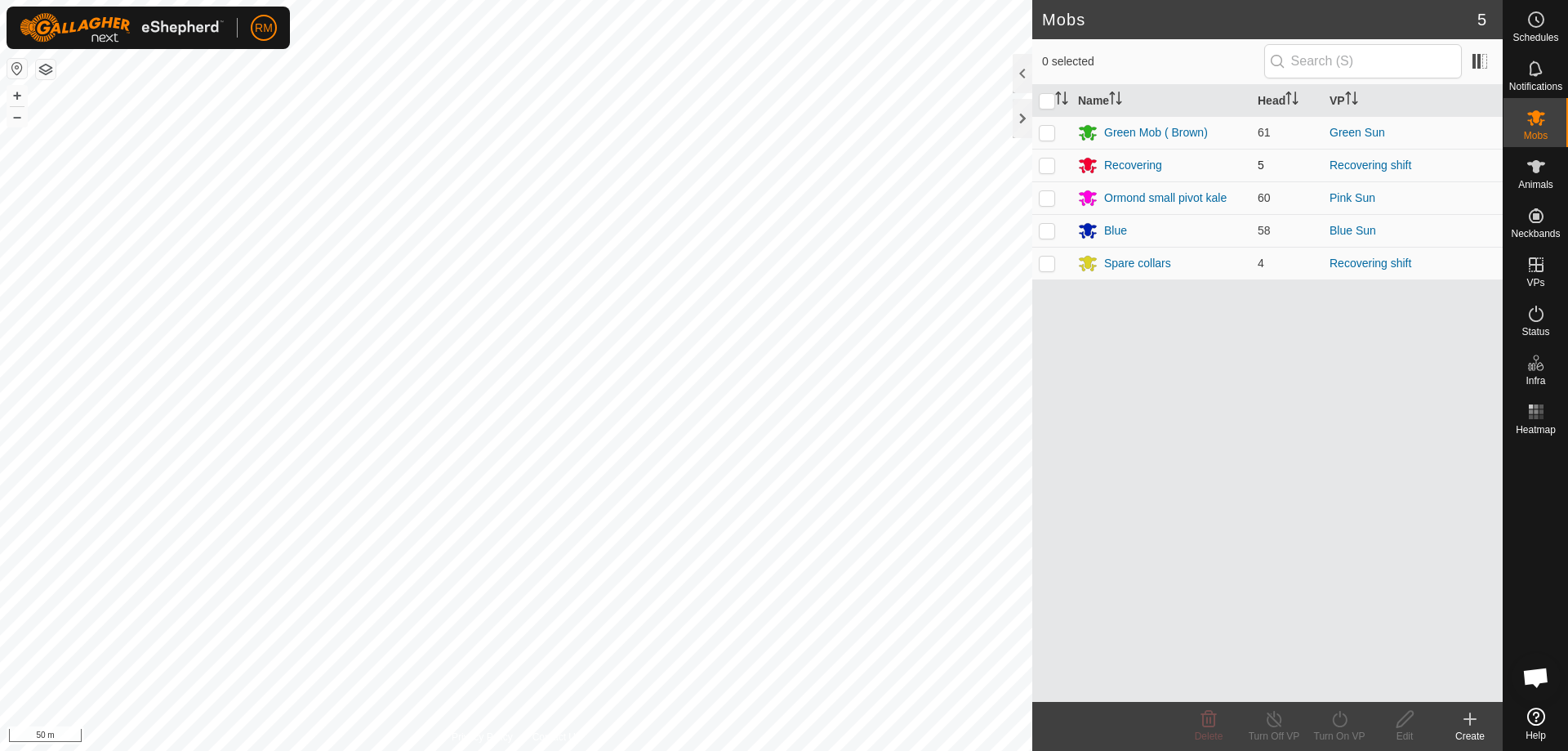
click at [1042, 163] on p-checkbox at bounding box center [1047, 165] width 16 height 13
click at [1045, 164] on p-checkbox at bounding box center [1047, 165] width 16 height 13
checkbox input "false"
click at [1078, 165] on icon at bounding box center [1088, 165] width 20 height 20
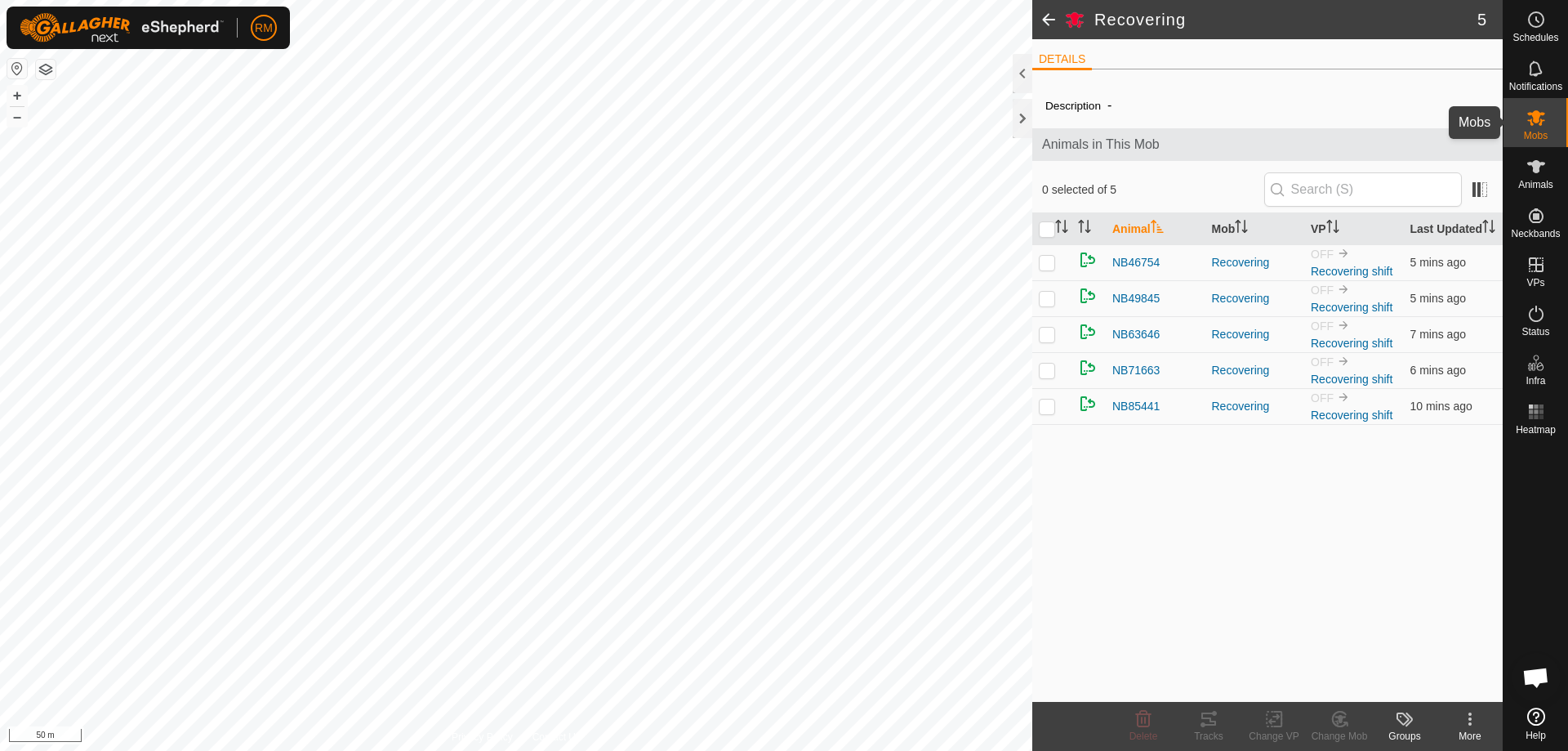
click at [1537, 118] on icon at bounding box center [1536, 117] width 18 height 15
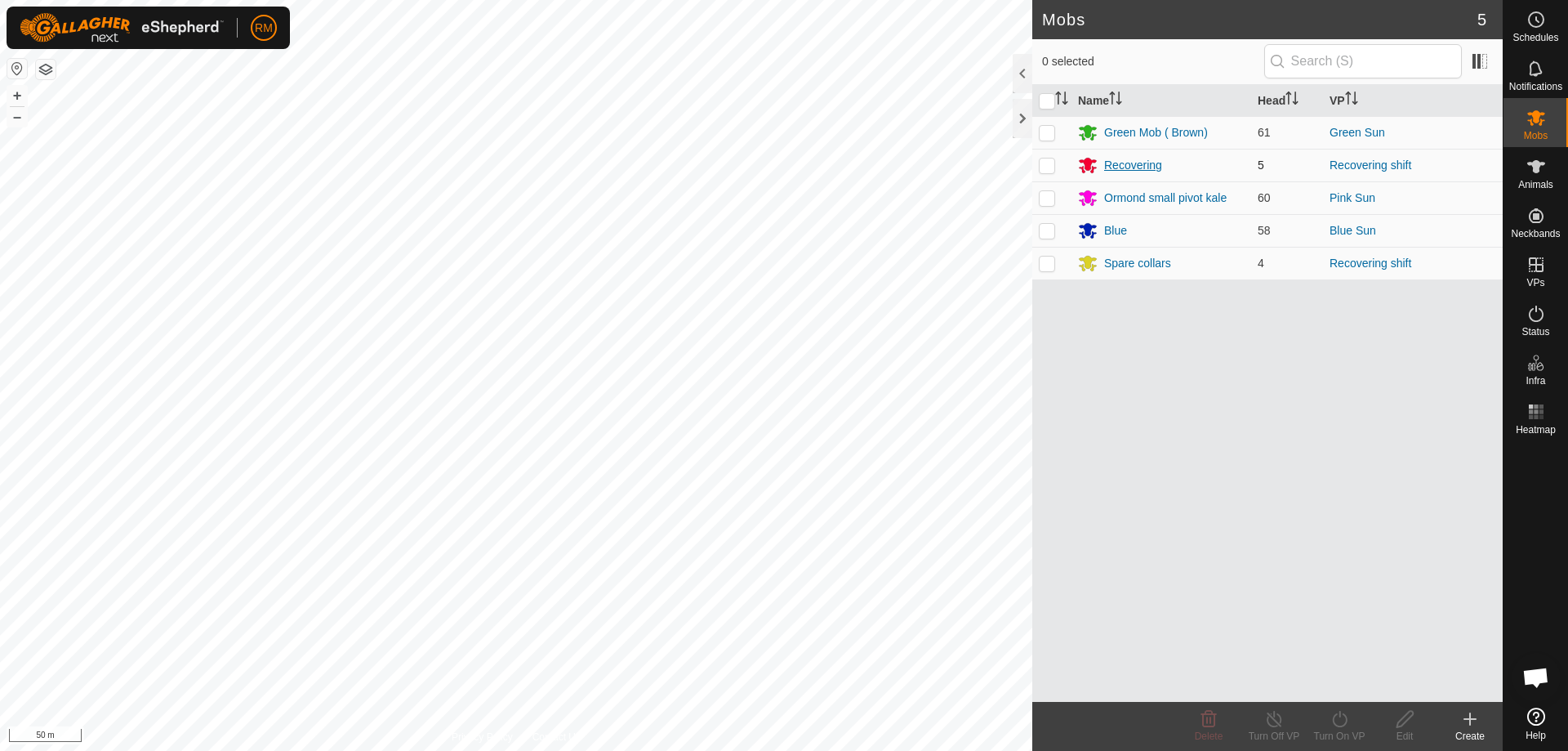
click at [1124, 162] on div "Recovering" at bounding box center [1133, 165] width 58 height 17
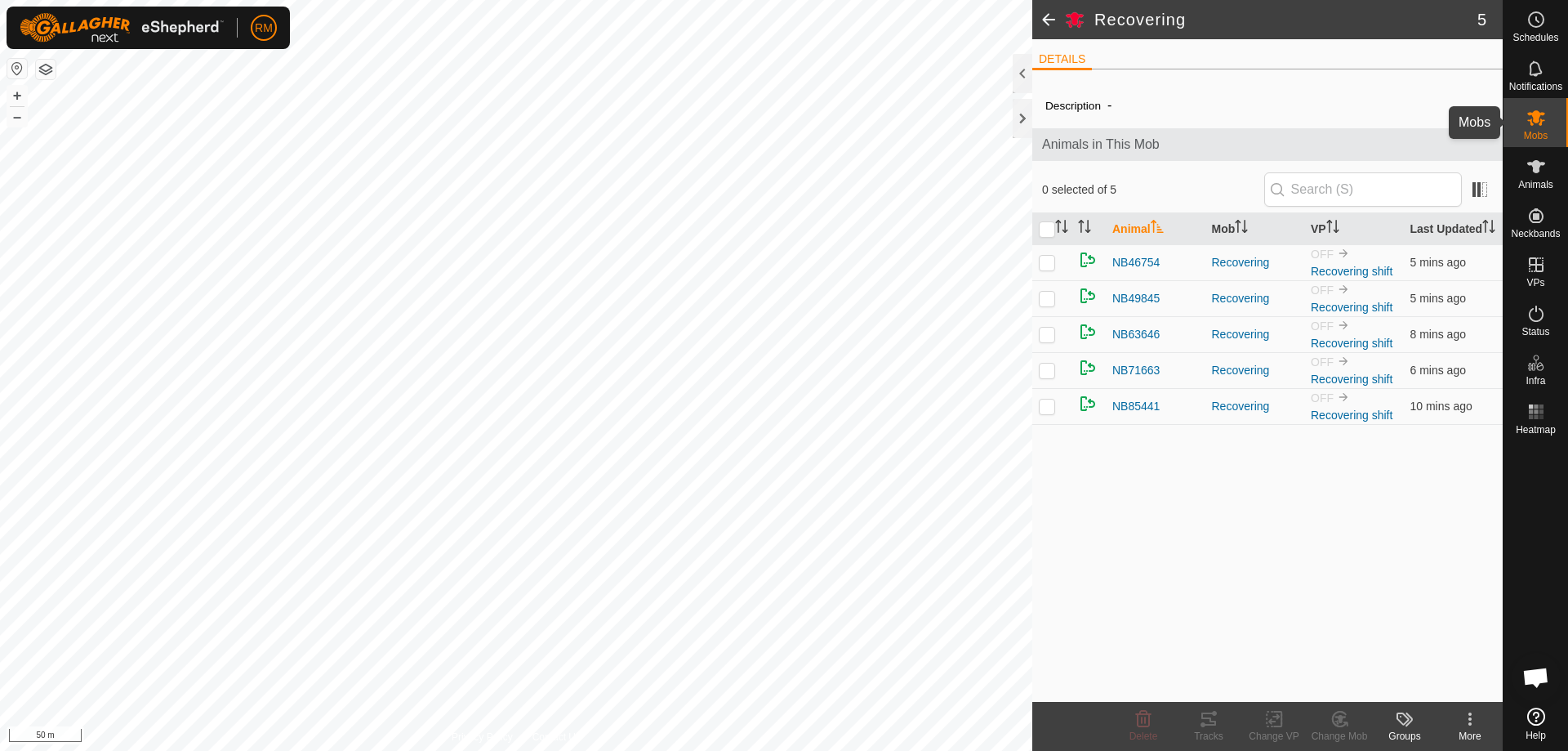
click at [1534, 115] on icon at bounding box center [1536, 117] width 18 height 15
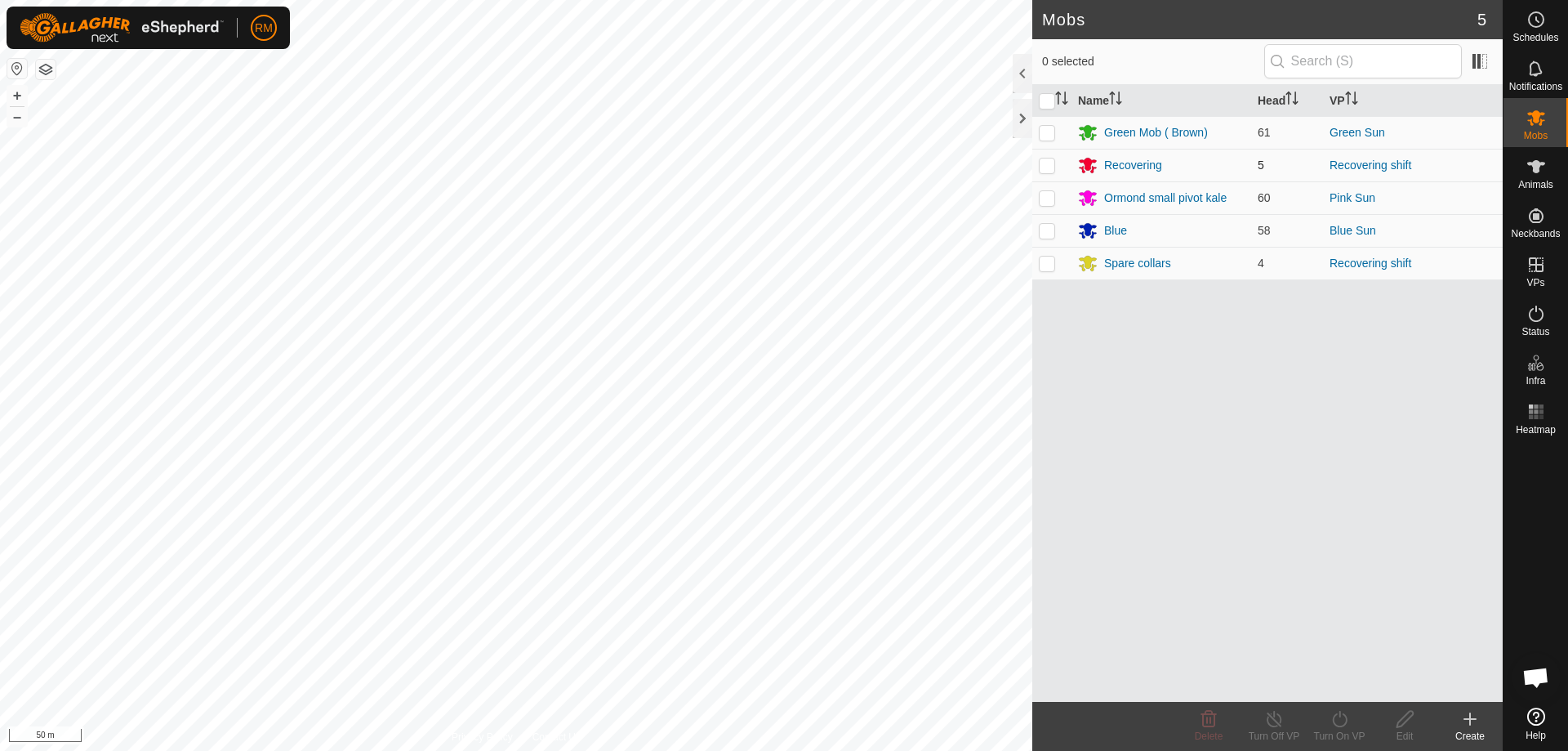
click at [1048, 164] on p-checkbox at bounding box center [1047, 165] width 16 height 13
checkbox input "true"
click at [1340, 715] on icon at bounding box center [1339, 719] width 14 height 16
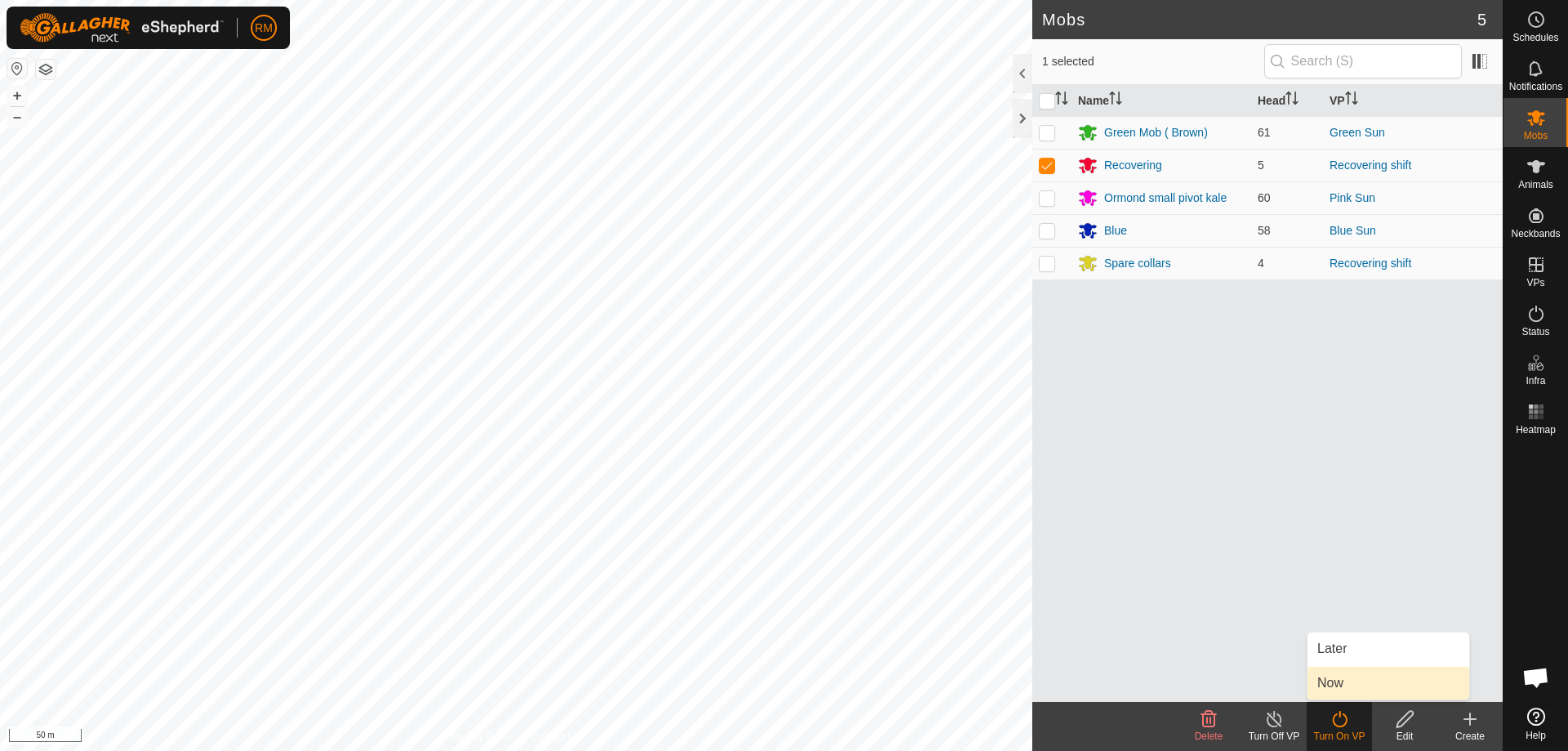
click at [1338, 685] on link "Now" at bounding box center [1388, 683] width 161 height 32
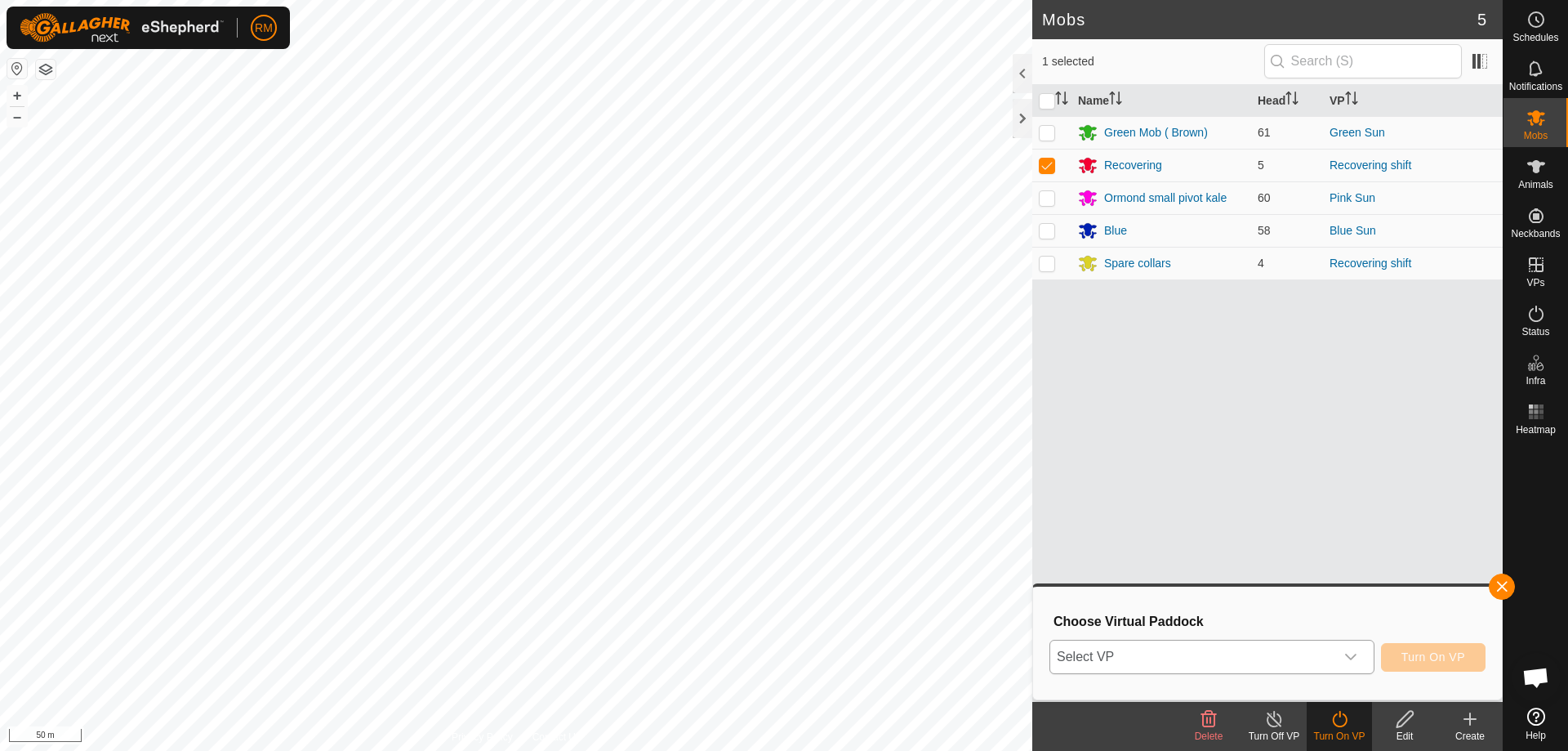
click at [1352, 653] on icon "dropdown trigger" at bounding box center [1350, 656] width 13 height 13
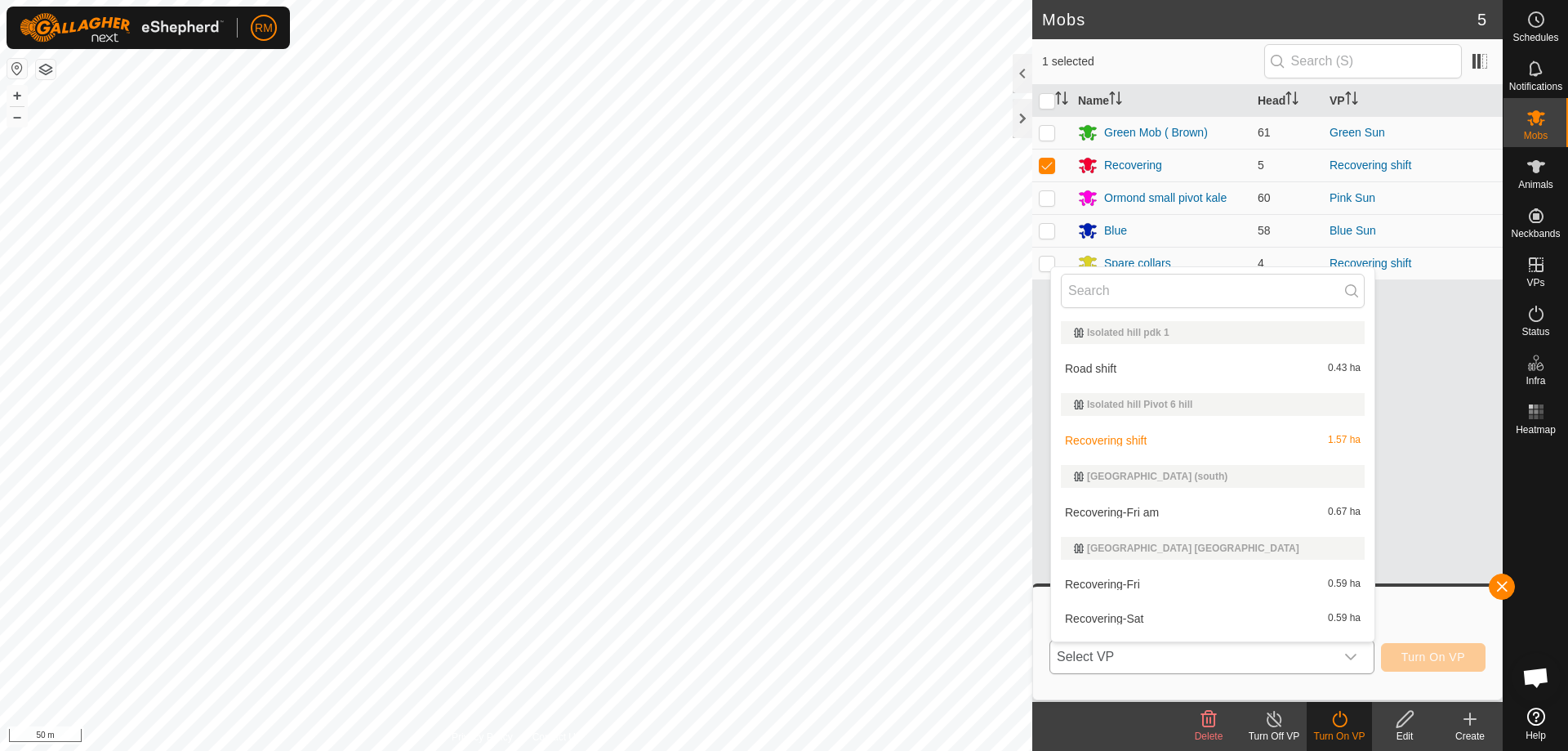
click at [1124, 441] on li "Recovering shift 1.57 ha" at bounding box center [1212, 440] width 323 height 32
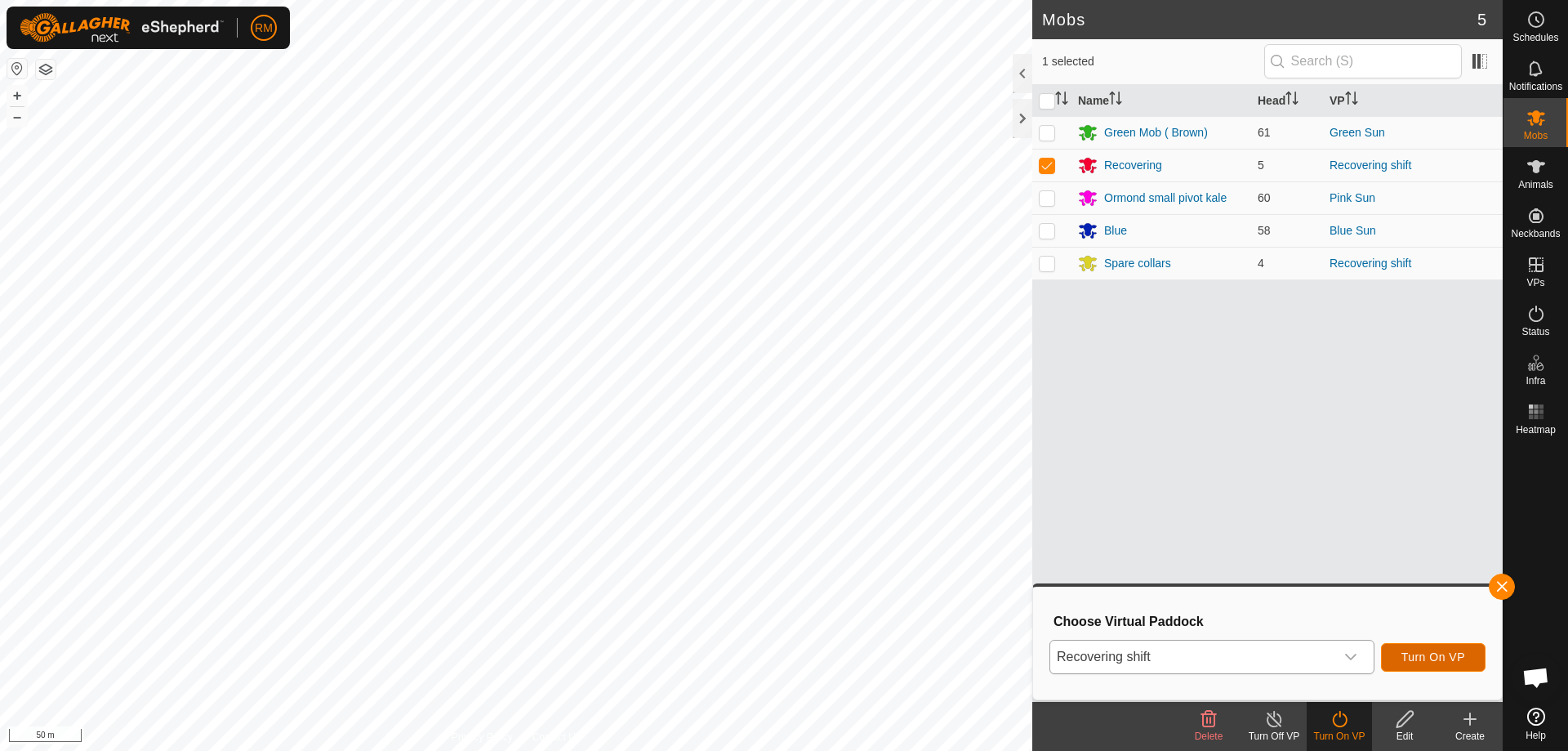
click at [1430, 654] on span "Turn On VP" at bounding box center [1433, 656] width 64 height 13
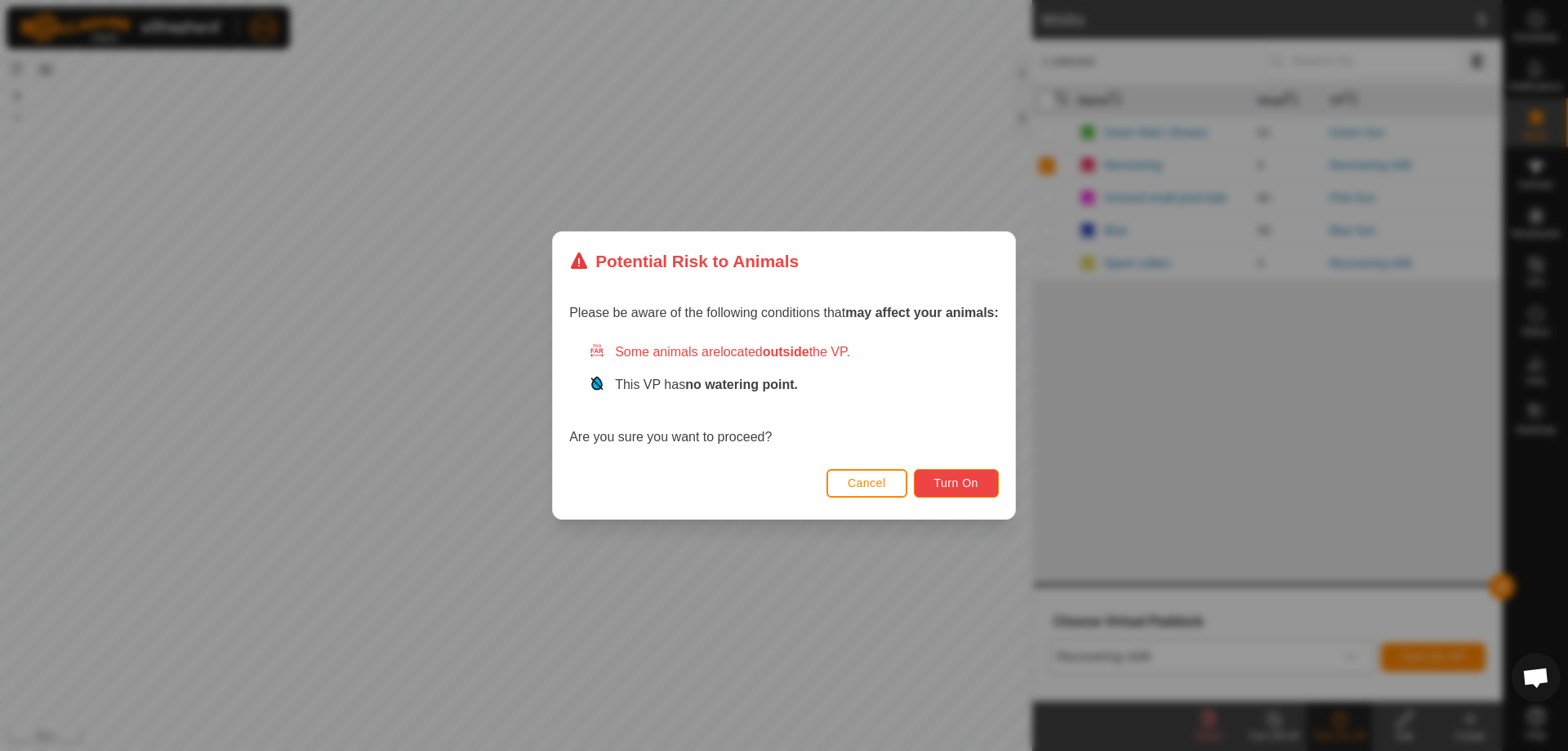
click at [972, 480] on span "Turn On" at bounding box center [956, 482] width 44 height 13
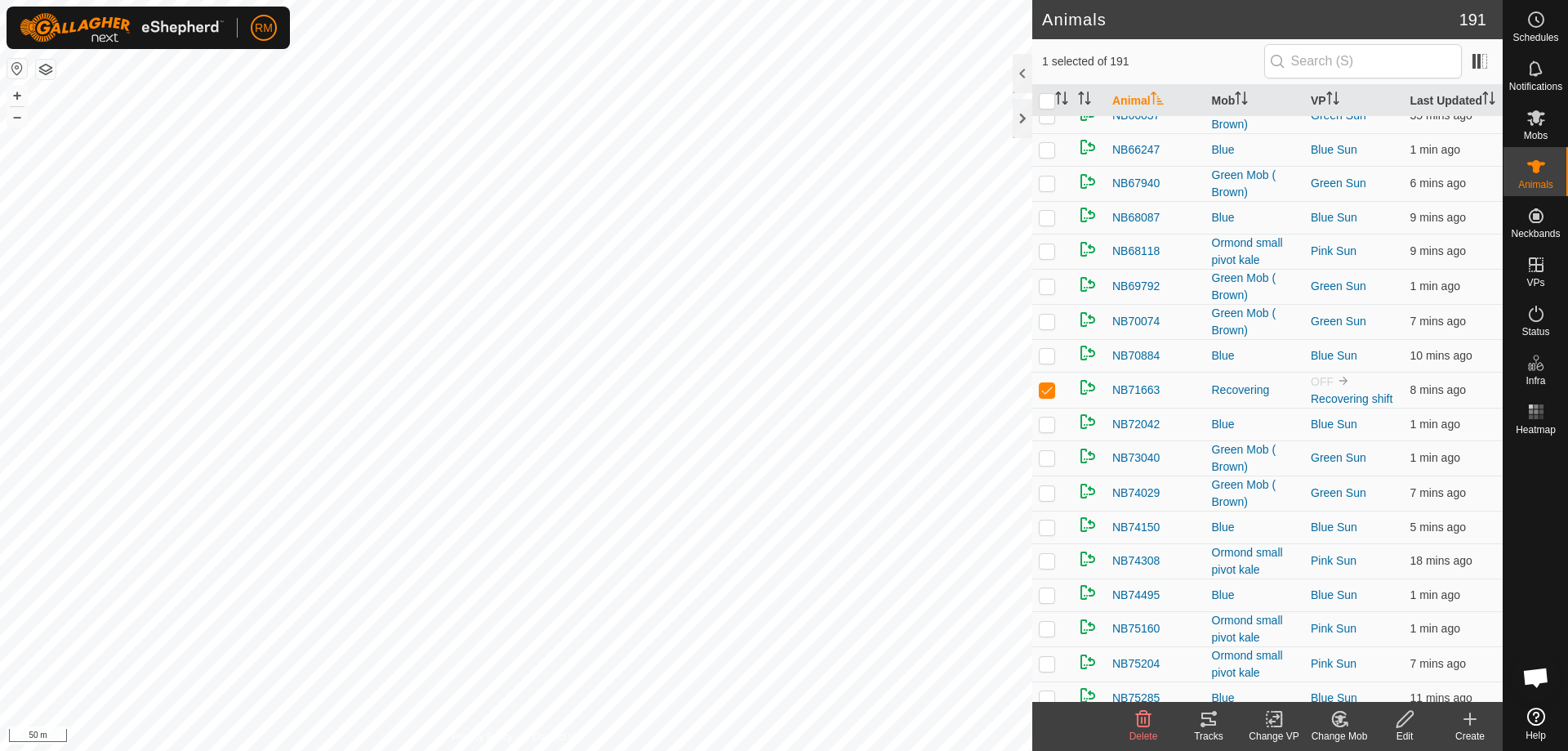
scroll to position [4055, 0]
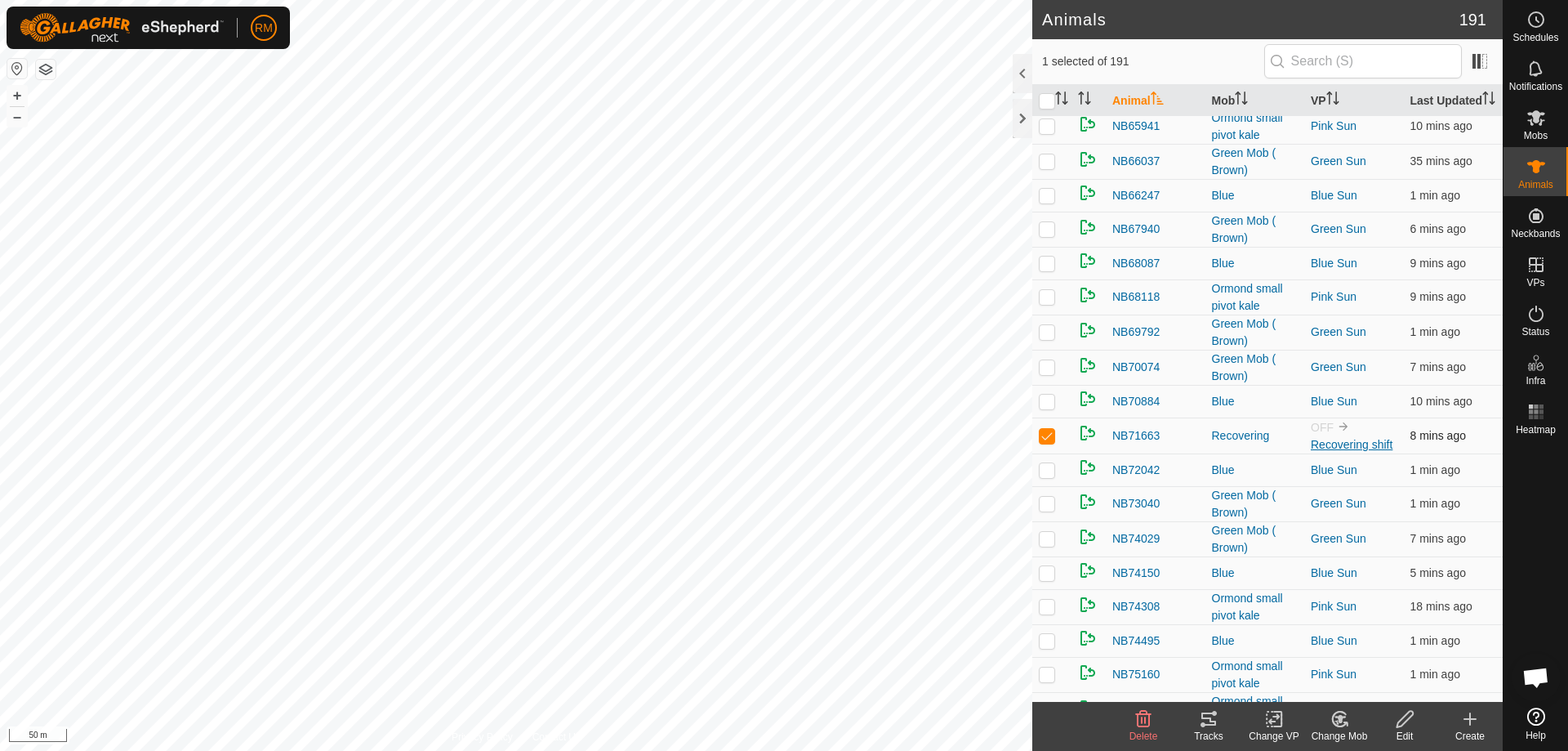
click at [1359, 451] on link "Recovering shift" at bounding box center [1351, 444] width 82 height 13
